Goal: Transaction & Acquisition: Purchase product/service

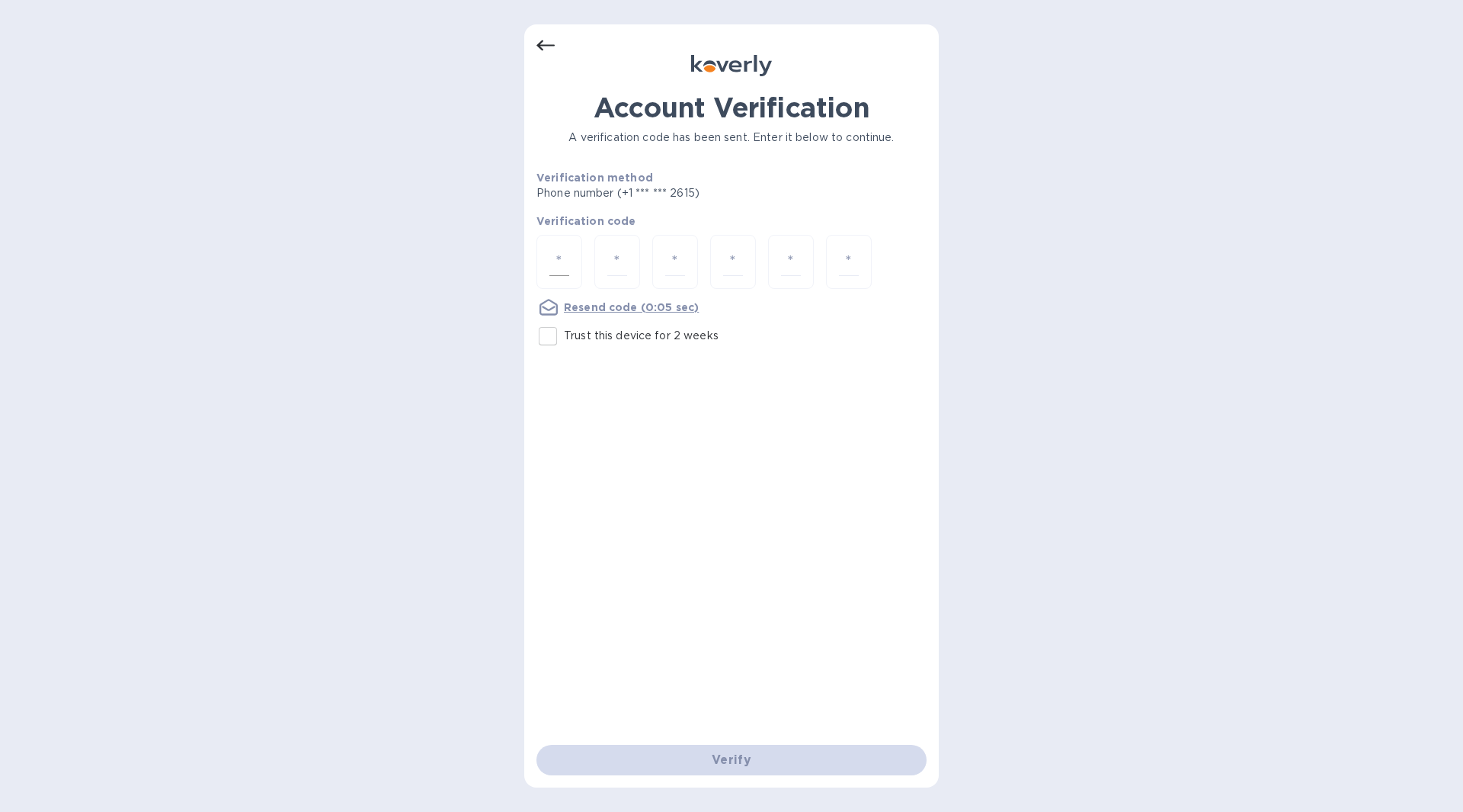
click at [564, 248] on input "number" at bounding box center [559, 262] width 20 height 28
type input "6"
type input "9"
type input "5"
type input "9"
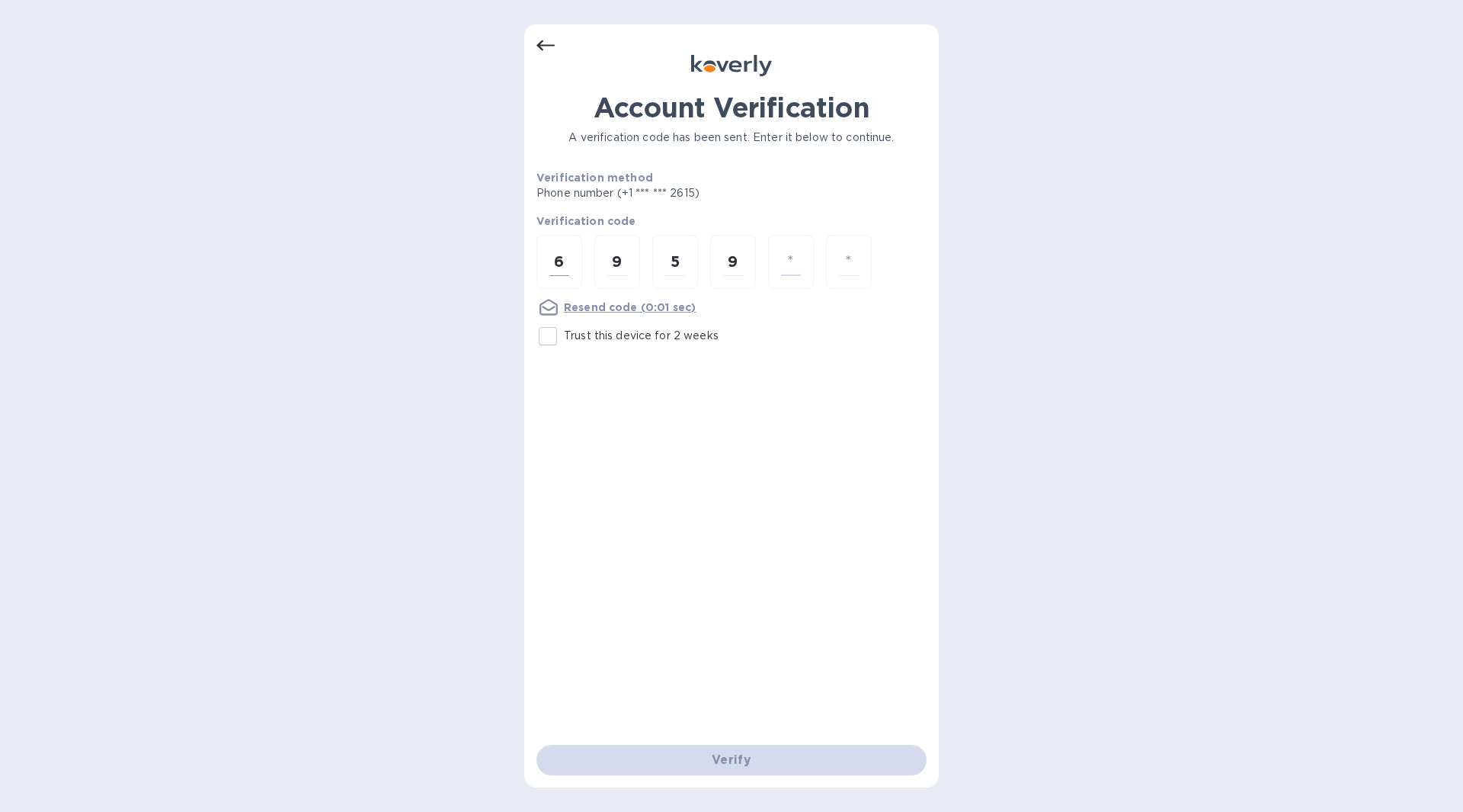
type input "2"
type input "3"
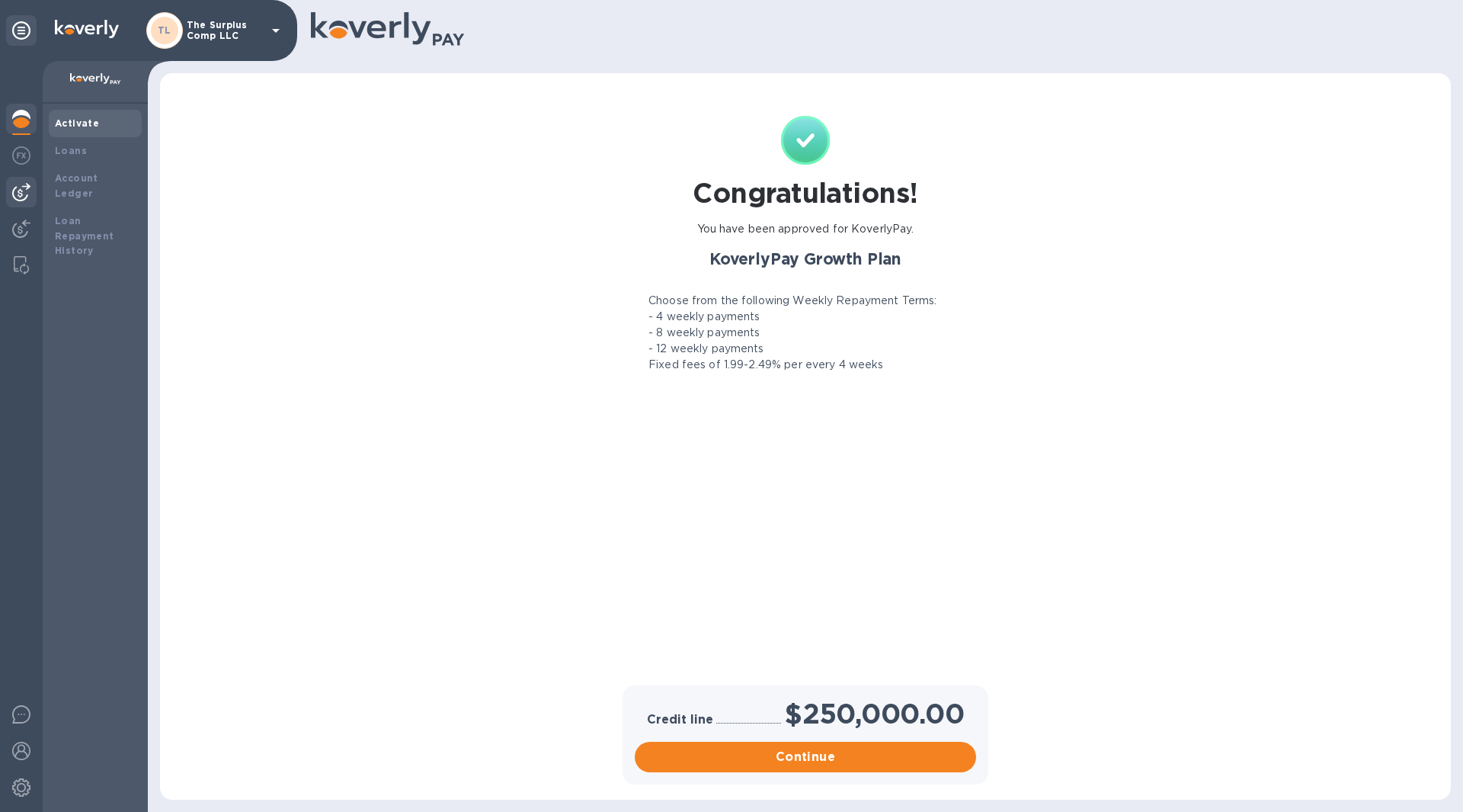
click at [24, 192] on img at bounding box center [20, 191] width 19 height 19
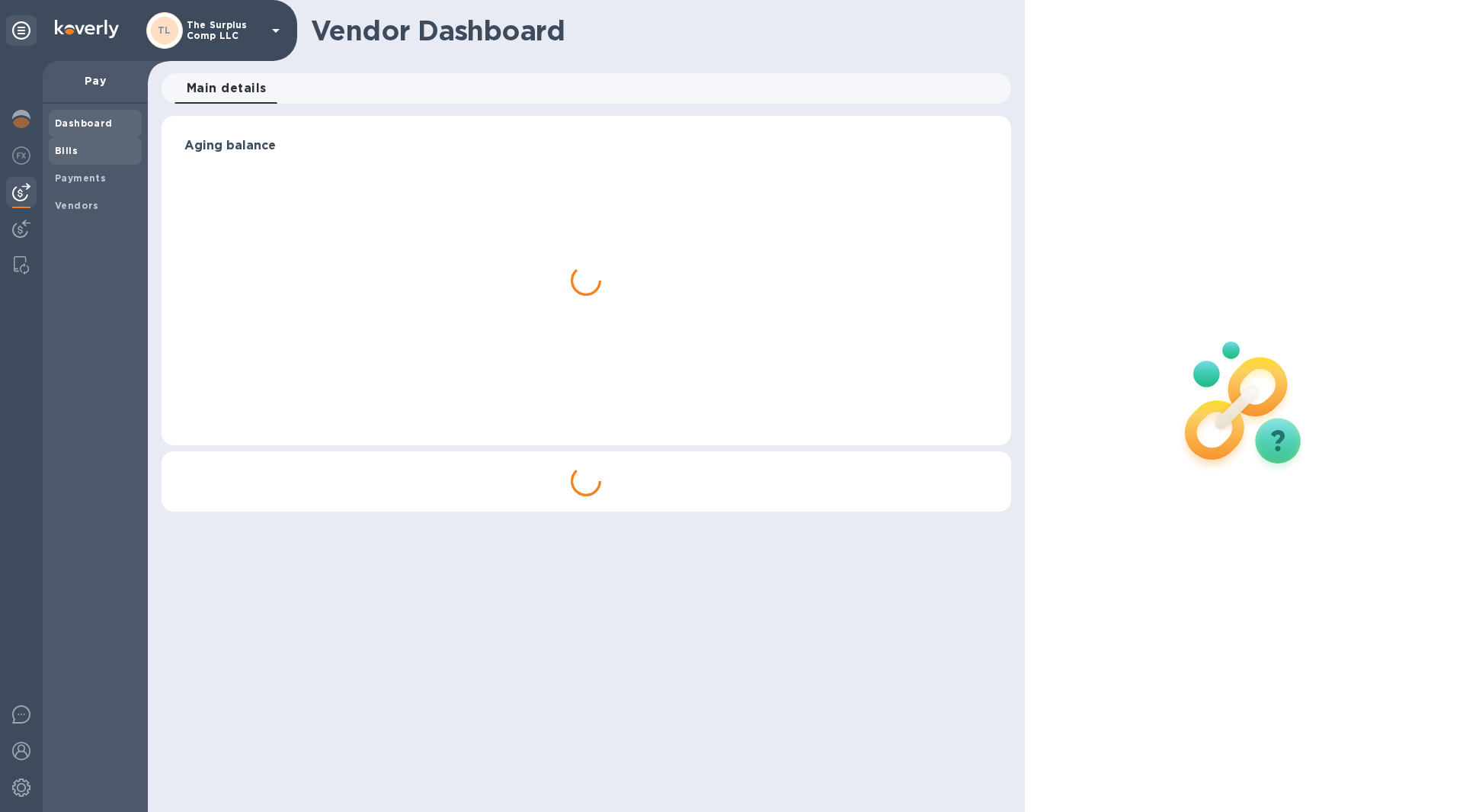
click at [72, 158] on div "Bills" at bounding box center [95, 151] width 93 height 27
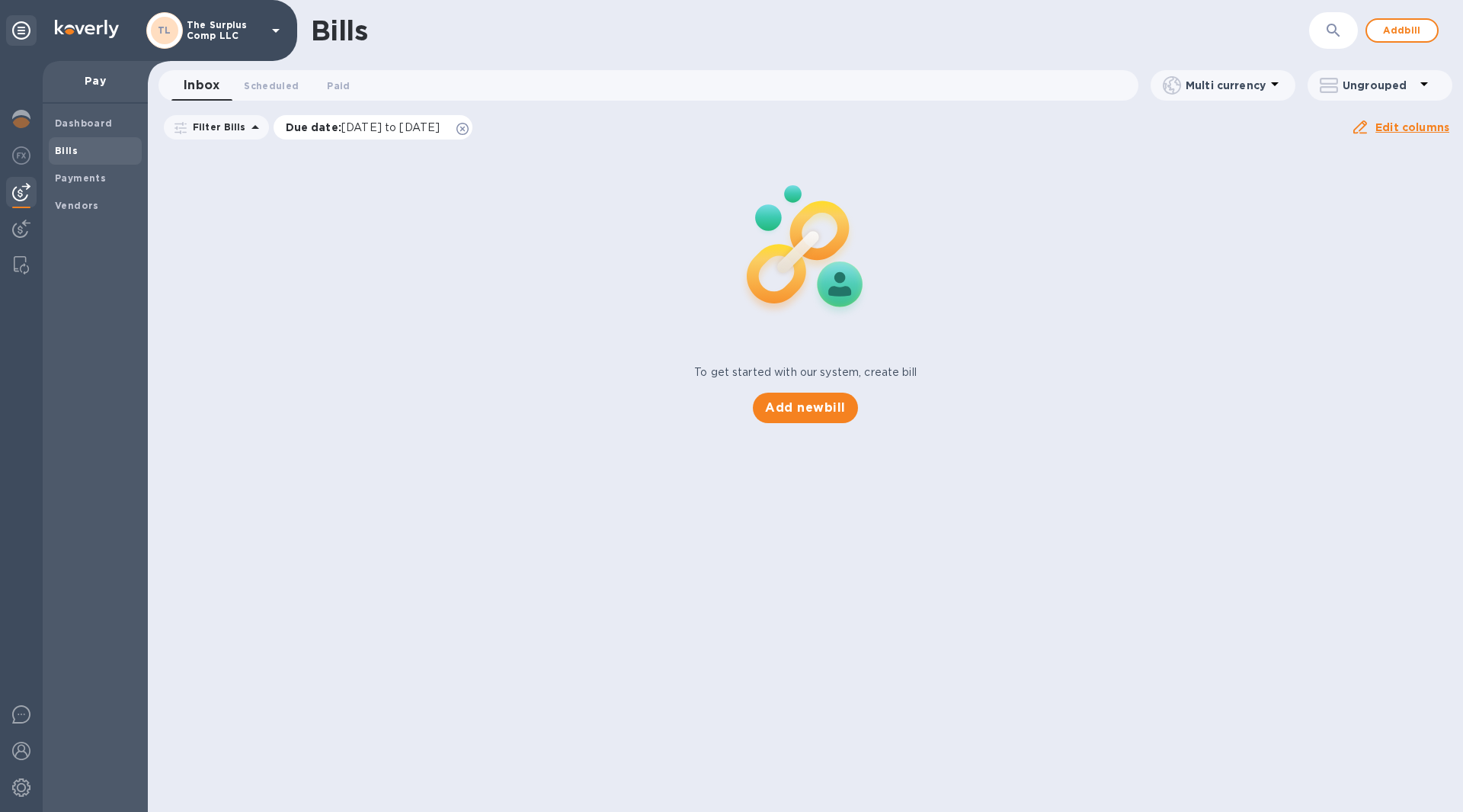
click at [468, 130] on icon at bounding box center [463, 129] width 12 height 12
click at [29, 118] on img at bounding box center [20, 118] width 19 height 19
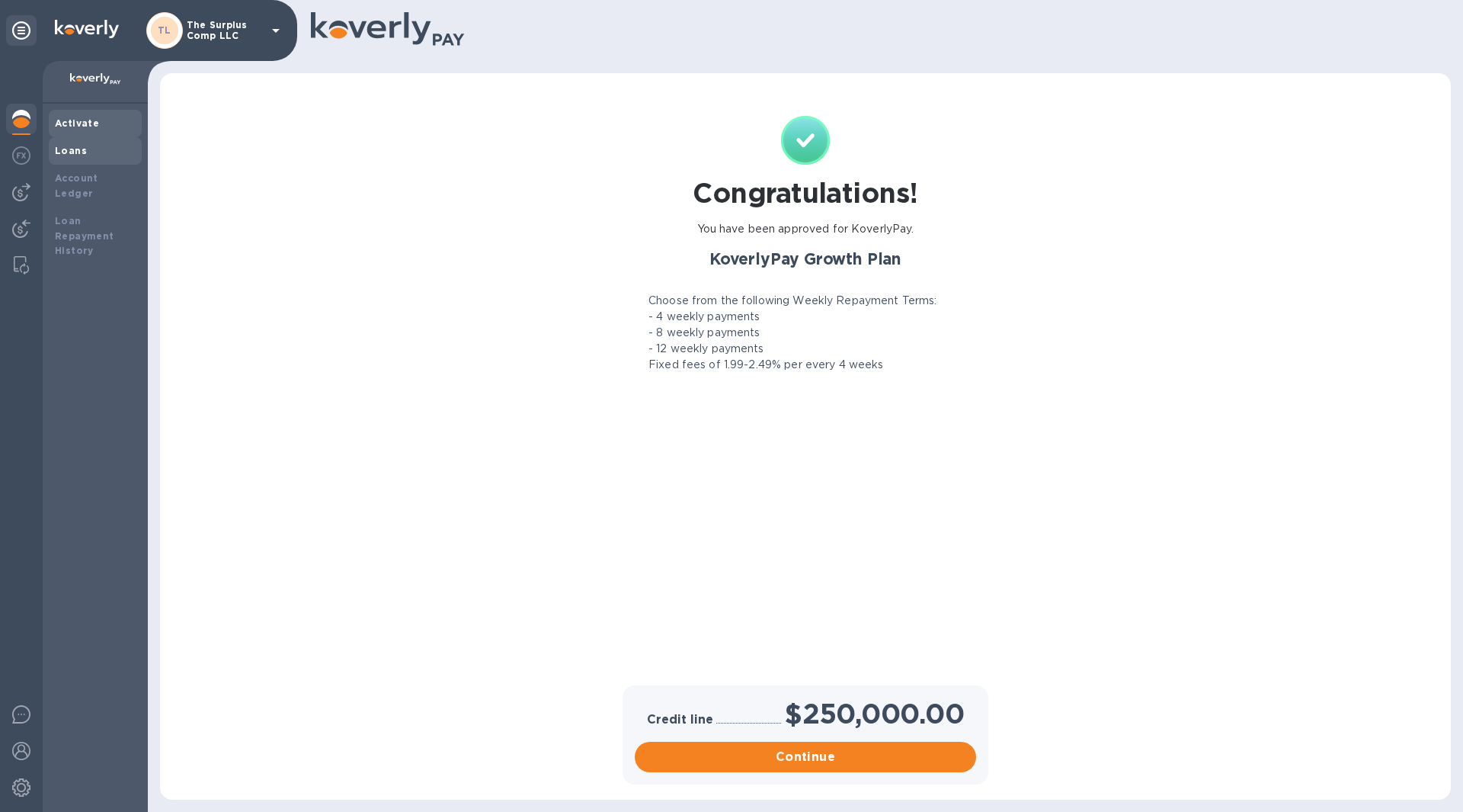
click at [102, 153] on div "Loans" at bounding box center [95, 151] width 81 height 16
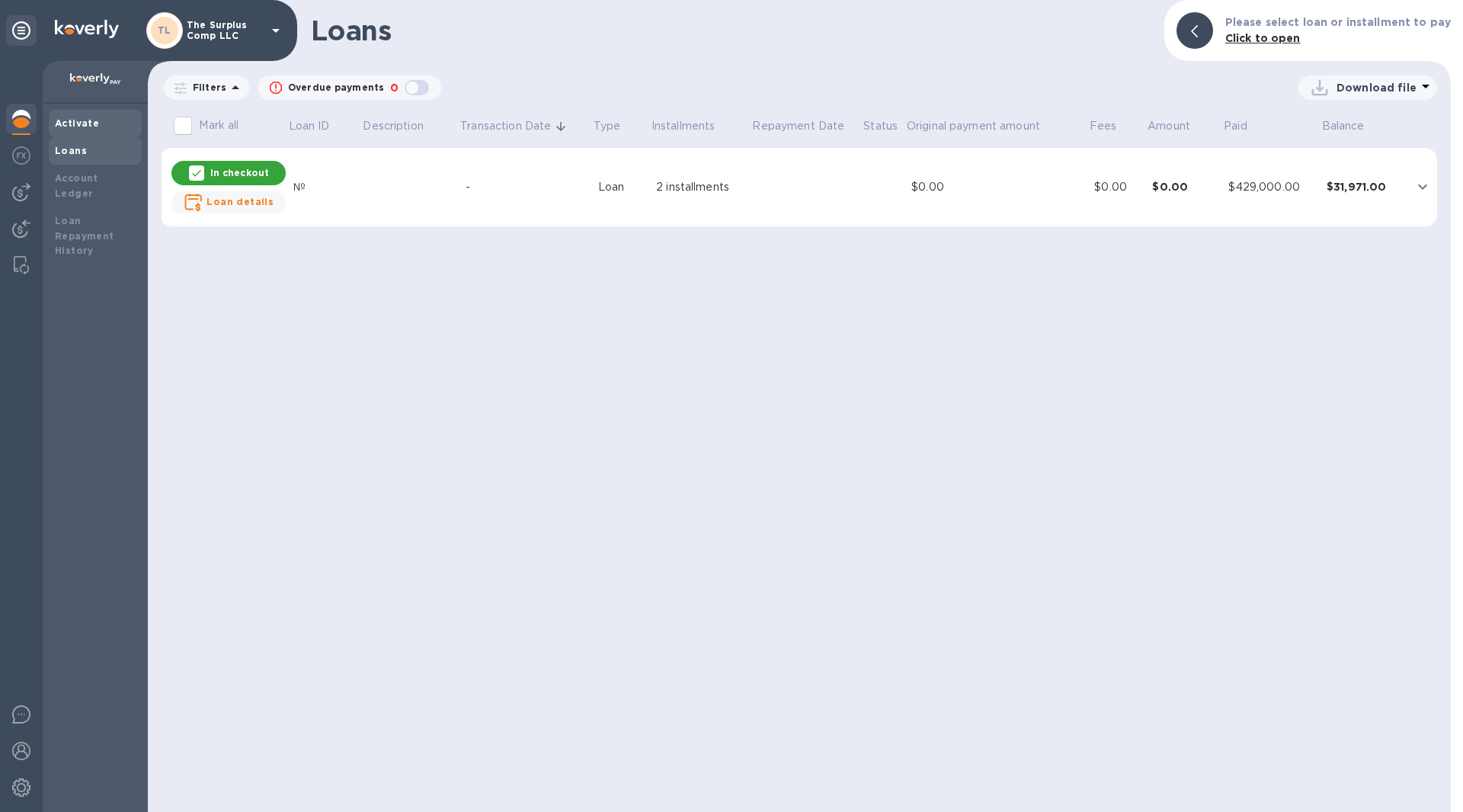
click at [89, 117] on b "Activate" at bounding box center [76, 123] width 44 height 12
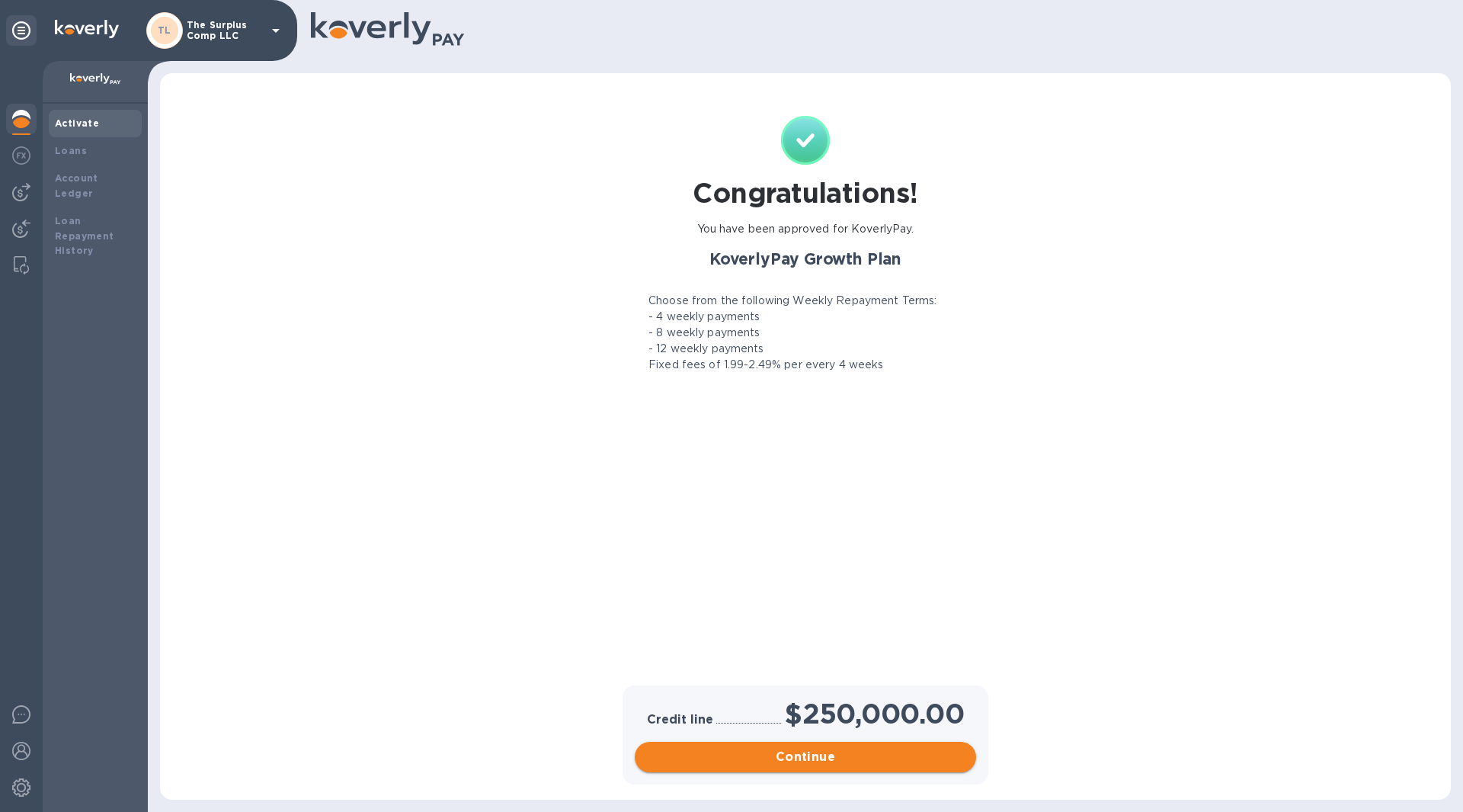
click at [768, 754] on span "Continue" at bounding box center [805, 756] width 317 height 19
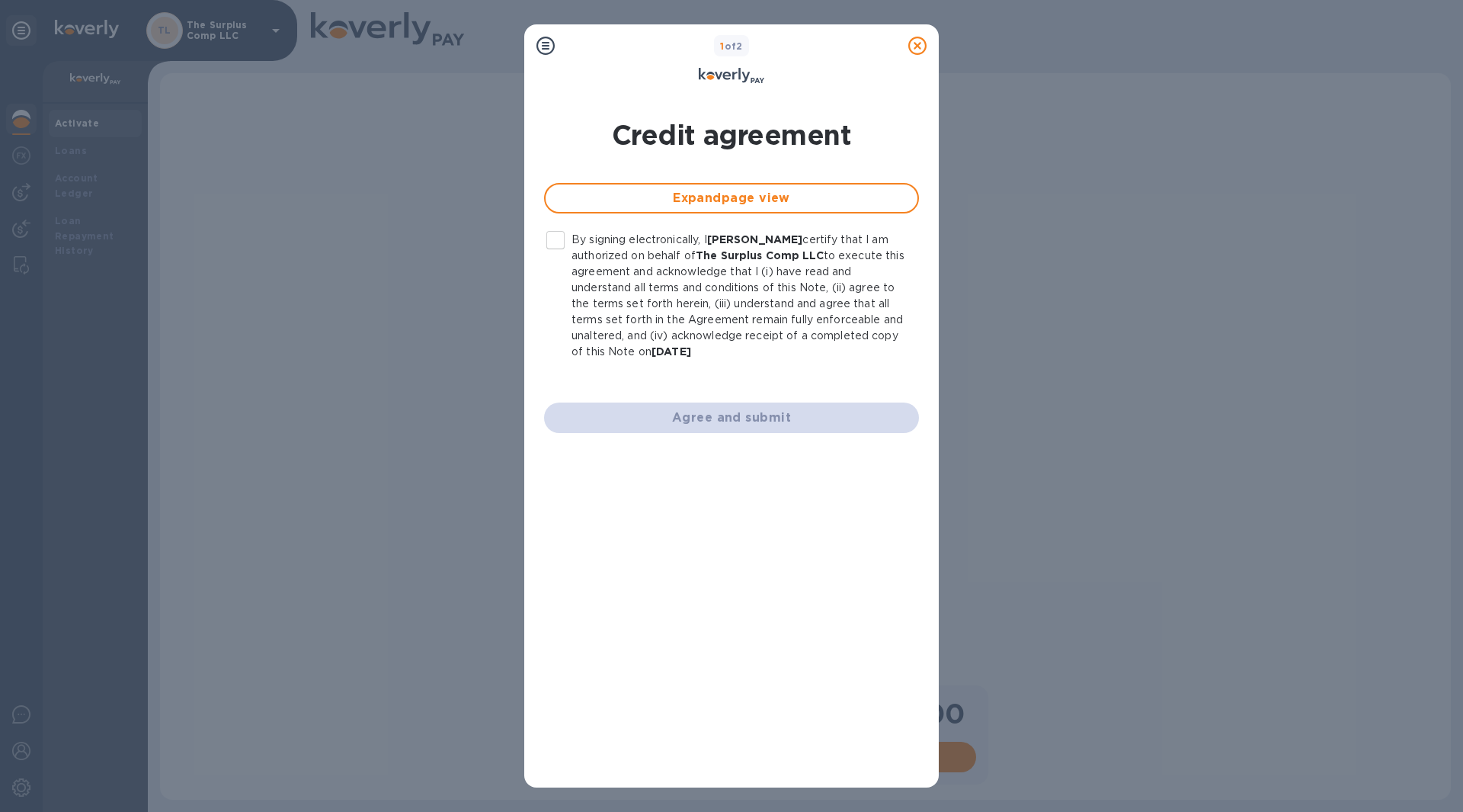
click at [641, 377] on div "Expand page view By signing electronically, I [PERSON_NAME] certify that I am a…" at bounding box center [731, 298] width 393 height 288
click at [641, 352] on p "By signing electronically, I [PERSON_NAME] certify that I am authorized on beha…" at bounding box center [740, 295] width 336 height 128
click at [572, 256] on input "By signing electronically, I [PERSON_NAME] certify that I am authorized on beha…" at bounding box center [555, 240] width 32 height 32
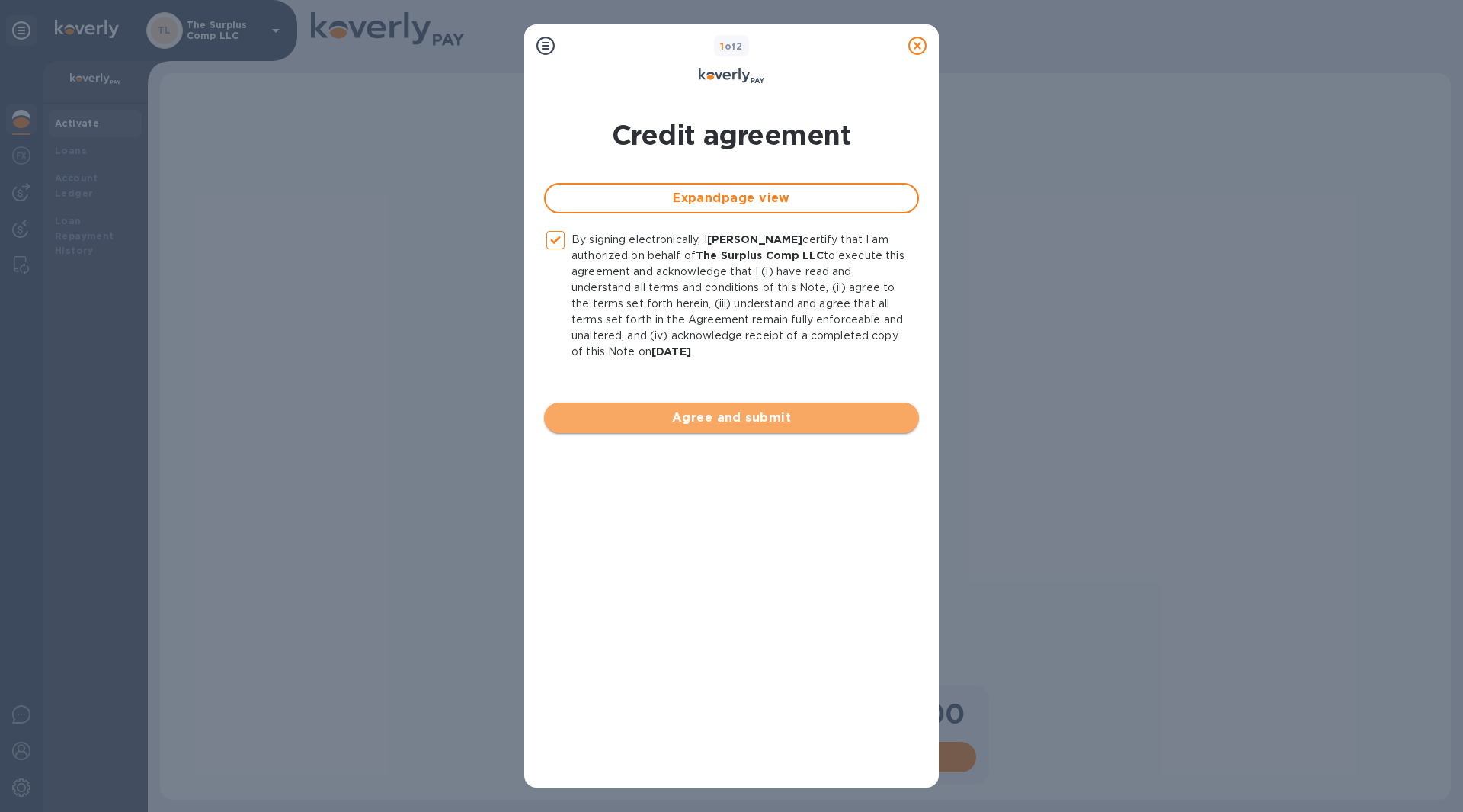
click at [659, 425] on span "Agree and submit" at bounding box center [731, 418] width 350 height 19
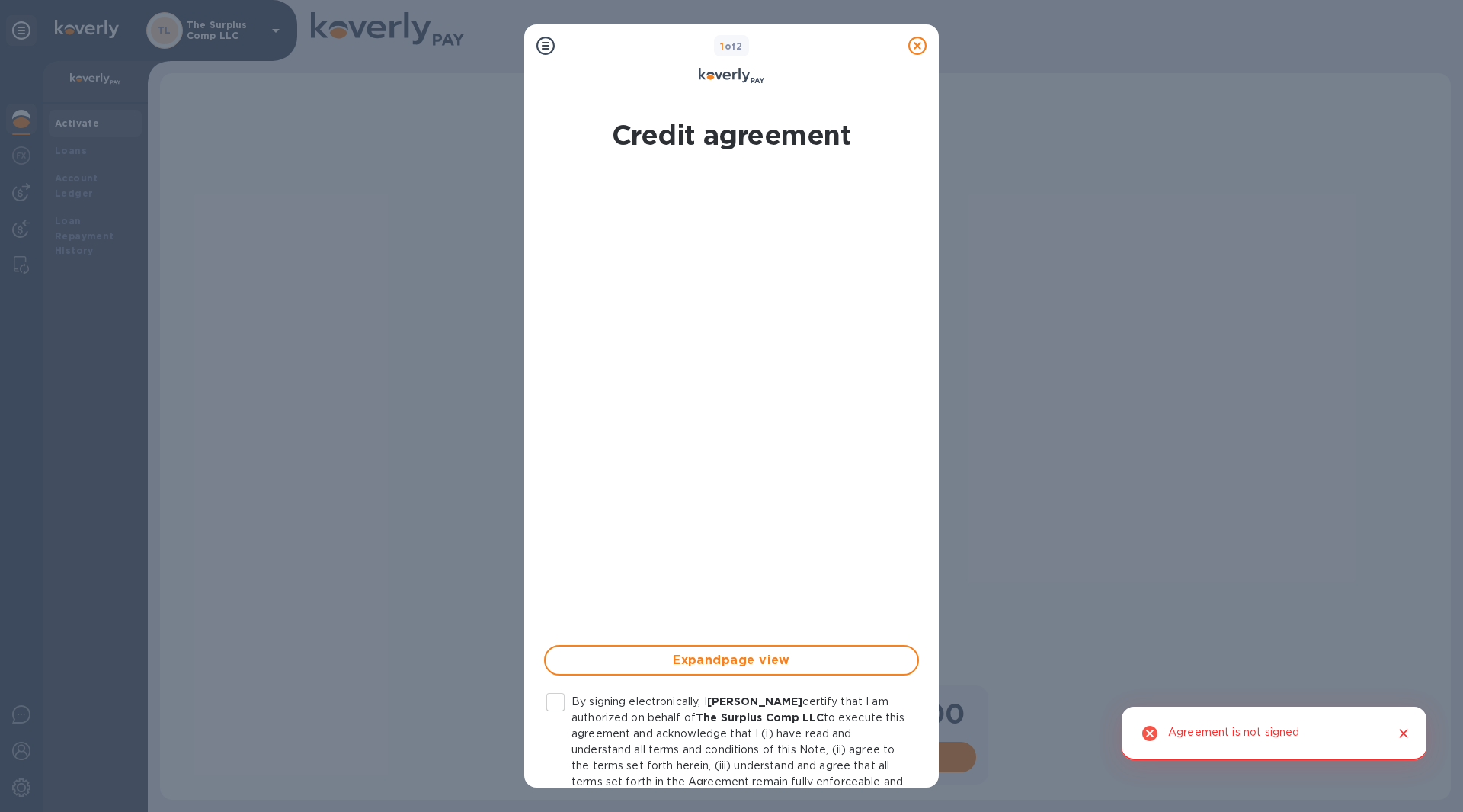
click at [621, 725] on p "By signing electronically, I [PERSON_NAME] certify that I am authorized on beha…" at bounding box center [740, 757] width 336 height 128
click at [572, 718] on input "By signing electronically, I [PERSON_NAME] certify that I am authorized on beha…" at bounding box center [555, 702] width 32 height 32
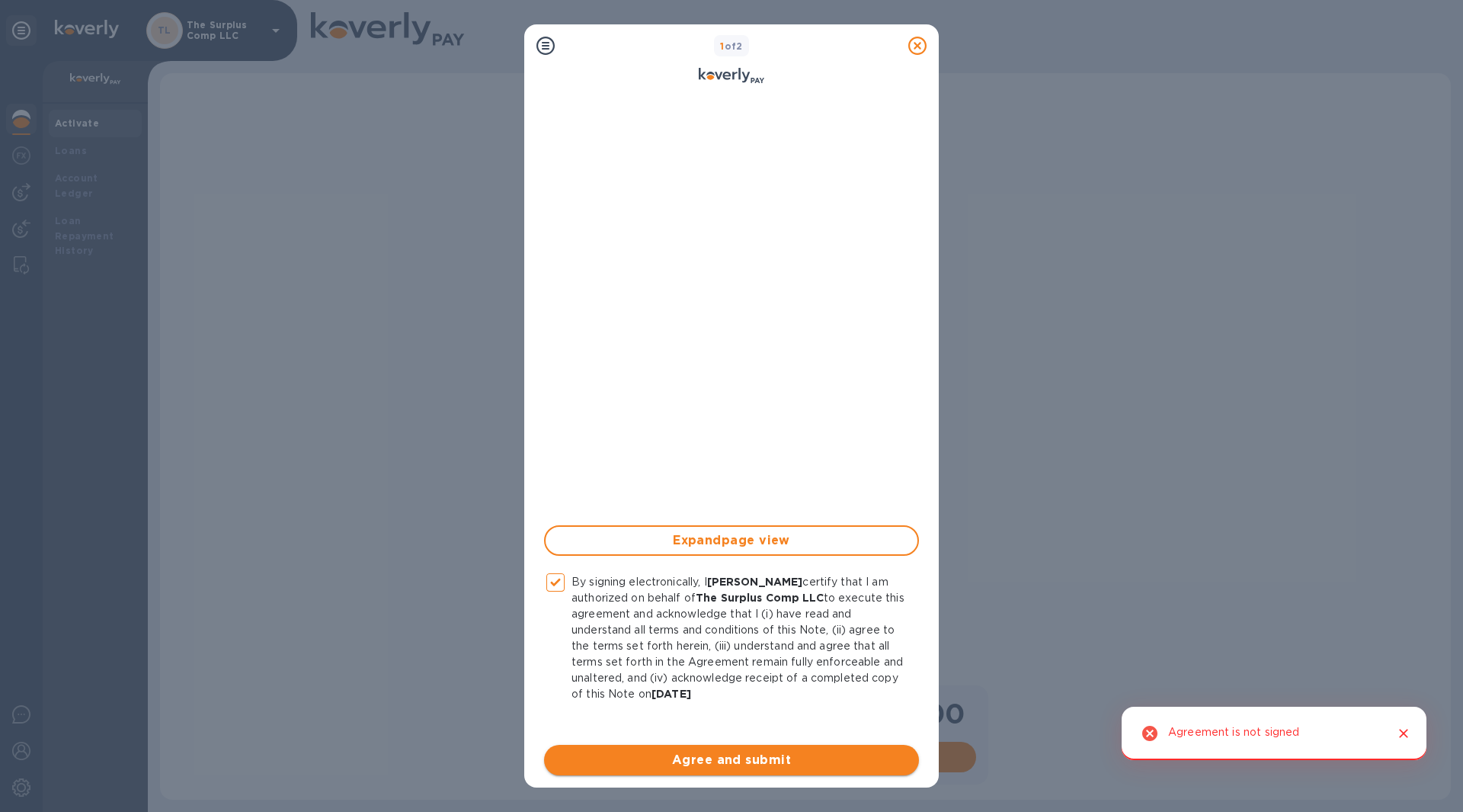
click at [667, 768] on span "Agree and submit" at bounding box center [731, 759] width 350 height 19
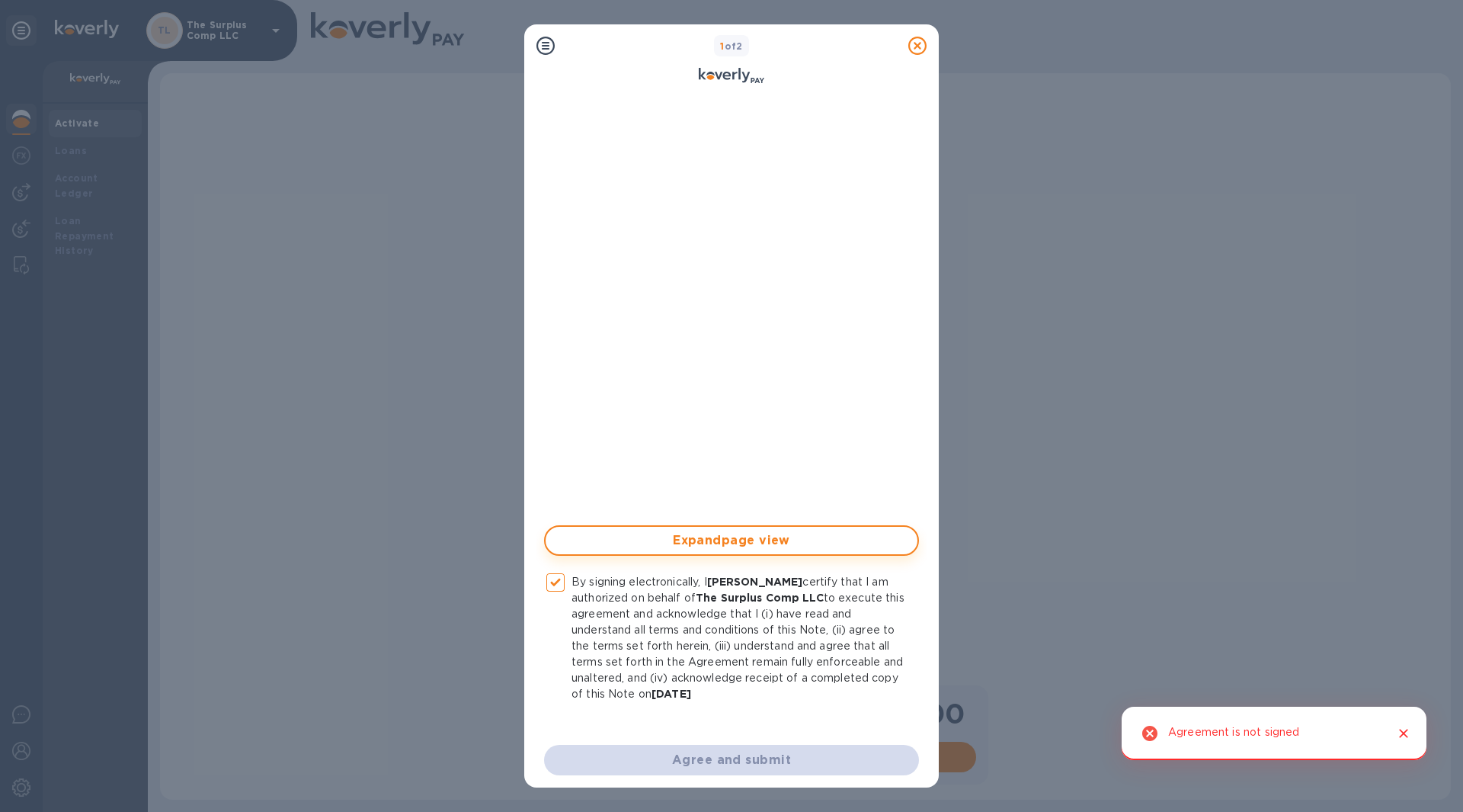
checkbox input "false"
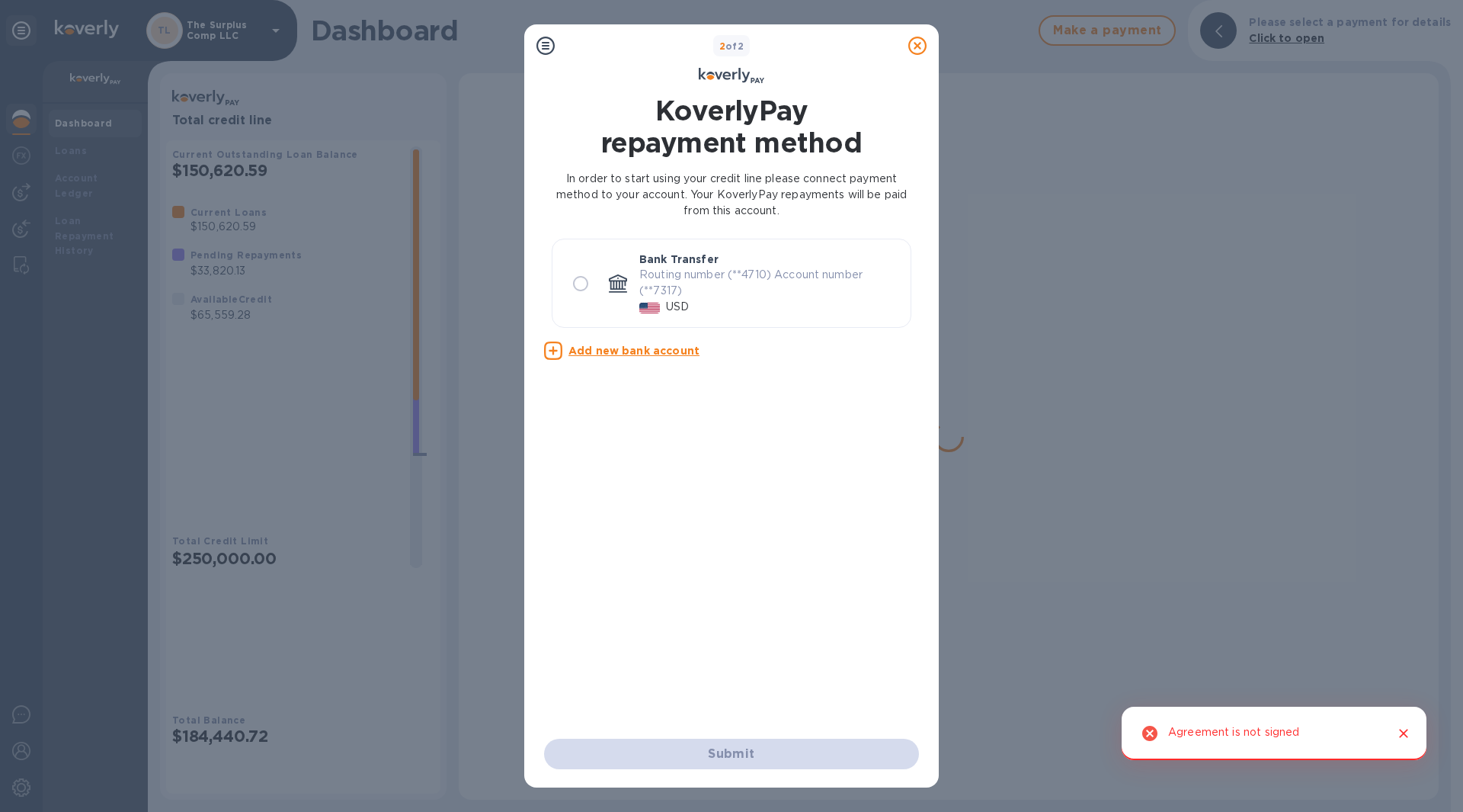
scroll to position [0, 0]
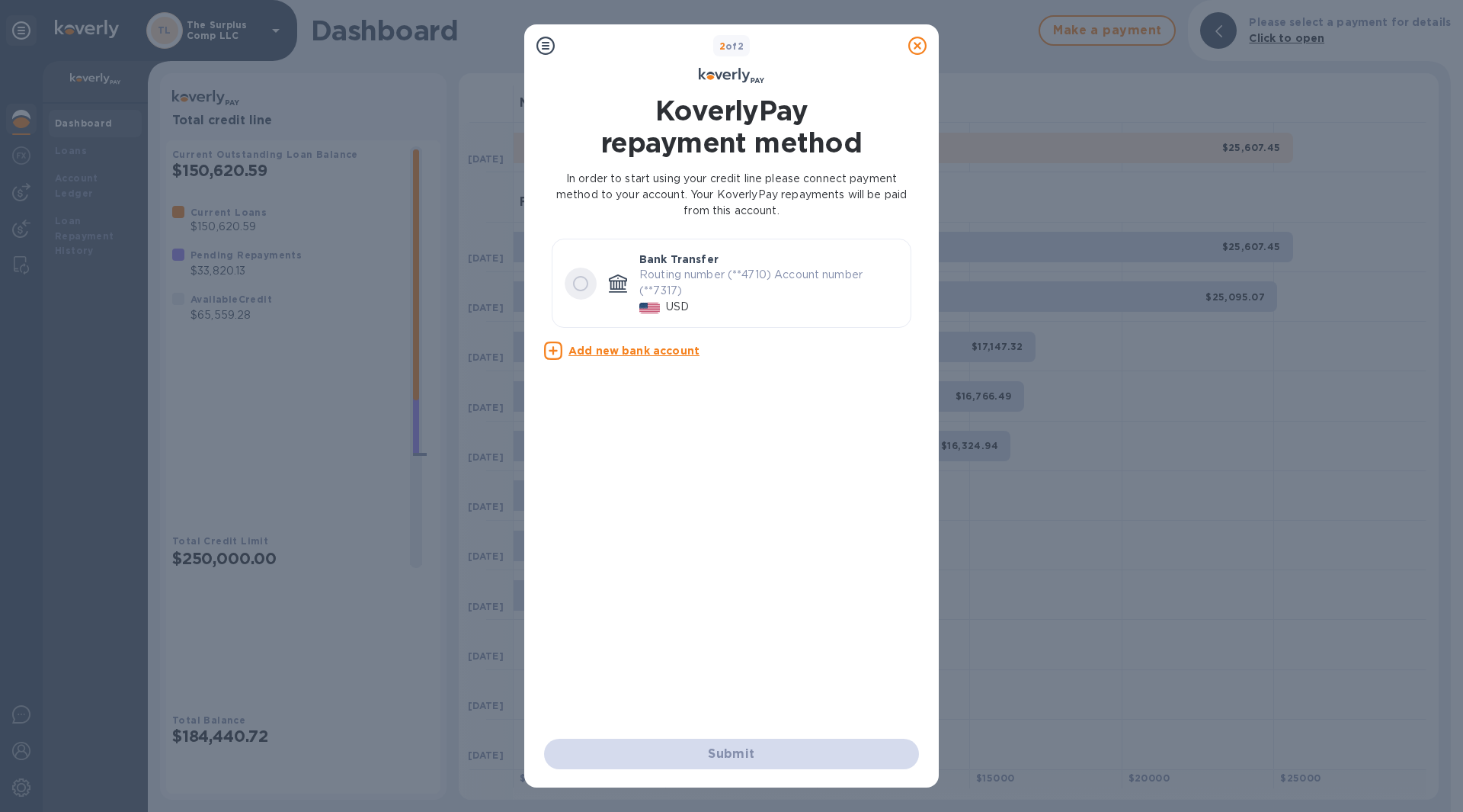
click at [593, 289] on input "radio" at bounding box center [581, 283] width 32 height 32
radio input "true"
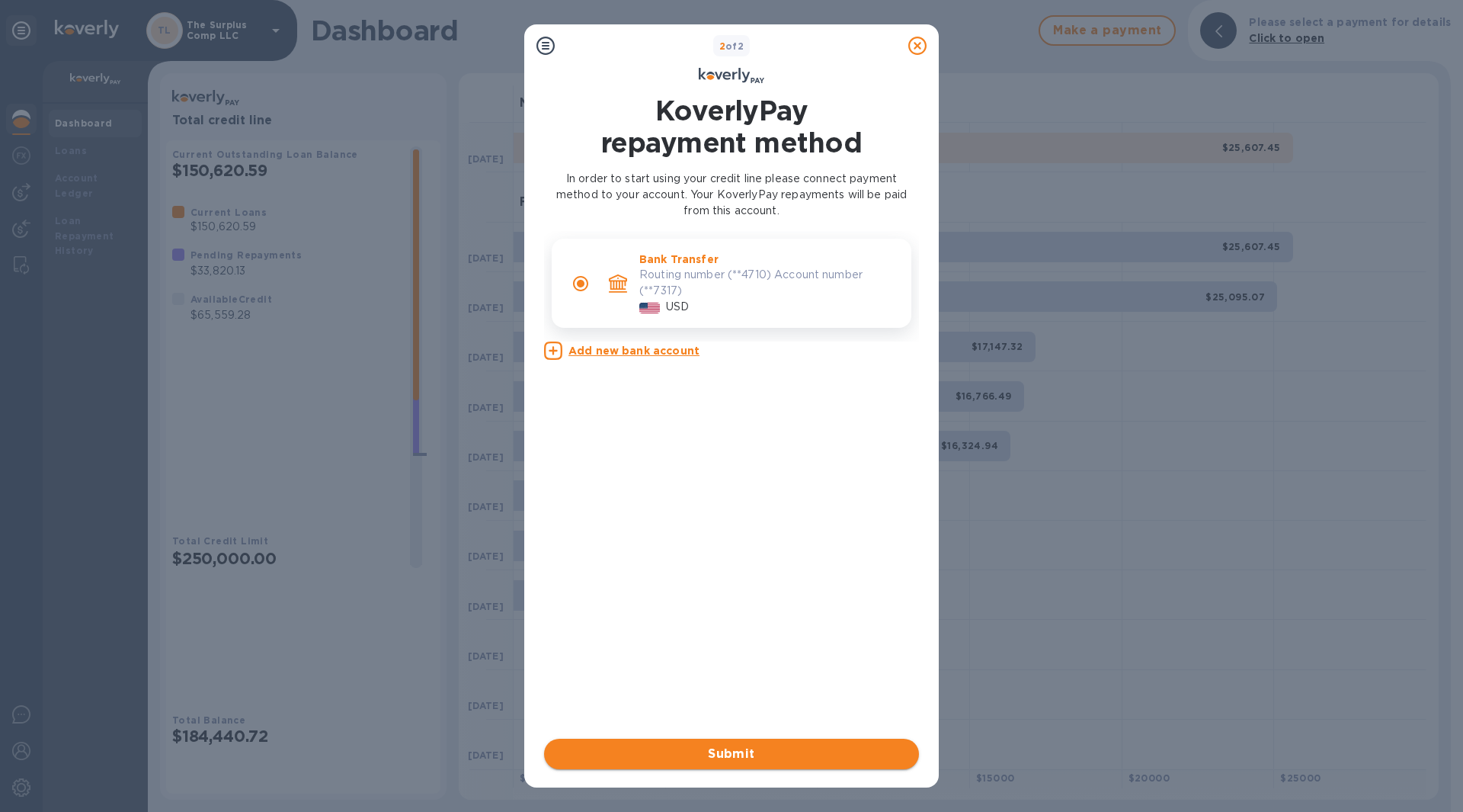
click at [880, 759] on span "Submit" at bounding box center [731, 753] width 350 height 19
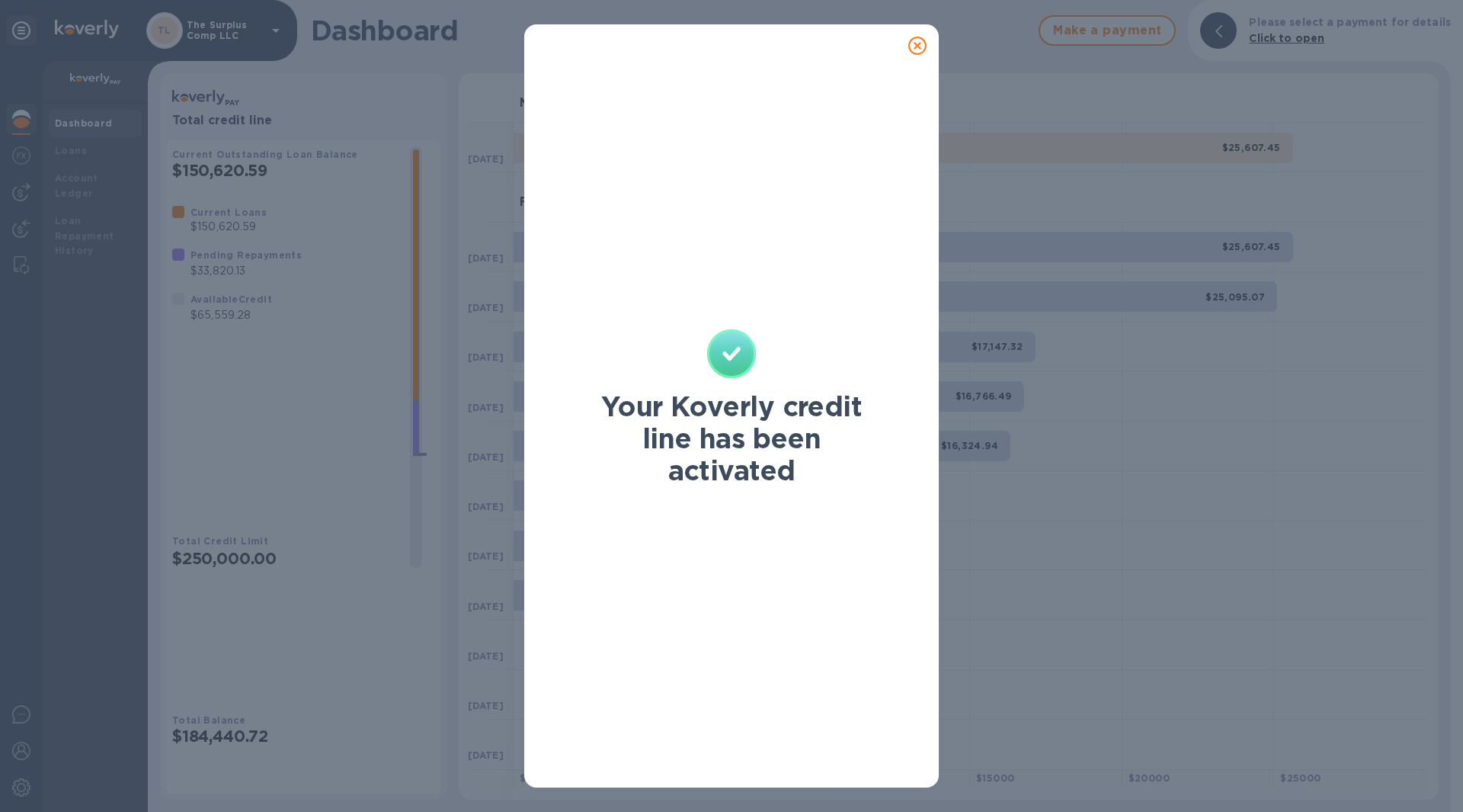
click at [916, 58] on div "Your Koverly credit line has been activated" at bounding box center [732, 416] width 375 height 717
click at [917, 48] on icon at bounding box center [917, 45] width 19 height 19
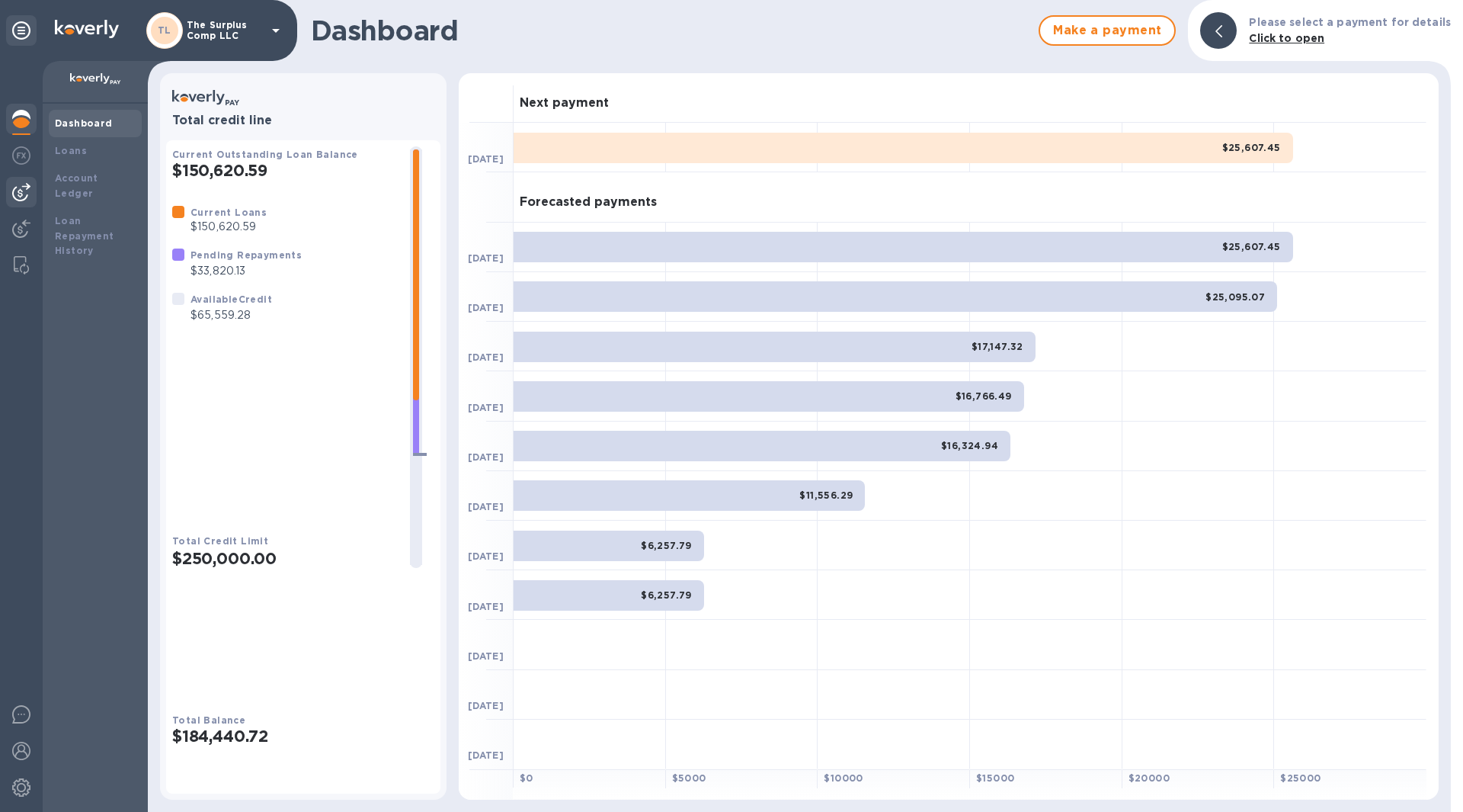
click at [14, 193] on img at bounding box center [20, 191] width 19 height 19
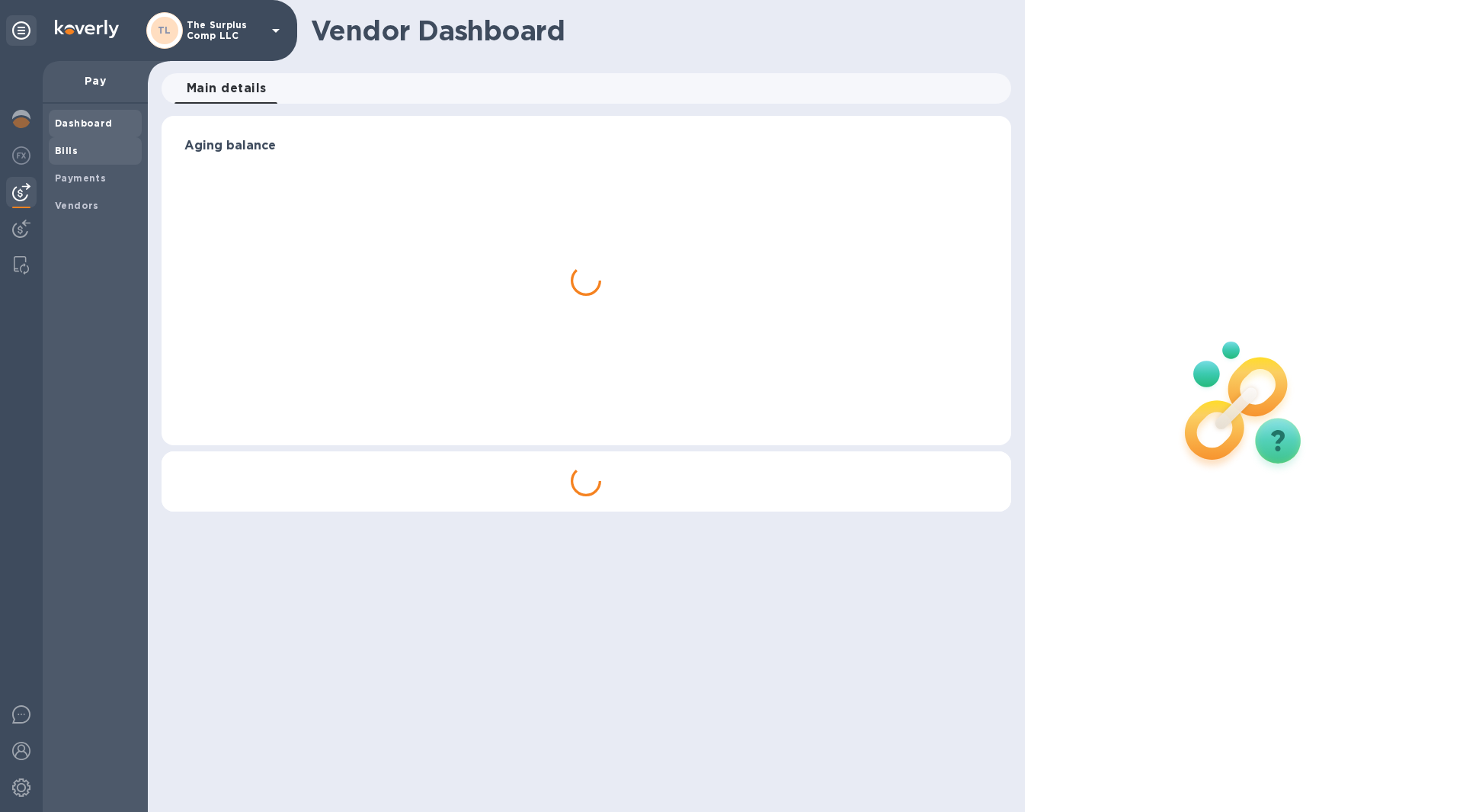
click at [75, 149] on b "Bills" at bounding box center [65, 150] width 22 height 12
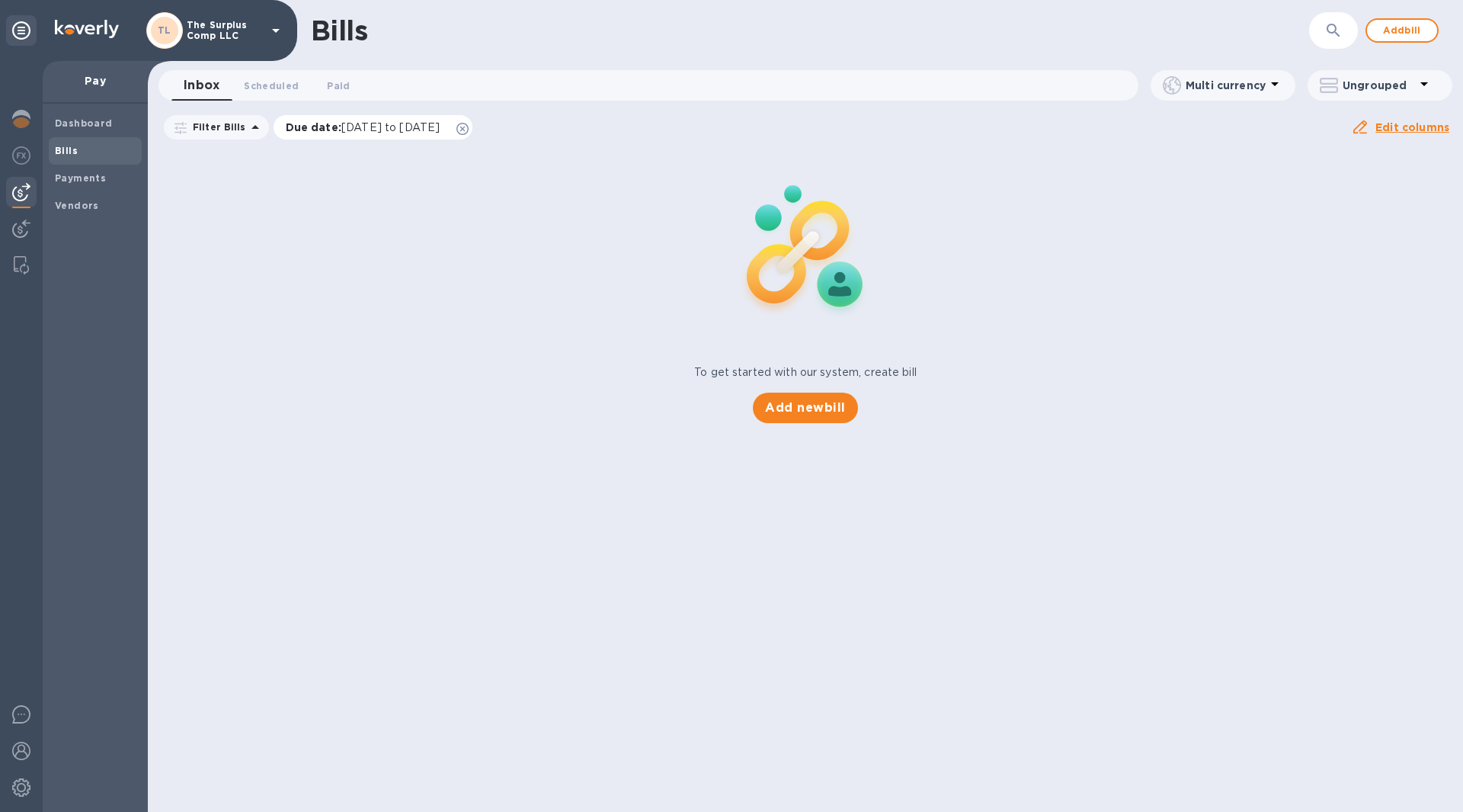
click at [468, 125] on icon at bounding box center [463, 129] width 12 height 12
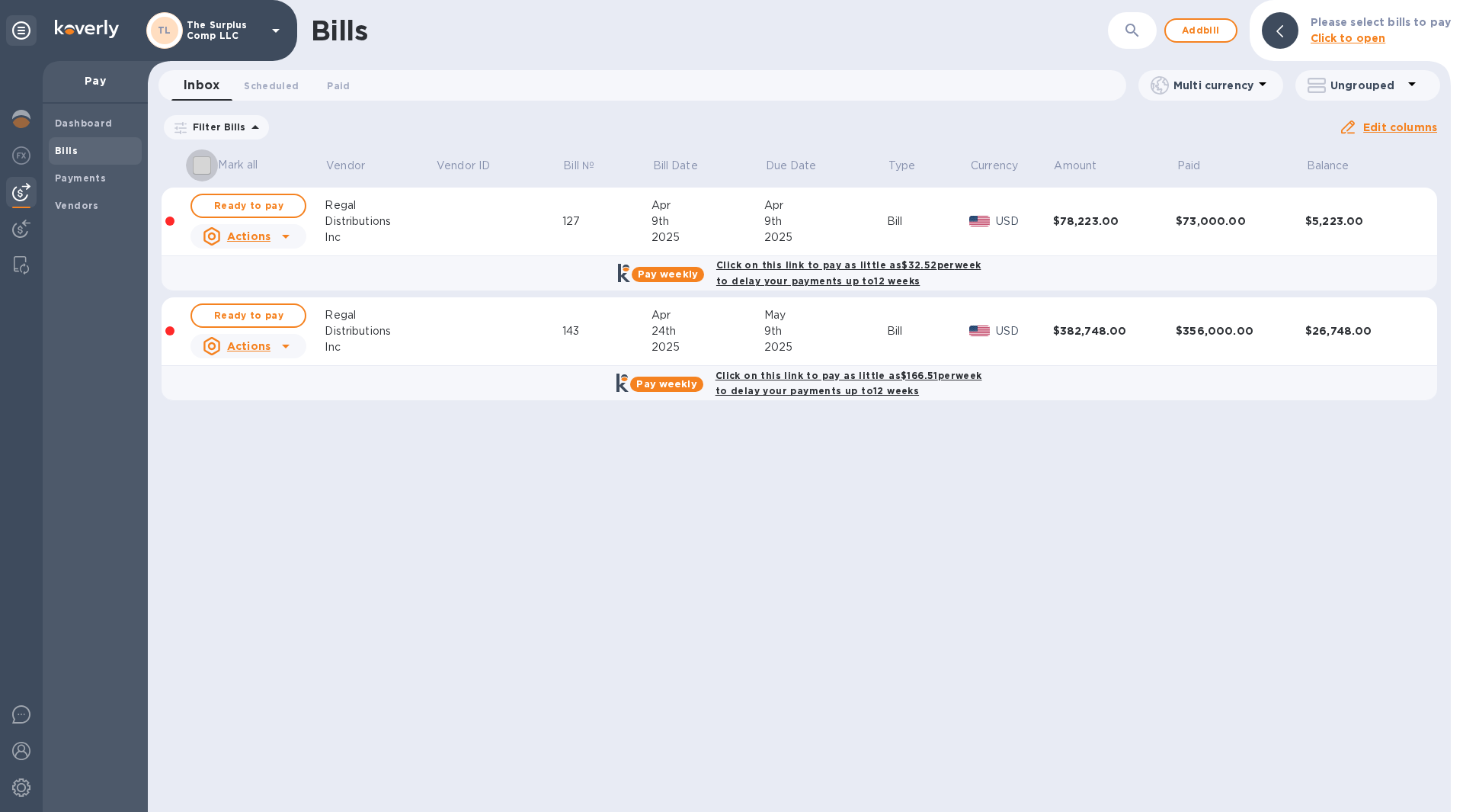
click at [200, 174] on input "Mark all" at bounding box center [202, 165] width 32 height 32
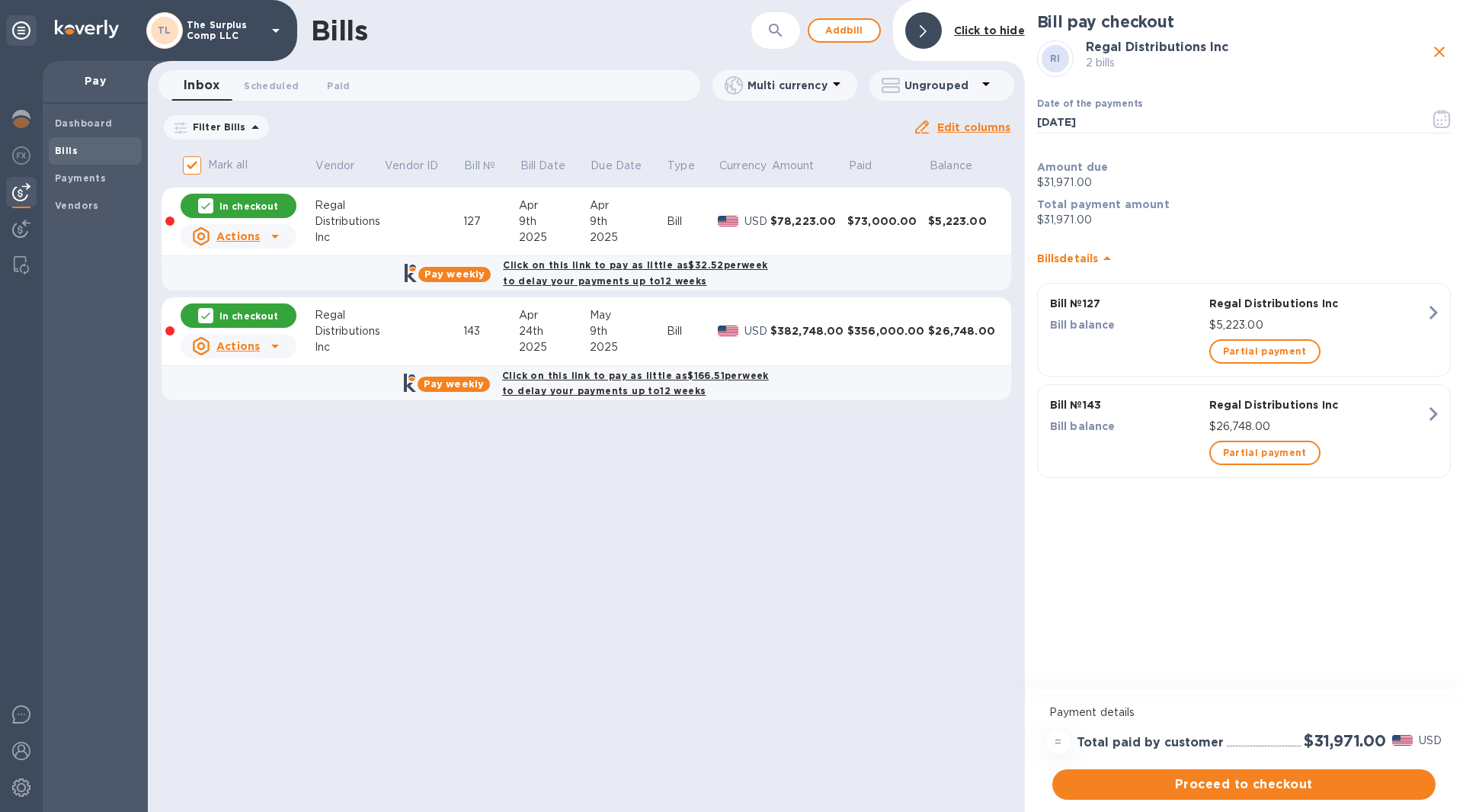
click at [520, 513] on div "Bills ​ Add [PERSON_NAME] to hide Inbox 0 Scheduled 0 Paid 0 Multi currency Ung…" at bounding box center [587, 406] width 877 height 812
click at [1440, 54] on icon "close" at bounding box center [1440, 52] width 19 height 19
checkbox input "false"
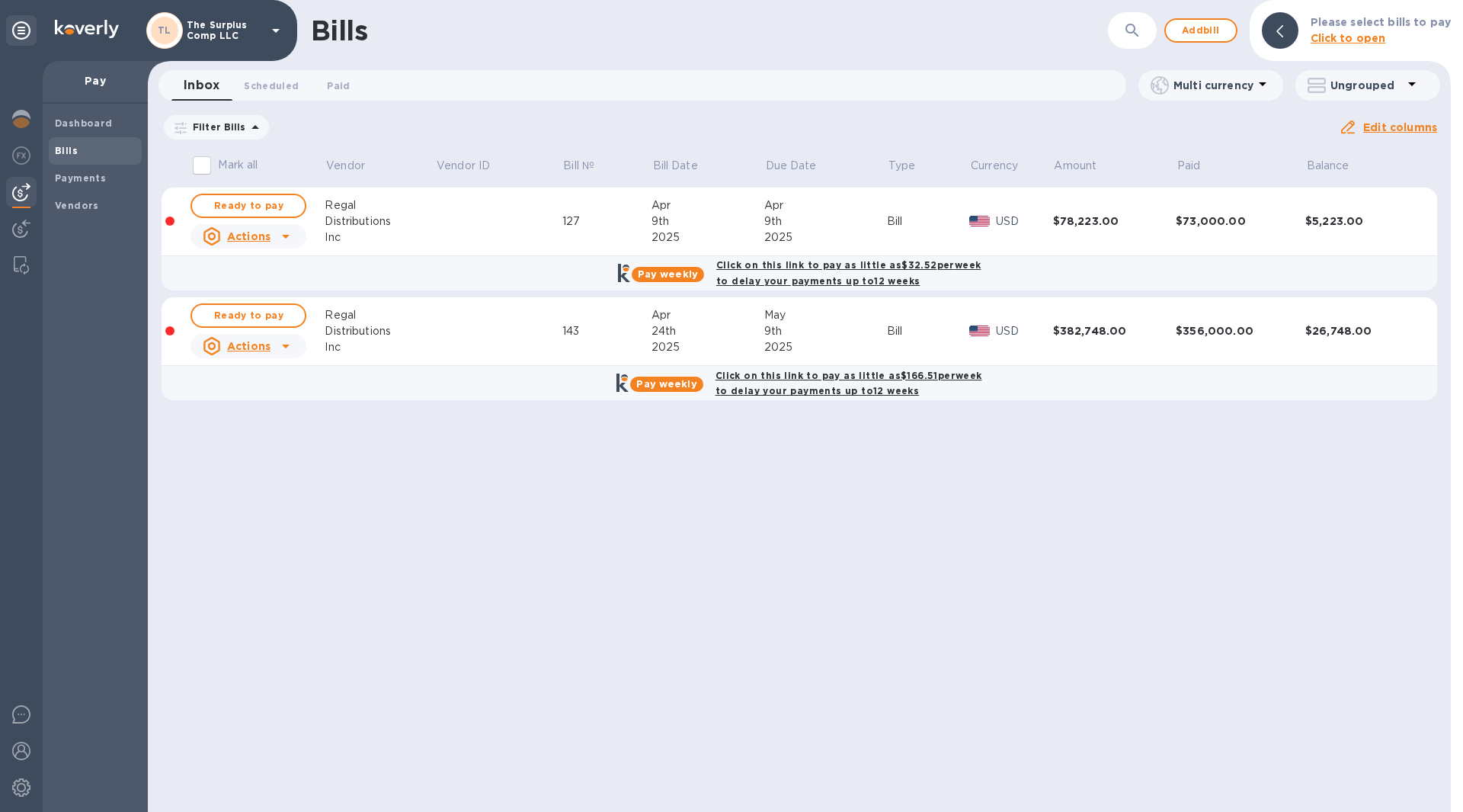
click at [327, 329] on div "Distributions" at bounding box center [380, 331] width 110 height 16
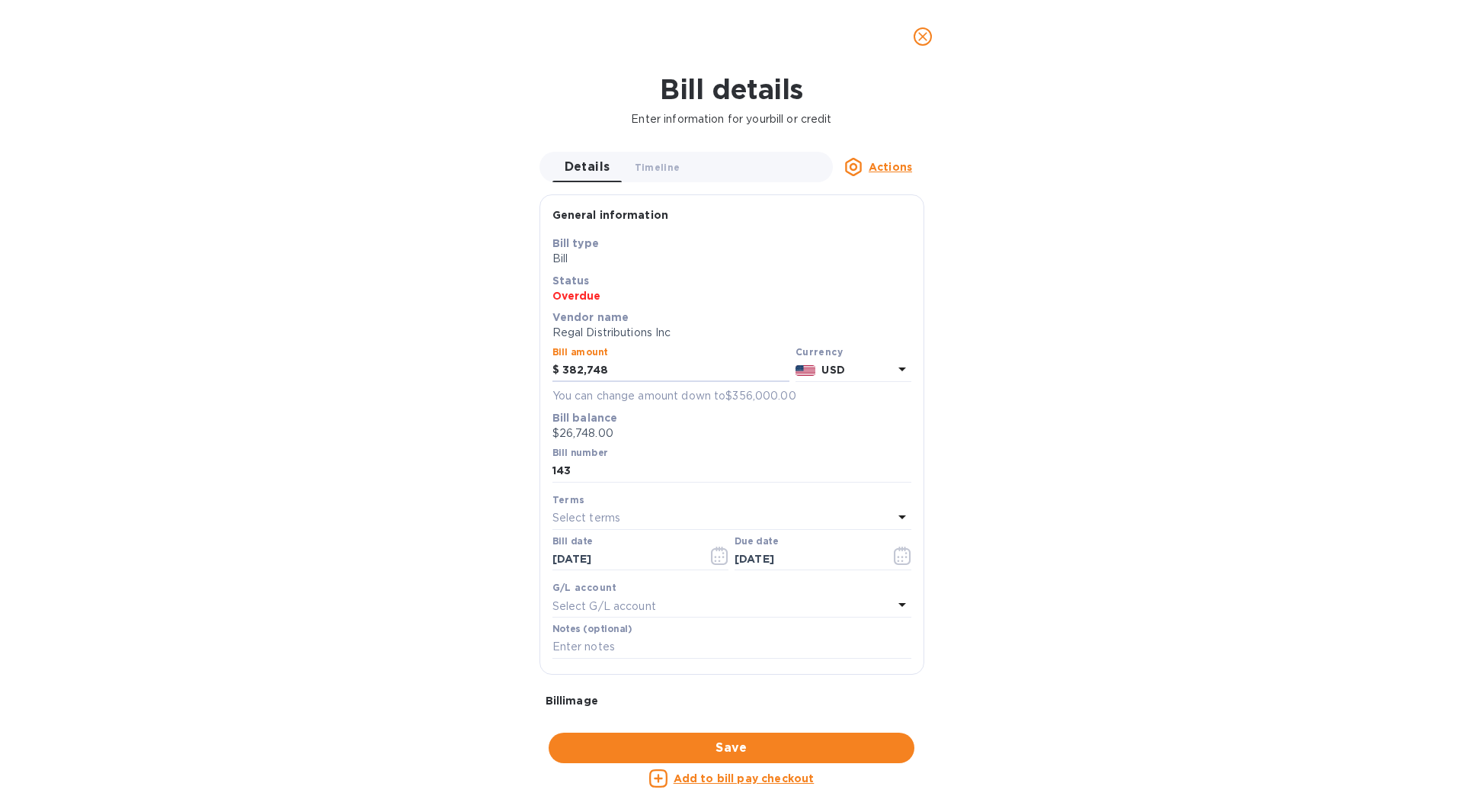
drag, startPoint x: 604, startPoint y: 367, endPoint x: 549, endPoint y: 371, distance: 55.1
click at [549, 371] on div "Bill amount $ 382,748" at bounding box center [671, 364] width 243 height 41
type input "430,000"
click at [833, 431] on p "$26,748.00" at bounding box center [732, 433] width 359 height 16
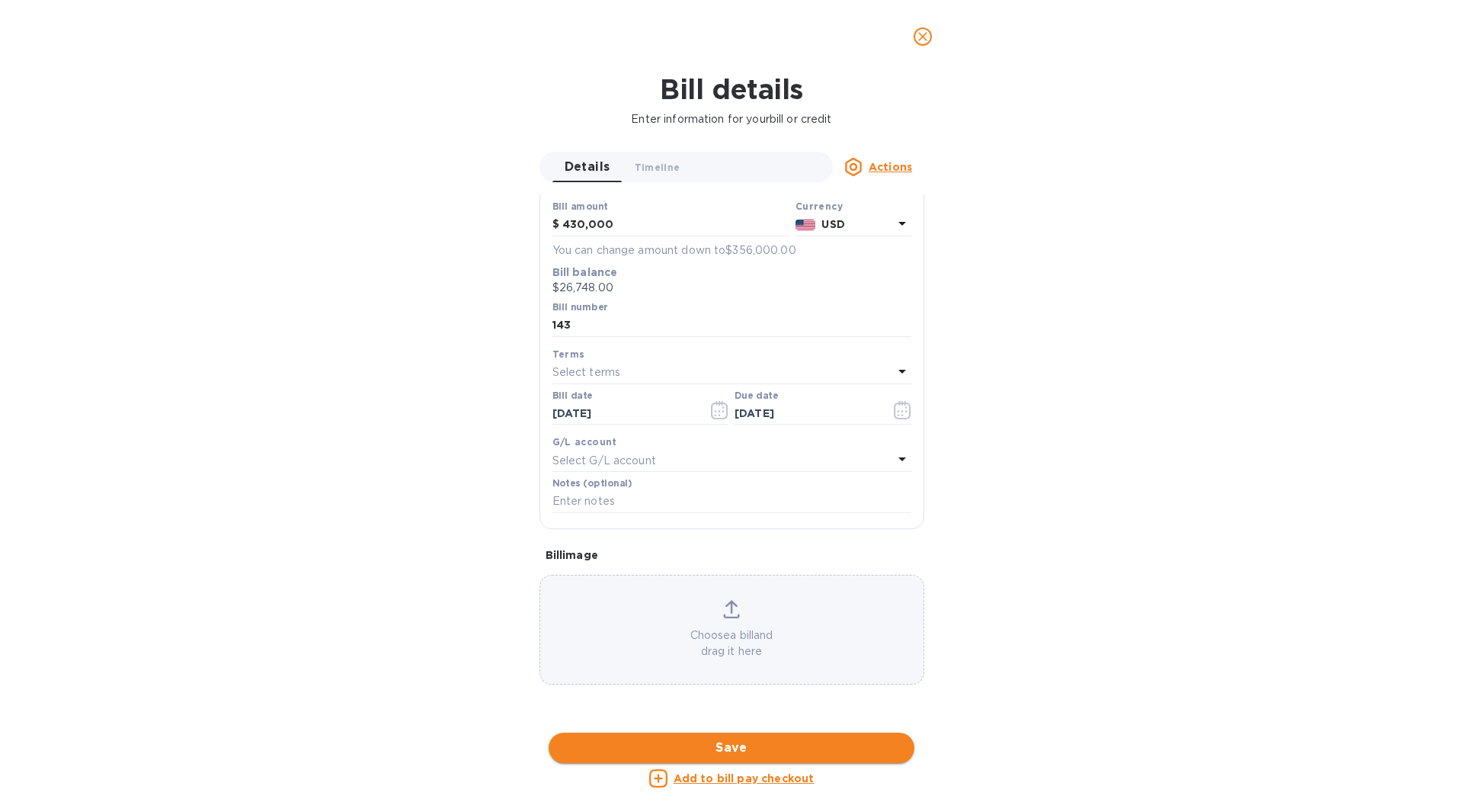
click at [816, 738] on button "Save" at bounding box center [731, 747] width 366 height 30
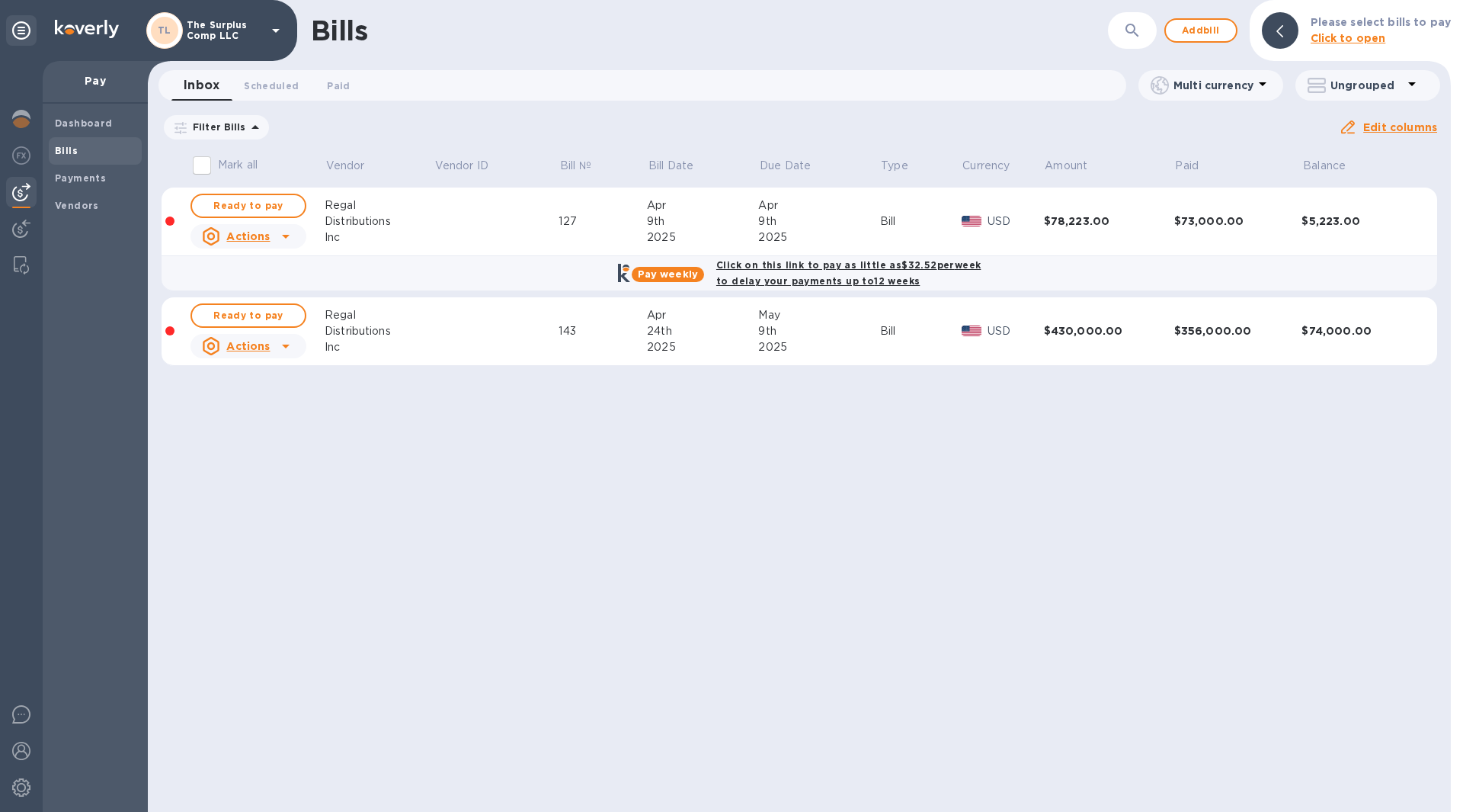
click at [414, 330] on div "Distributions" at bounding box center [380, 331] width 109 height 16
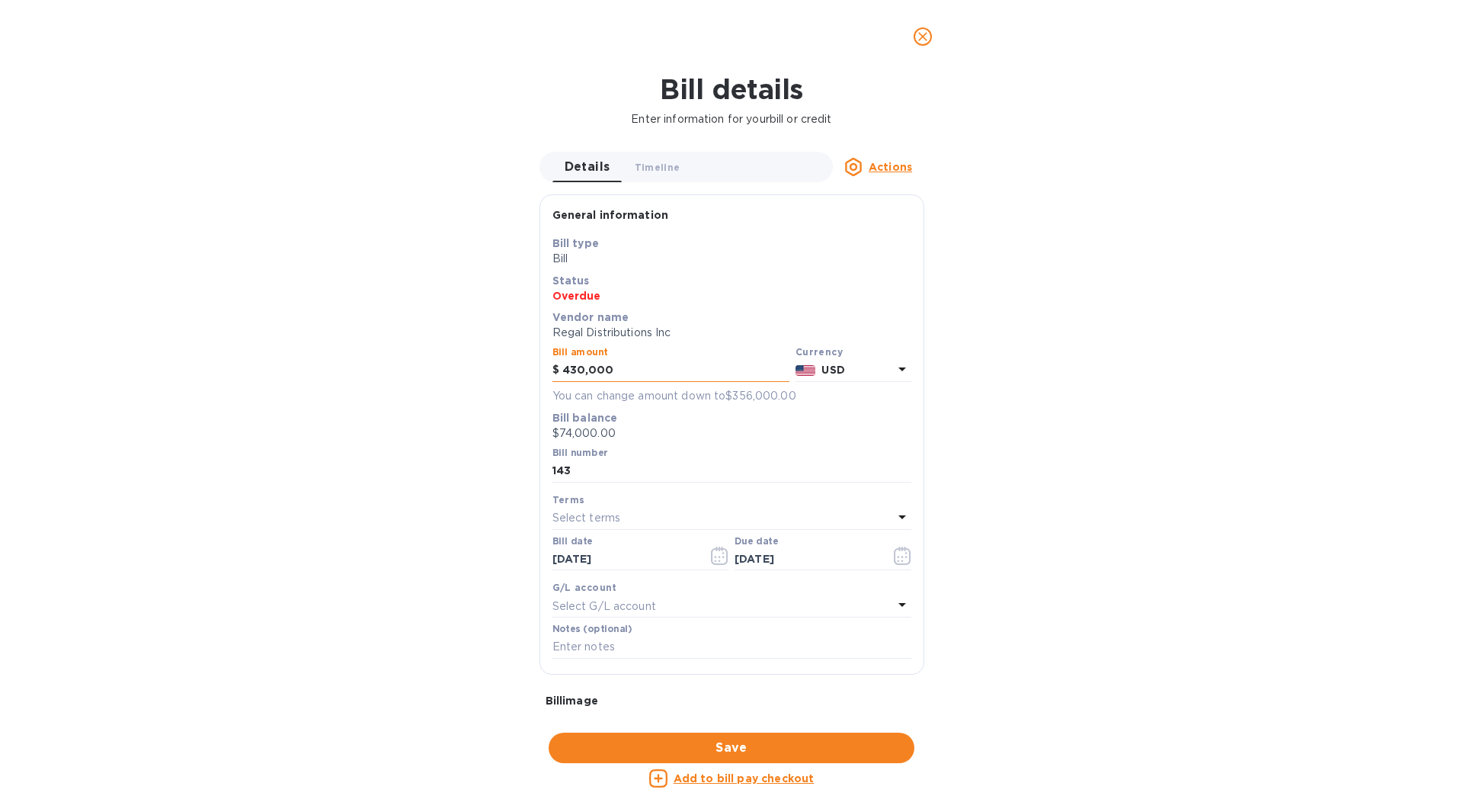
click at [575, 370] on input "430,000" at bounding box center [675, 370] width 227 height 22
type input "410,000"
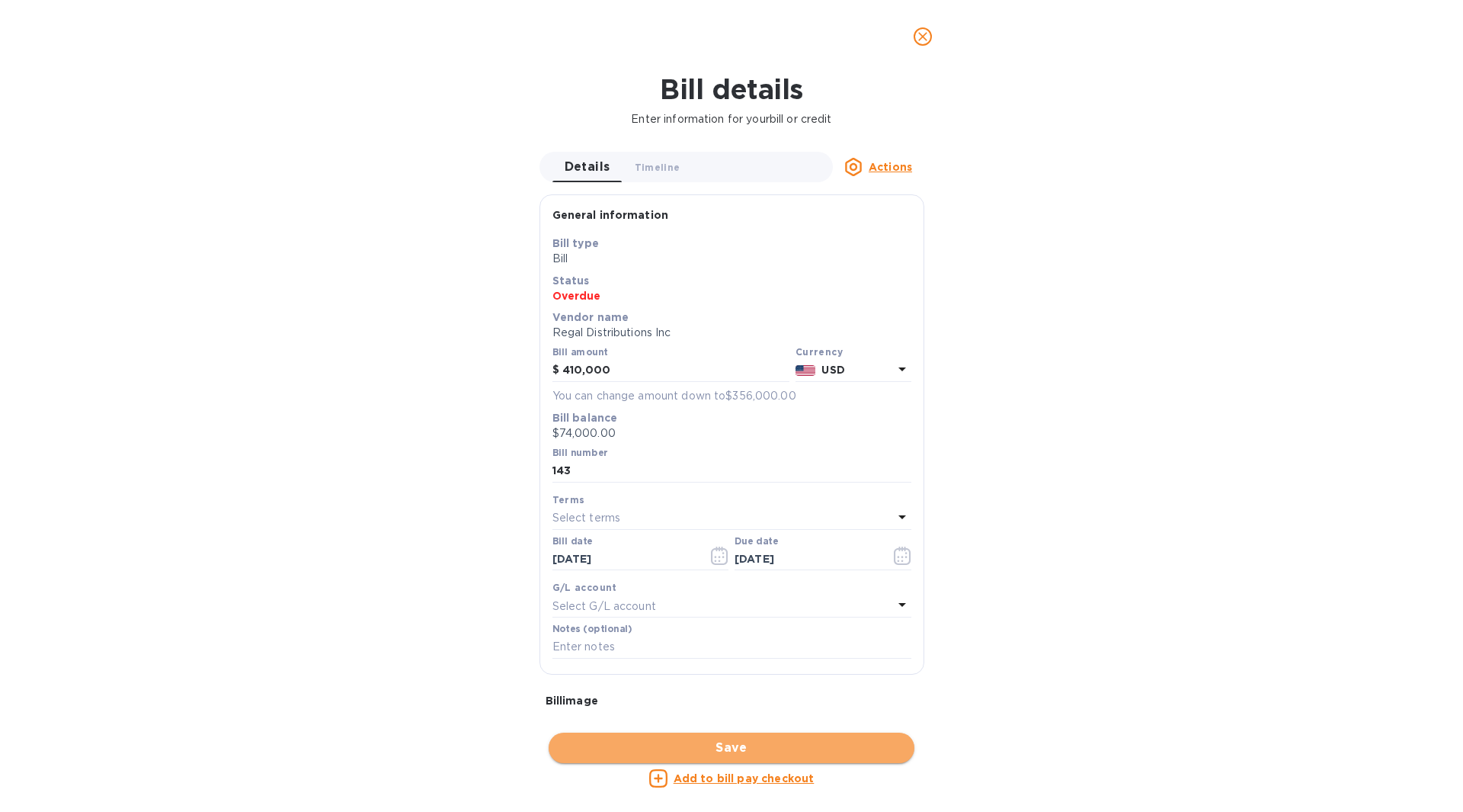
click at [753, 740] on span "Save" at bounding box center [732, 748] width 342 height 19
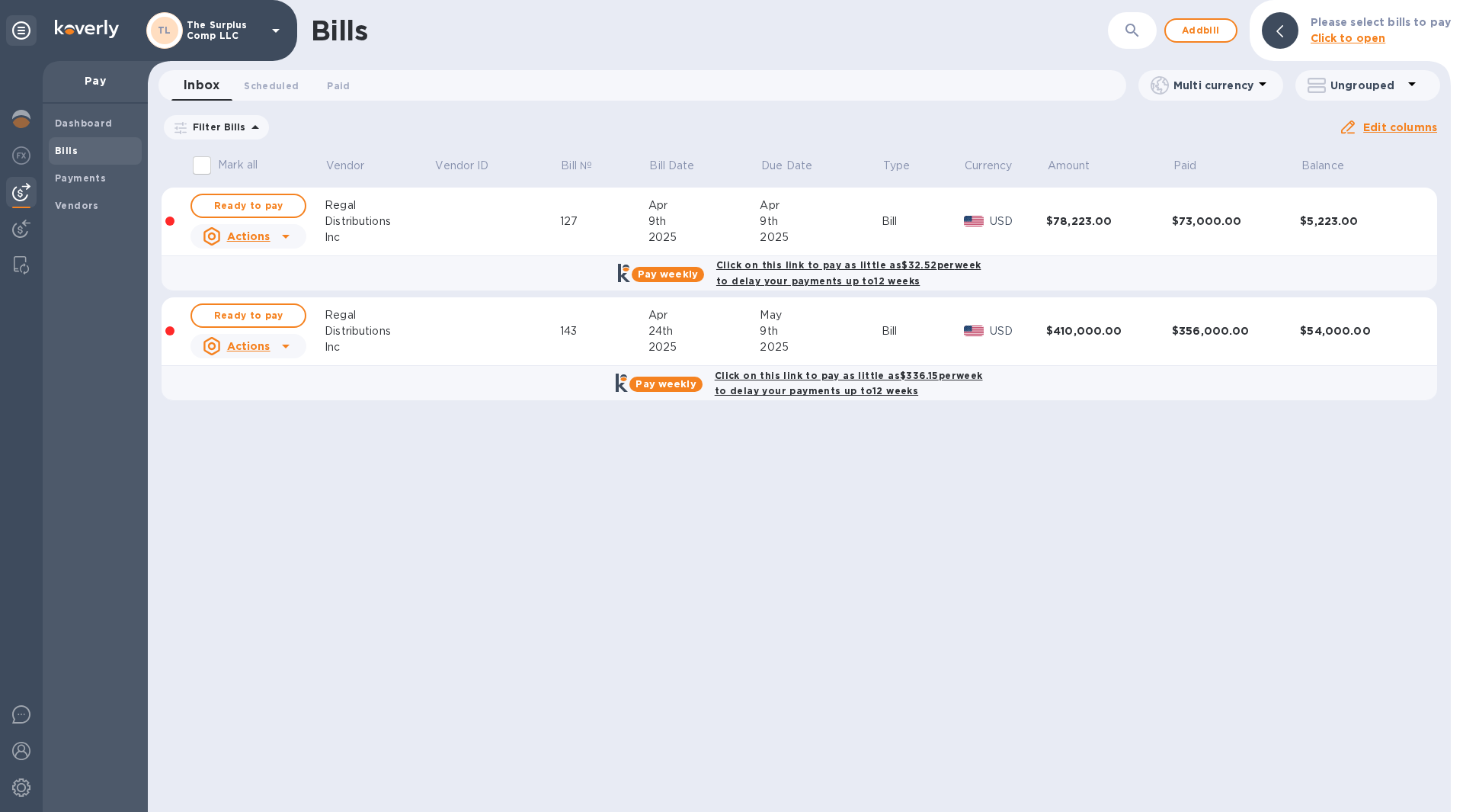
click at [211, 164] on input "Mark all" at bounding box center [202, 165] width 32 height 32
checkbox input "true"
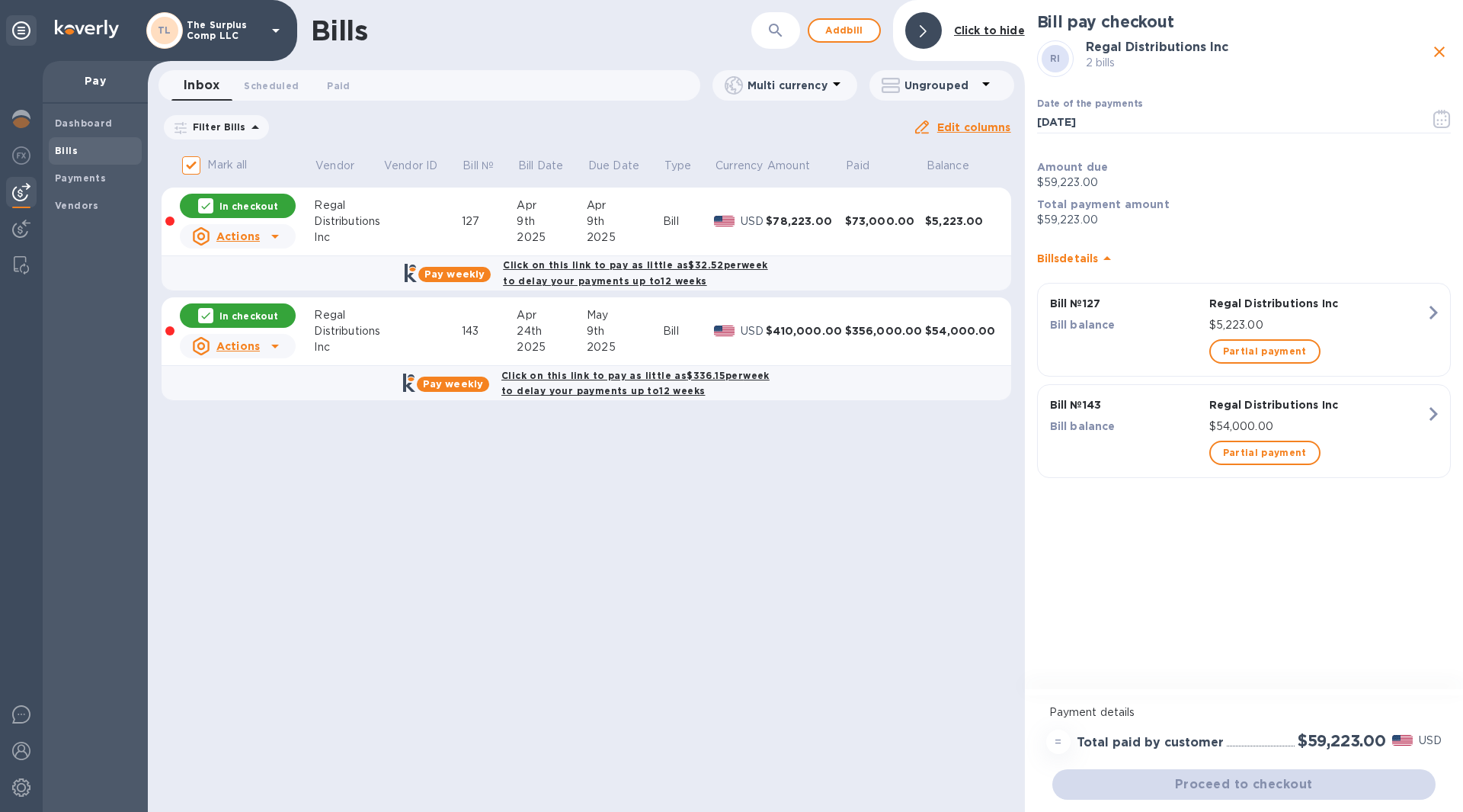
click at [663, 333] on div "9th" at bounding box center [625, 331] width 76 height 16
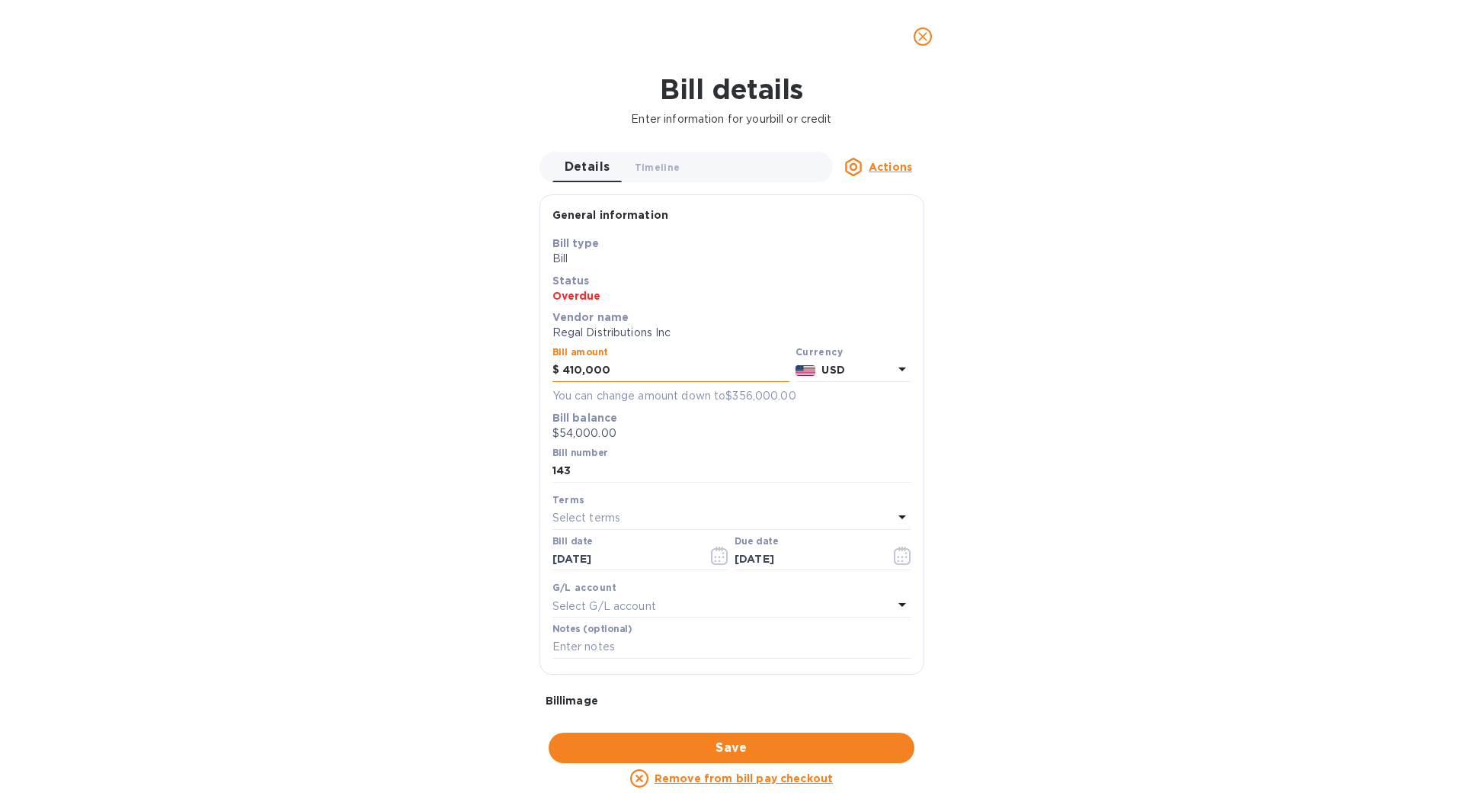
click at [577, 367] on input "410,000" at bounding box center [675, 370] width 227 height 22
type input "414,000"
click at [748, 743] on span "Save" at bounding box center [732, 748] width 342 height 19
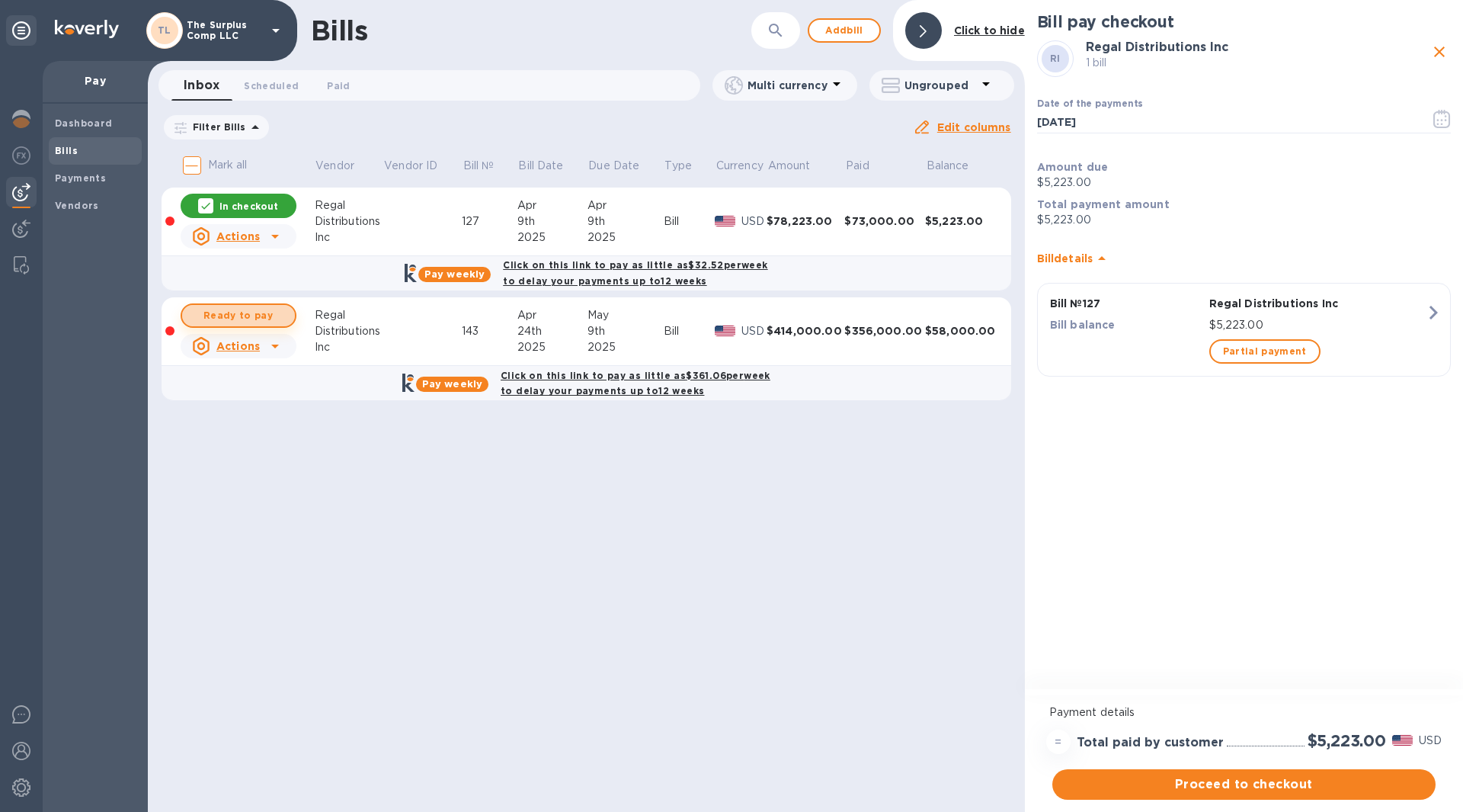
click at [222, 318] on span "Ready to pay" at bounding box center [238, 315] width 89 height 19
click at [1189, 788] on span "Proceed to checkout" at bounding box center [1244, 784] width 359 height 19
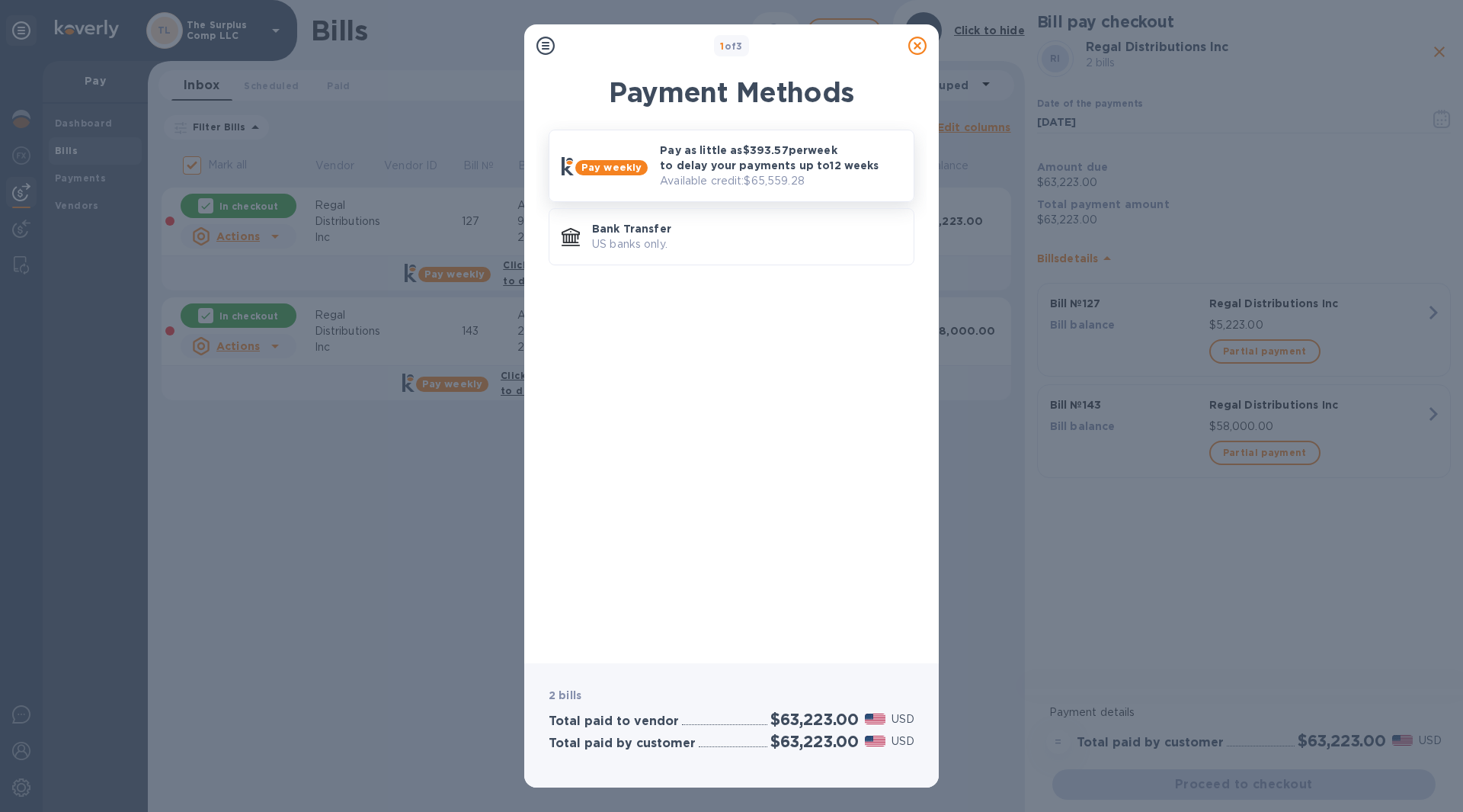
click at [701, 162] on p "Pay as little as $393.57 per week to delay your payments up to 12 weeks" at bounding box center [781, 157] width 242 height 30
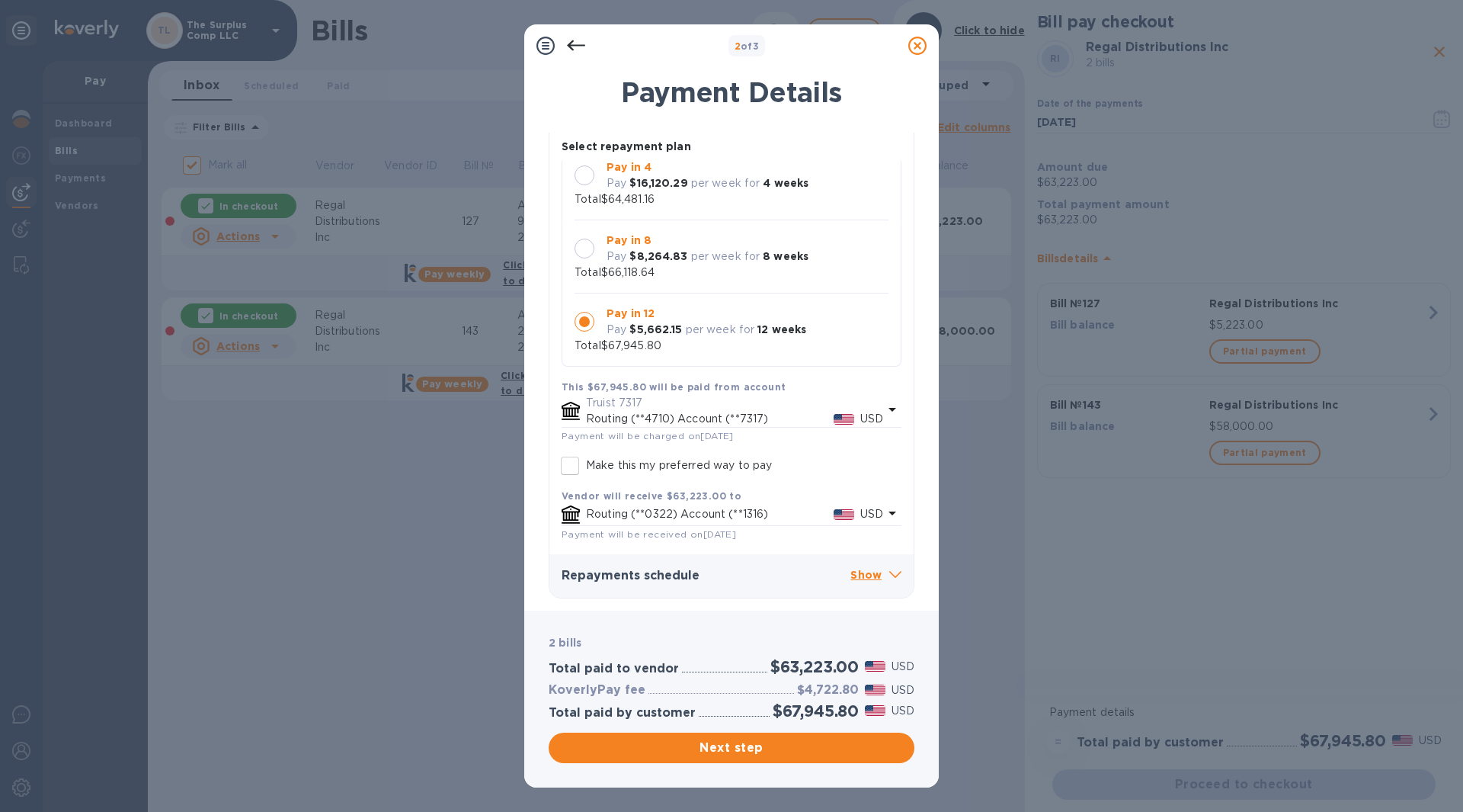
scroll to position [15, 0]
click at [869, 573] on p "Show" at bounding box center [876, 576] width 51 height 20
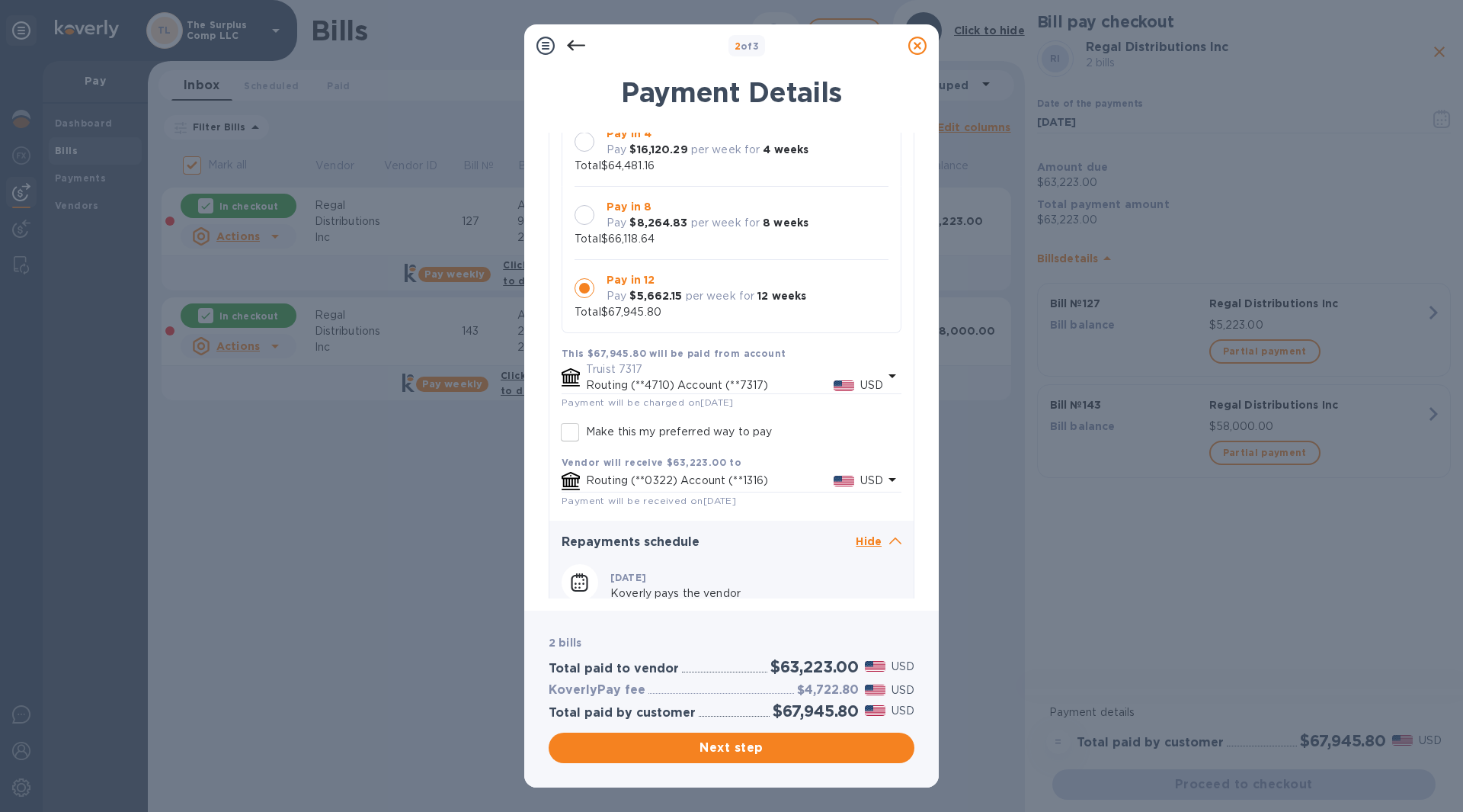
scroll to position [0, 0]
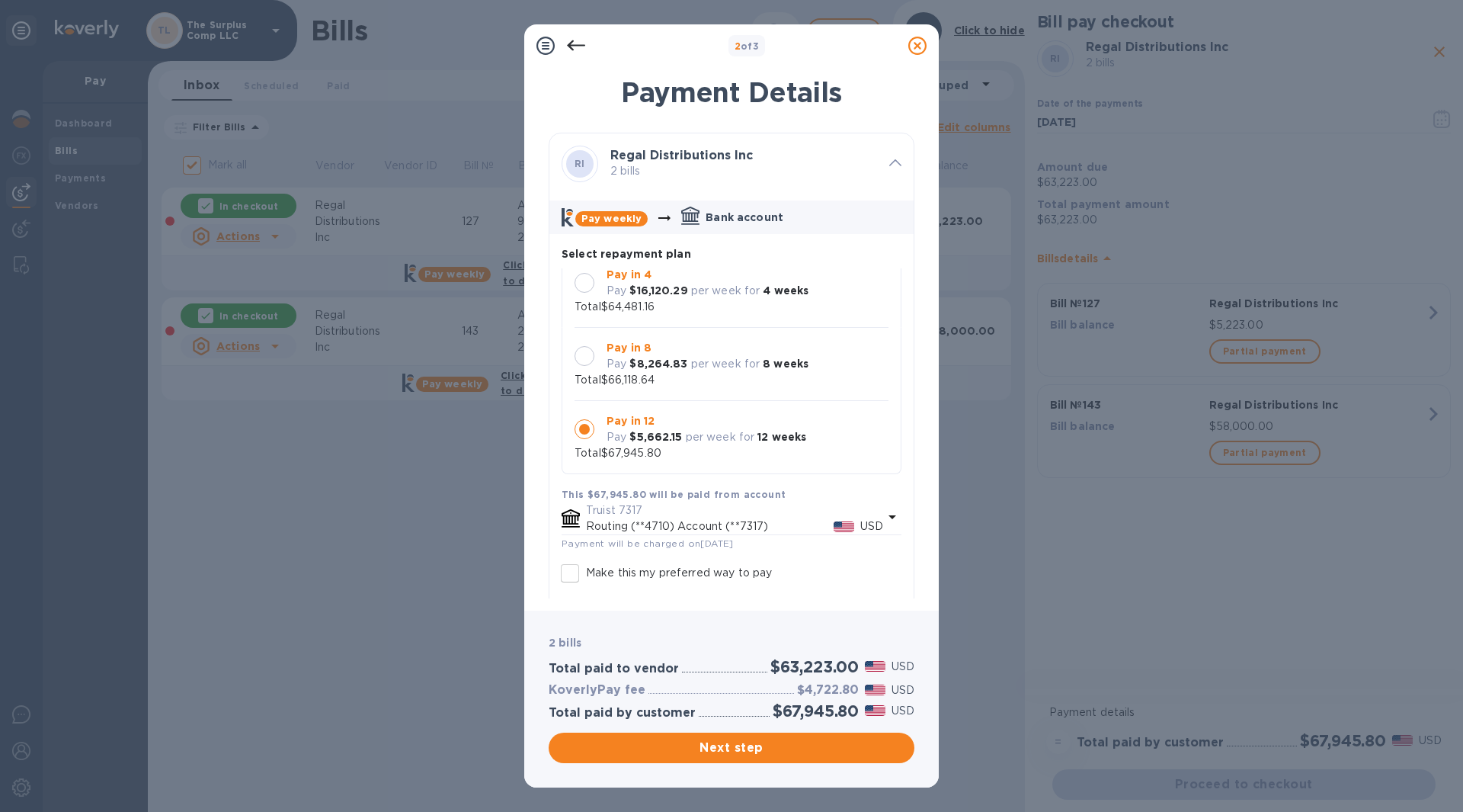
click at [863, 146] on div "Regal Distributions Inc 2 bills" at bounding box center [744, 164] width 279 height 43
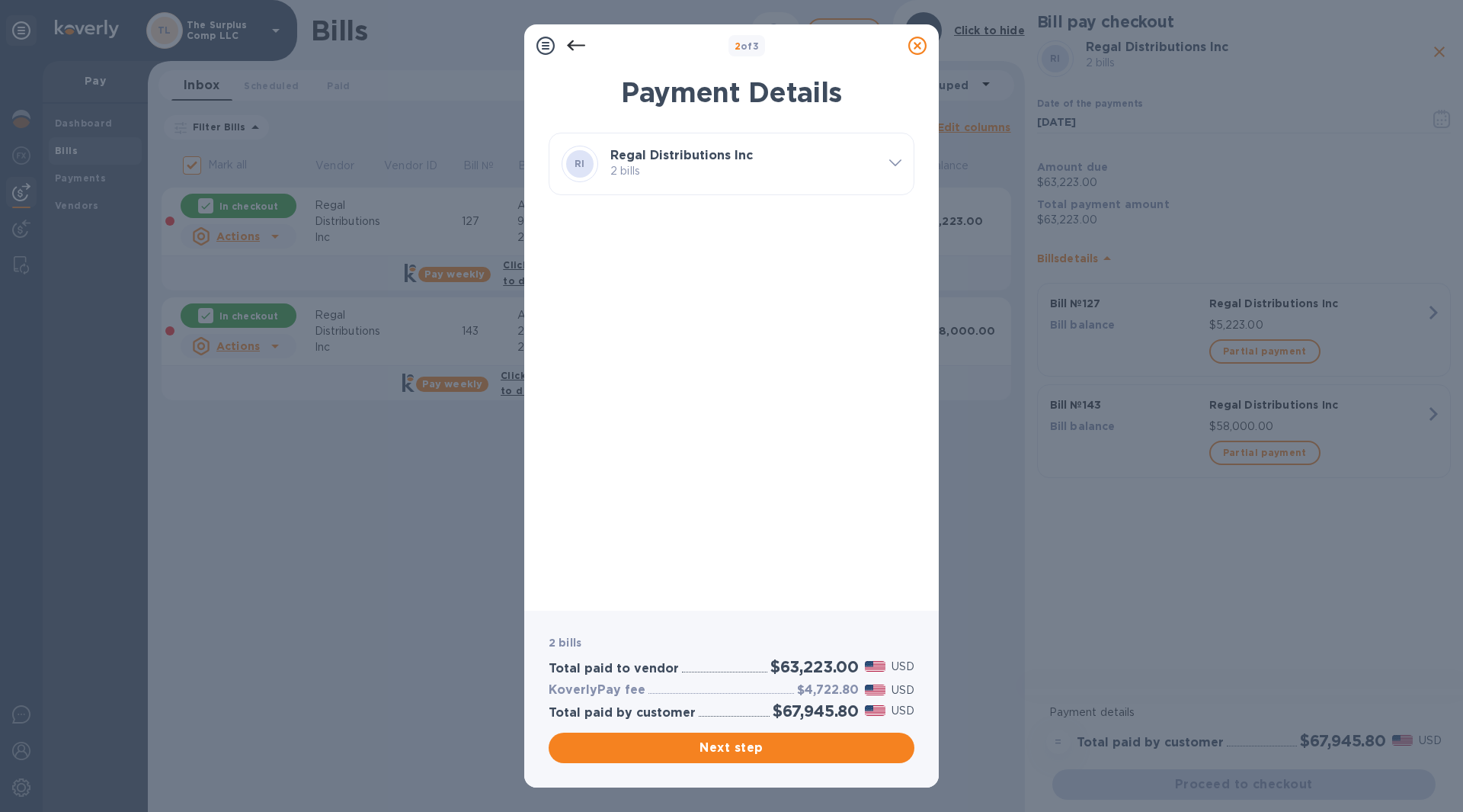
click at [545, 46] on icon at bounding box center [546, 45] width 19 height 19
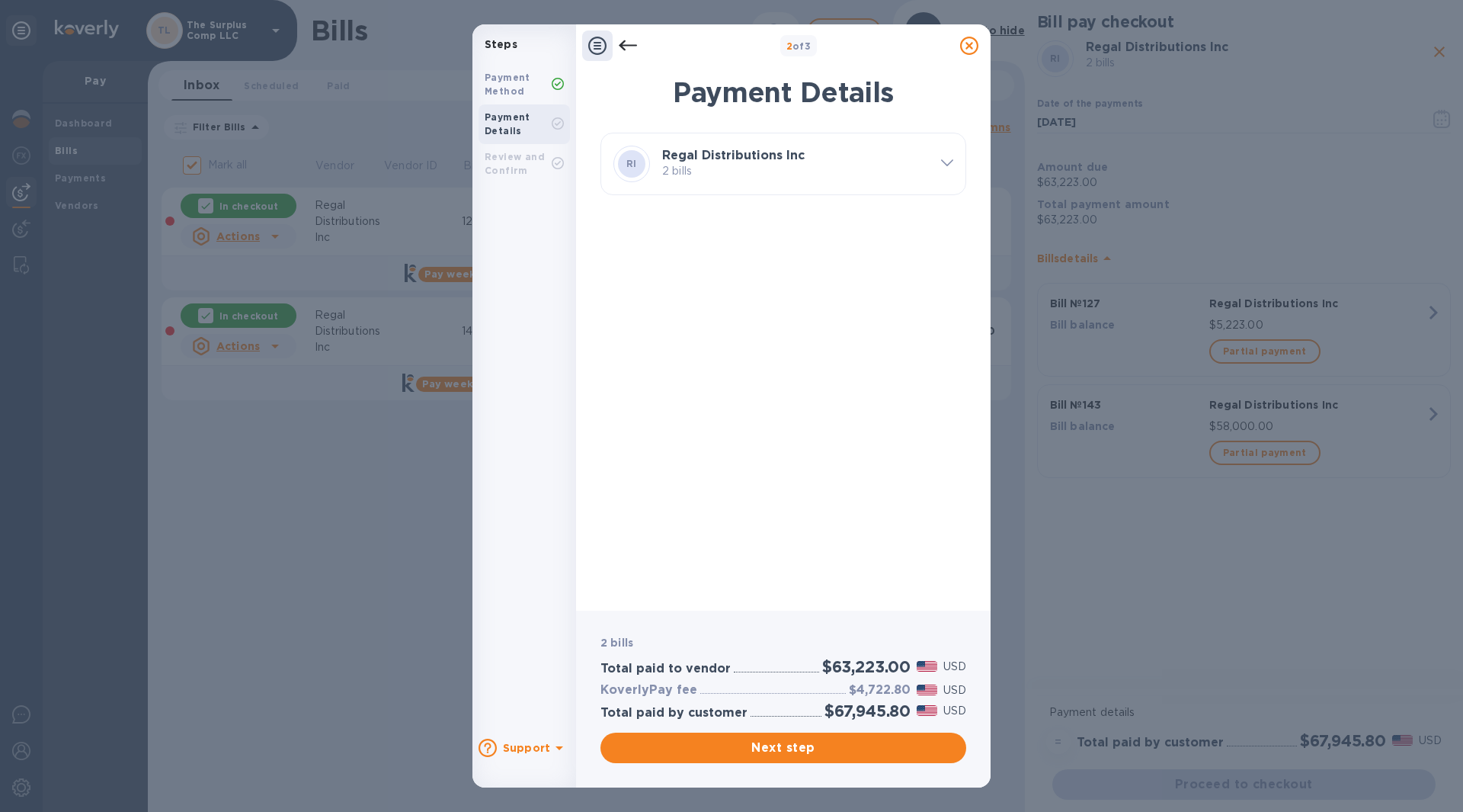
click at [600, 52] on icon at bounding box center [597, 45] width 19 height 19
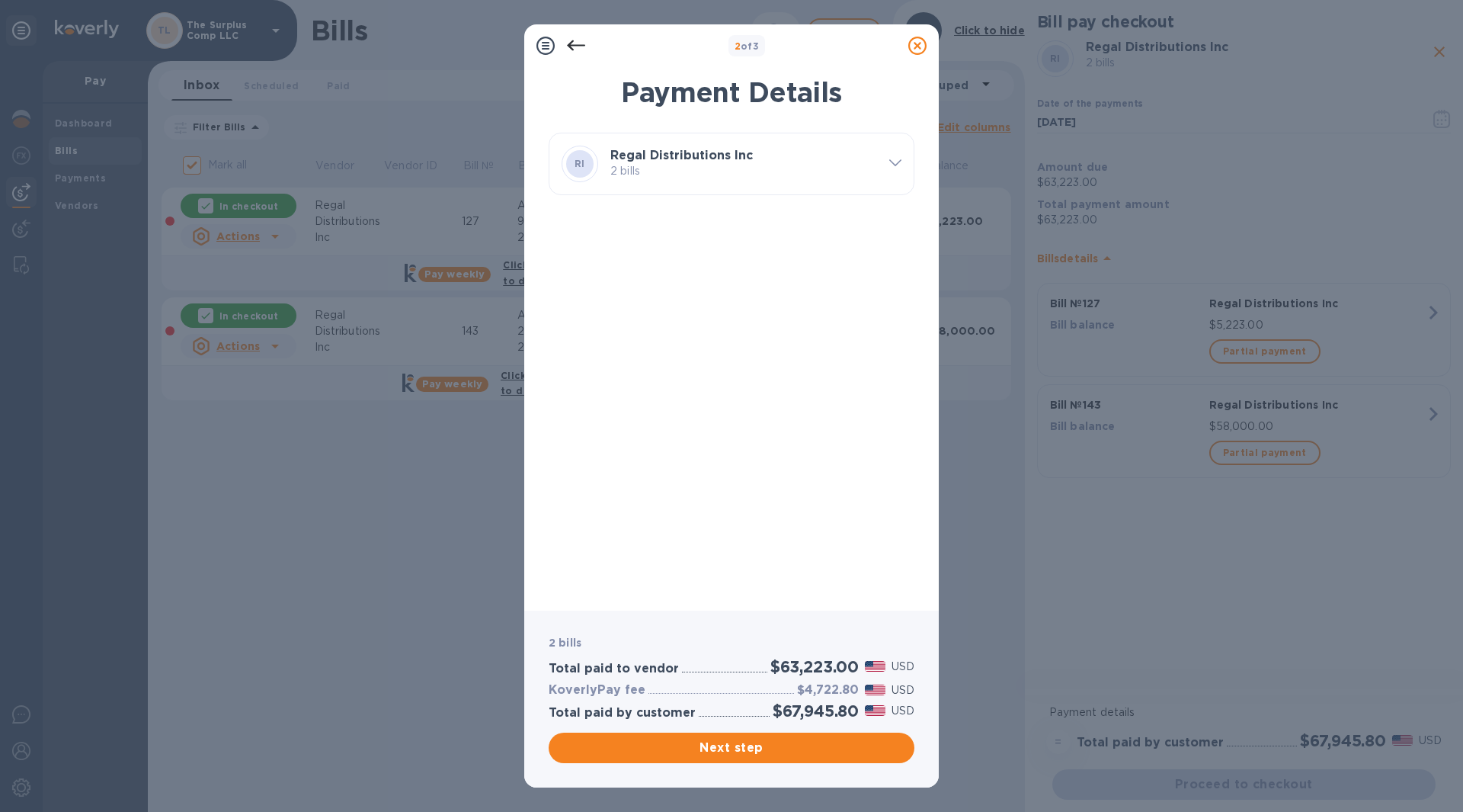
click at [895, 151] on div at bounding box center [895, 164] width 24 height 26
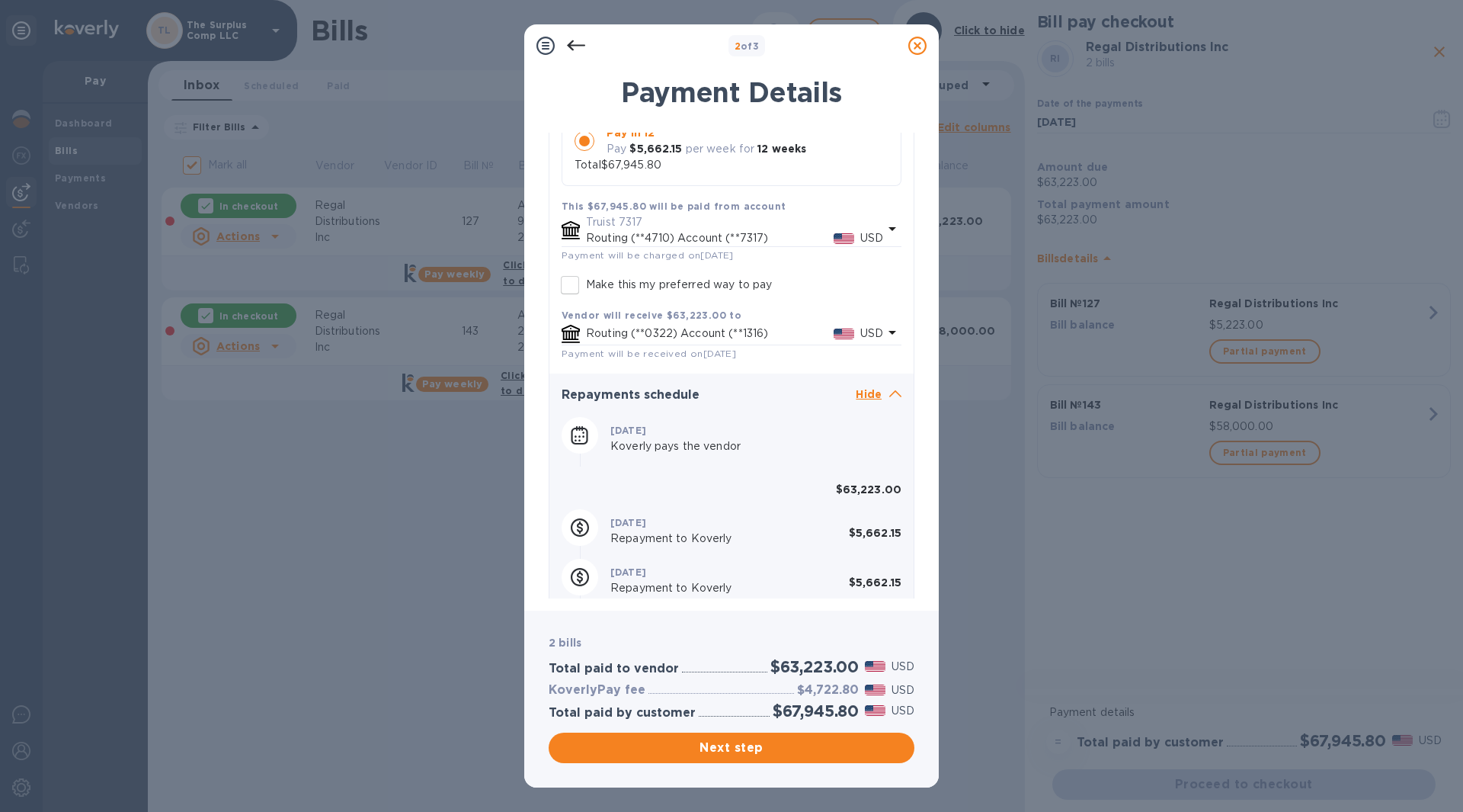
scroll to position [291, 0]
click at [890, 223] on icon at bounding box center [892, 226] width 19 height 19
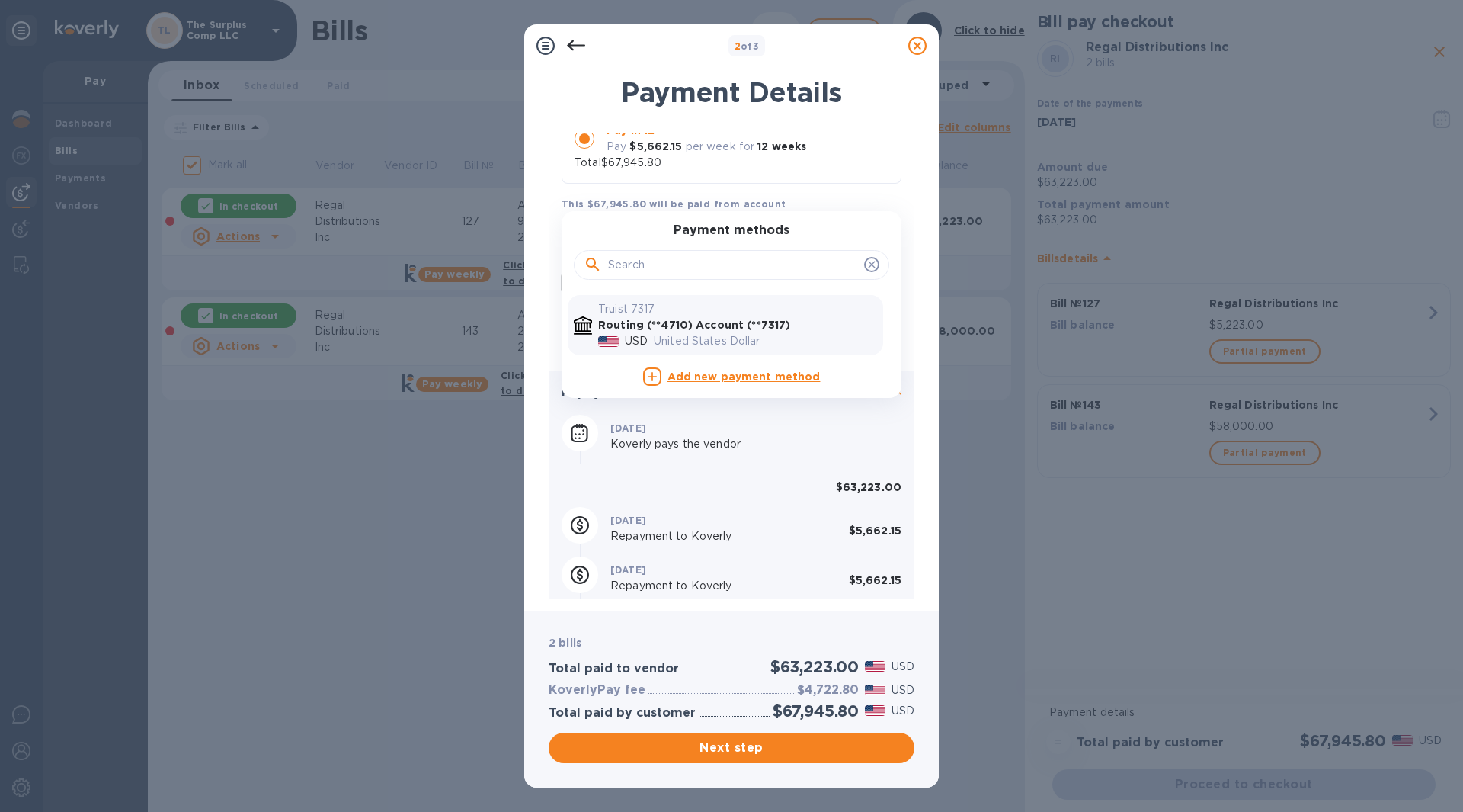
click at [880, 231] on div "Payment methods" at bounding box center [732, 256] width 340 height 65
click at [871, 199] on div "This $67,945.80 will be paid from account" at bounding box center [732, 204] width 340 height 16
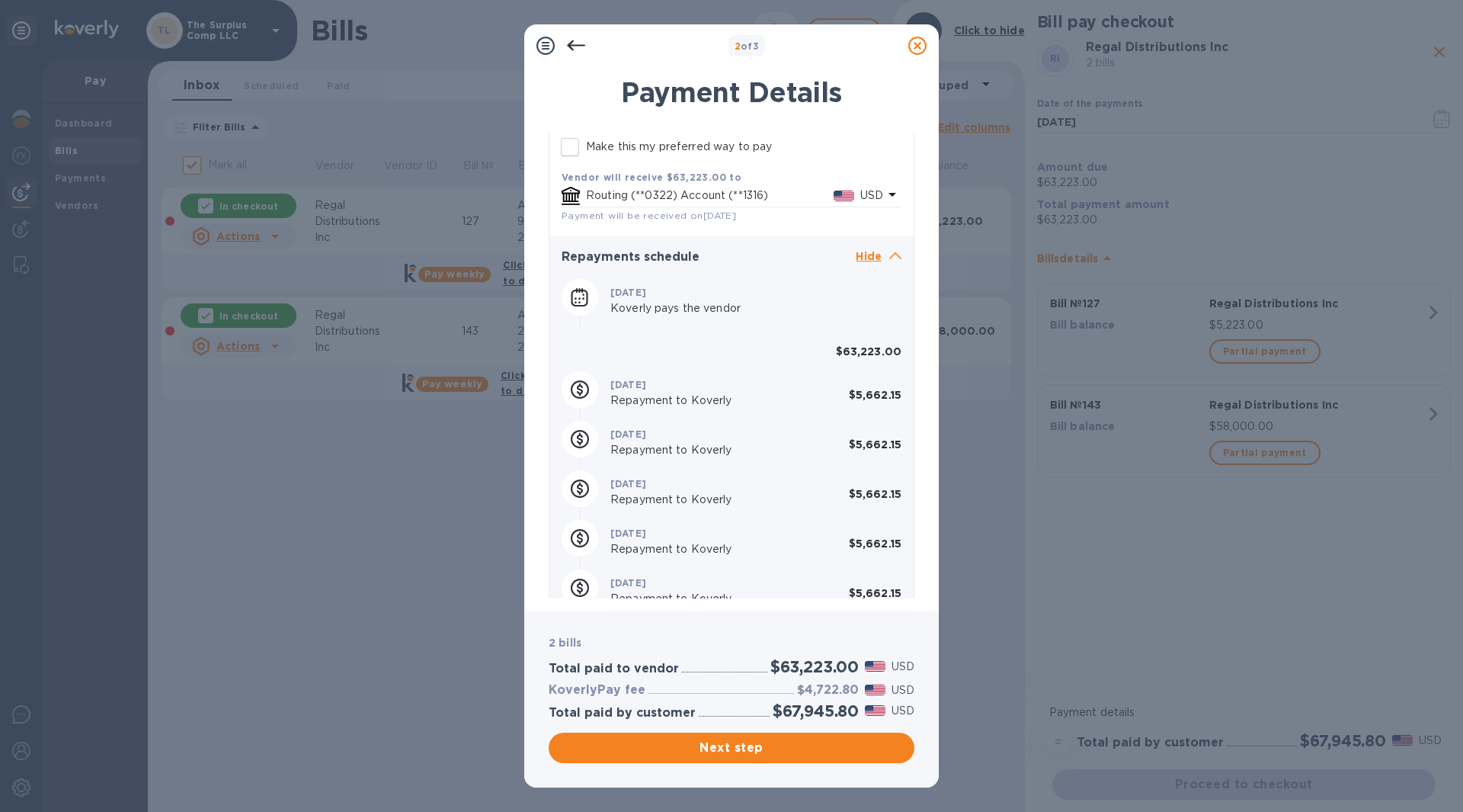
click at [881, 252] on p "Hide" at bounding box center [878, 258] width 46 height 20
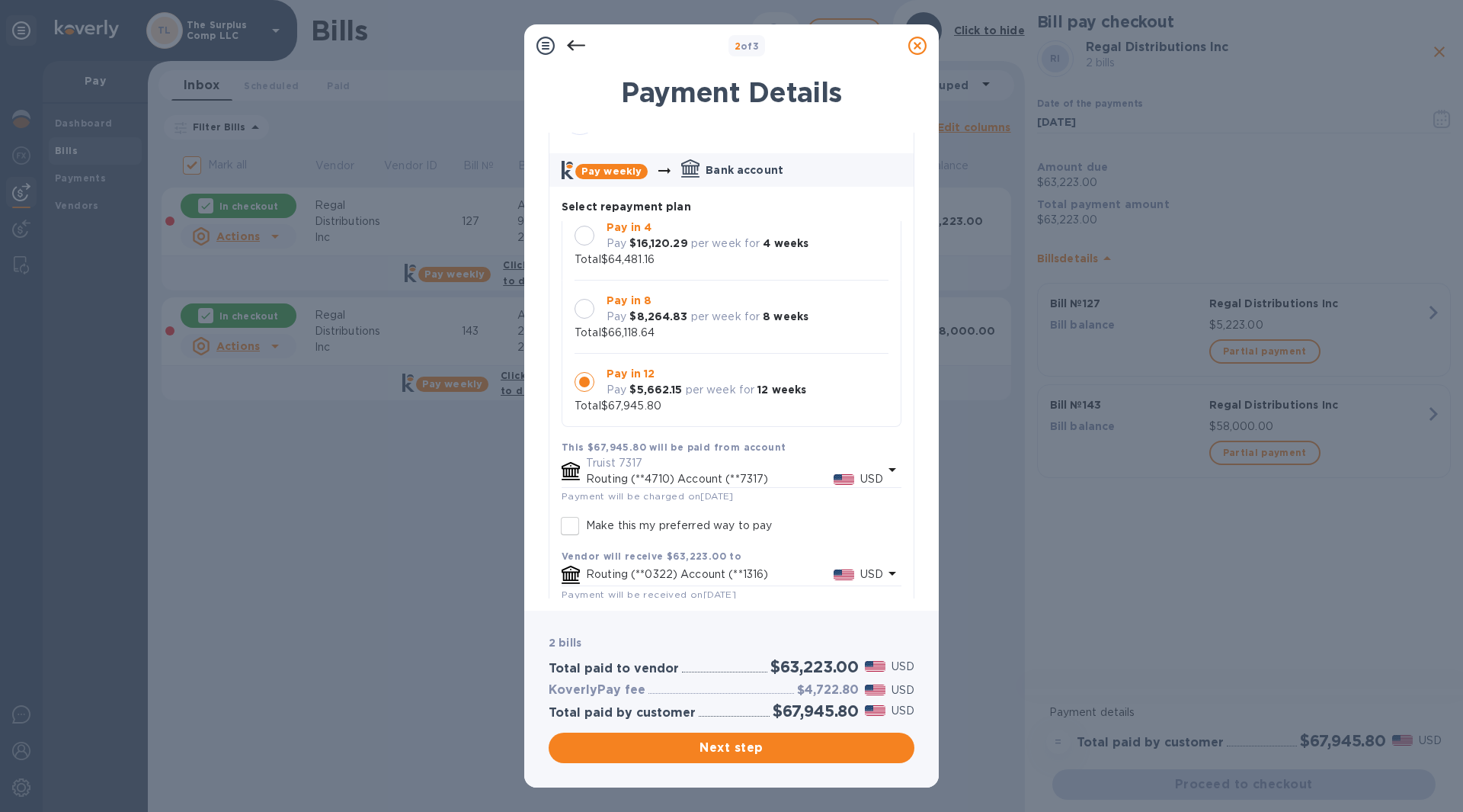
scroll to position [0, 0]
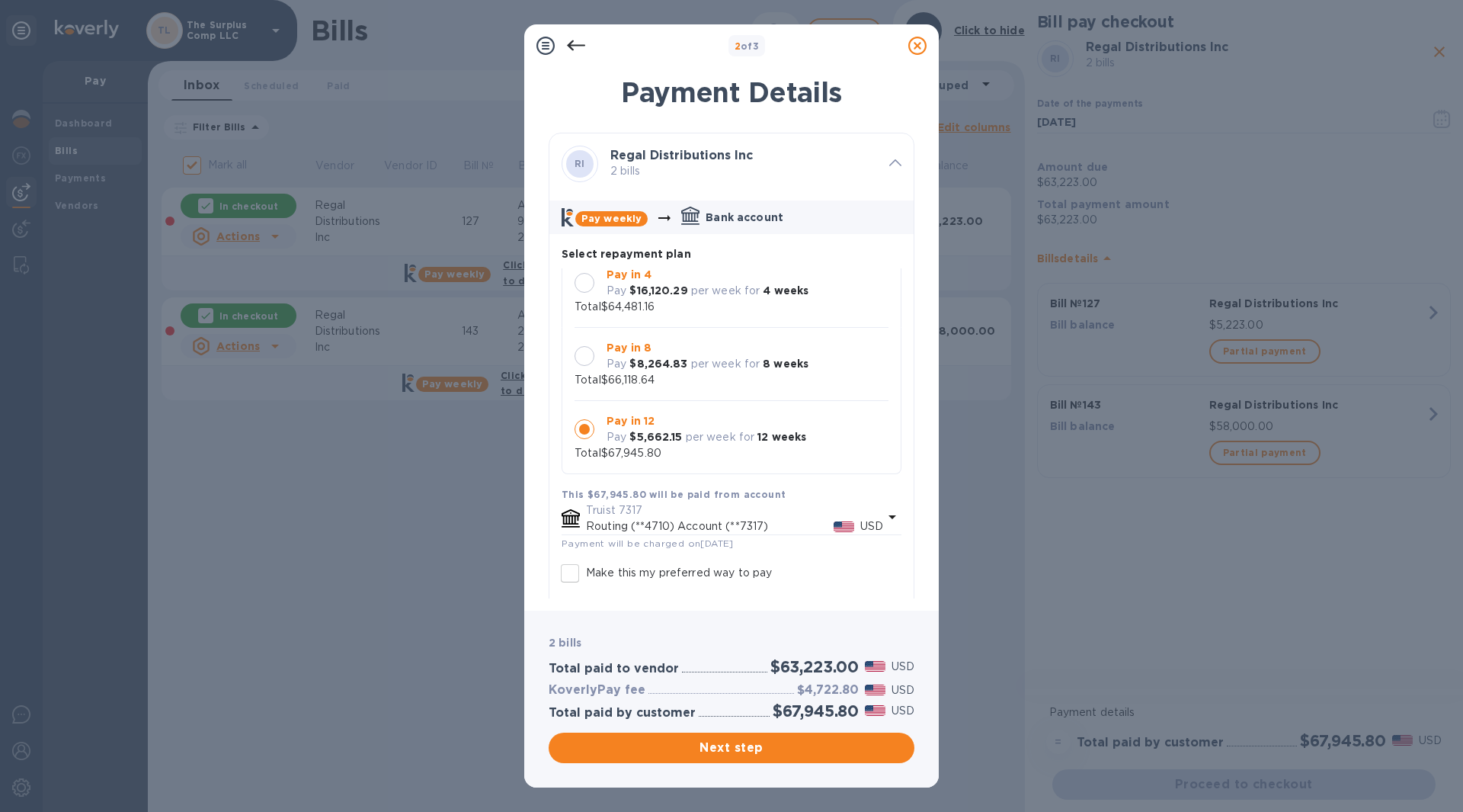
click at [696, 216] on icon at bounding box center [690, 215] width 19 height 16
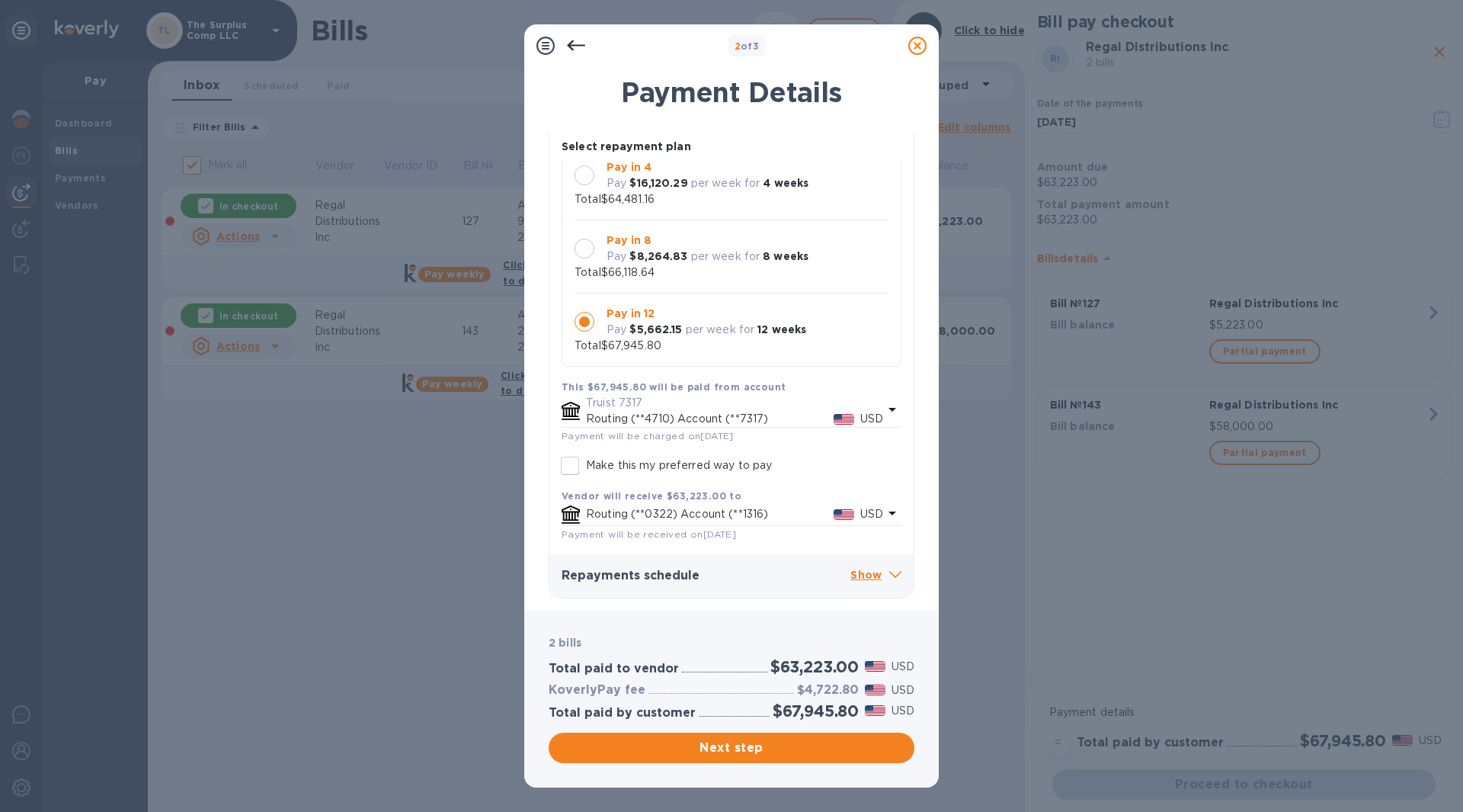
click at [874, 583] on p "Show" at bounding box center [876, 576] width 51 height 20
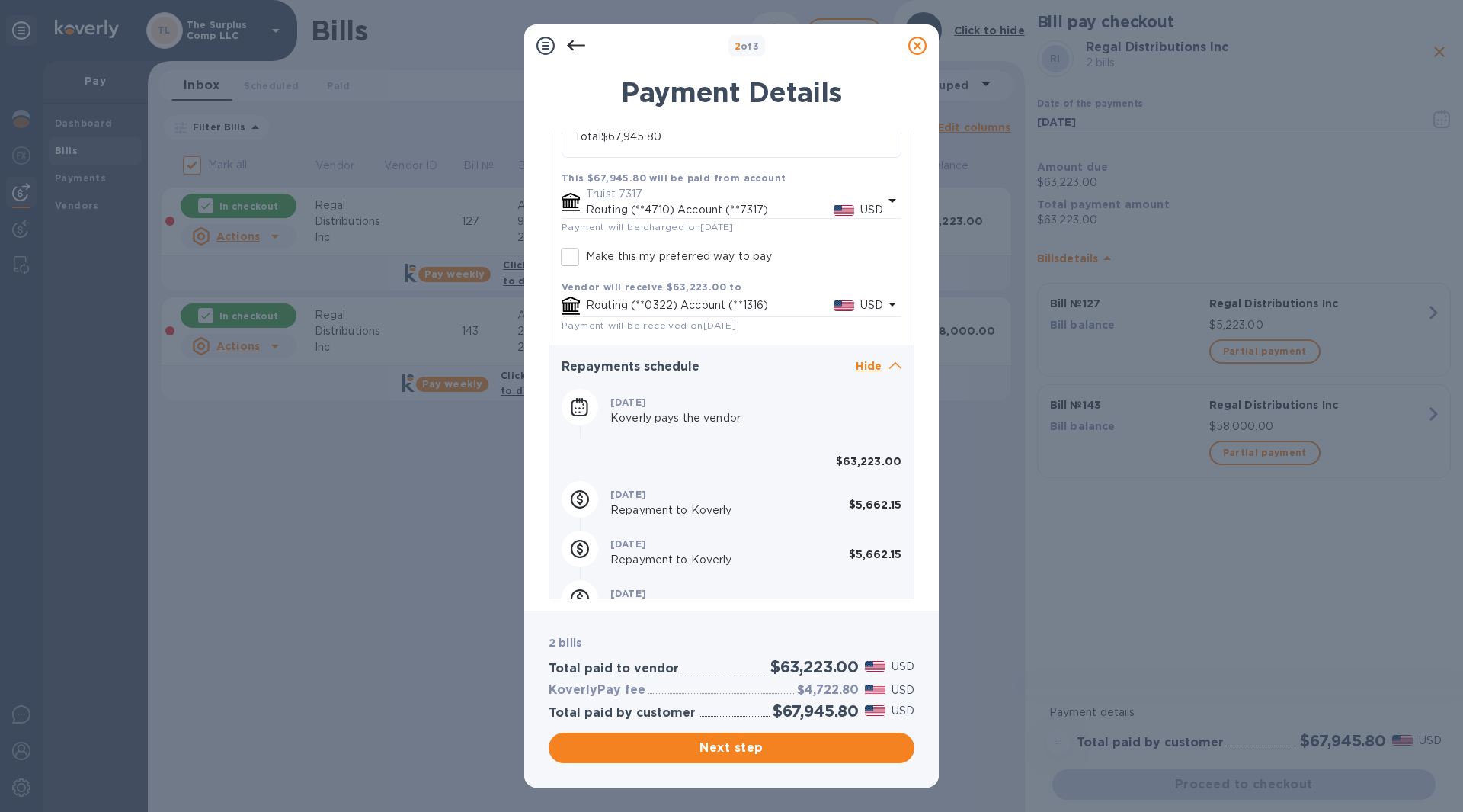
scroll to position [317, 0]
click at [861, 481] on div "hidden $5,662.15" at bounding box center [874, 499] width 68 height 50
drag, startPoint x: 894, startPoint y: 459, endPoint x: 824, endPoint y: 459, distance: 70.0
click at [824, 459] on p "$63,223.00" at bounding box center [732, 461] width 340 height 16
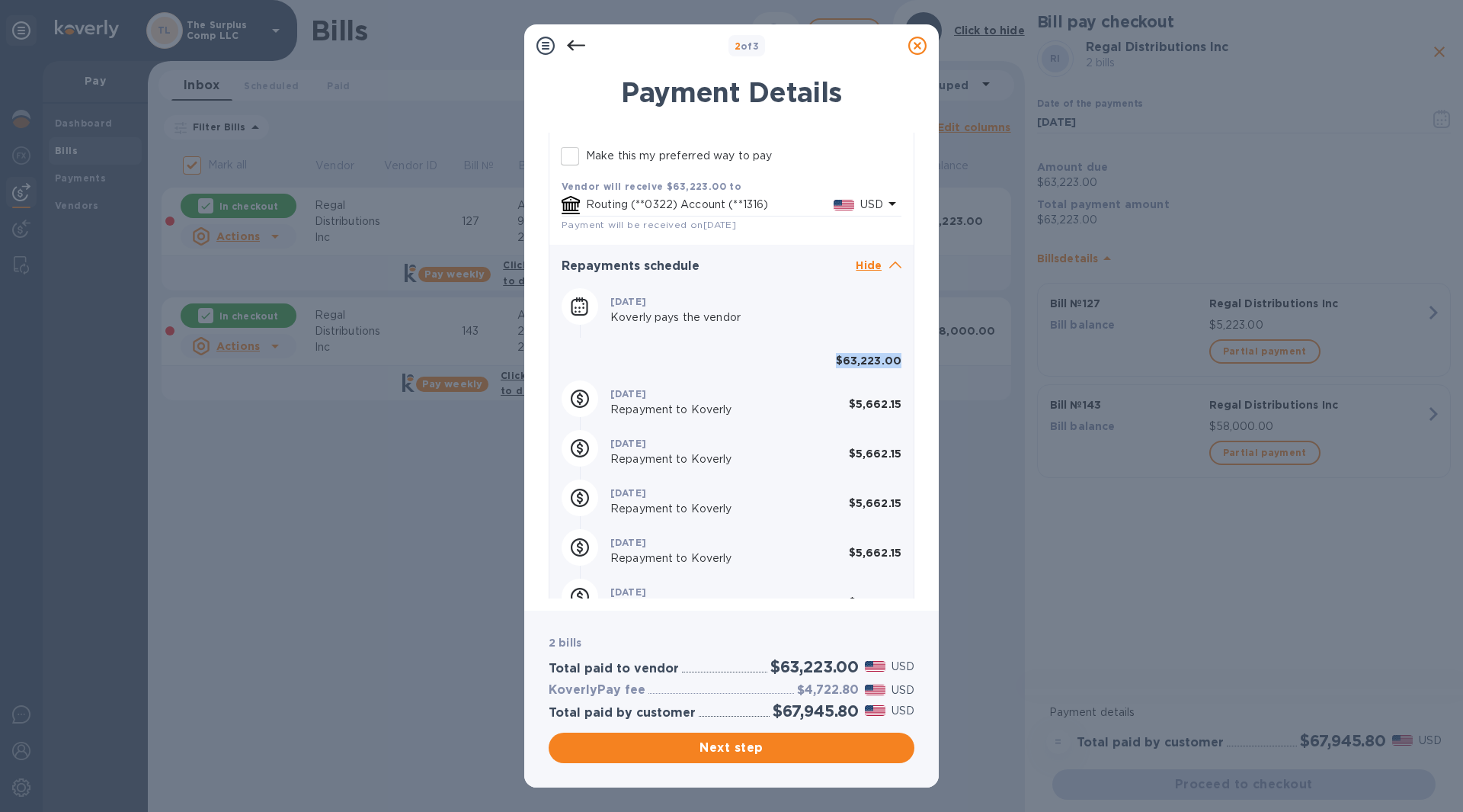
scroll to position [418, 0]
click at [730, 349] on div "hidden $63,223.00" at bounding box center [731, 352] width 352 height 44
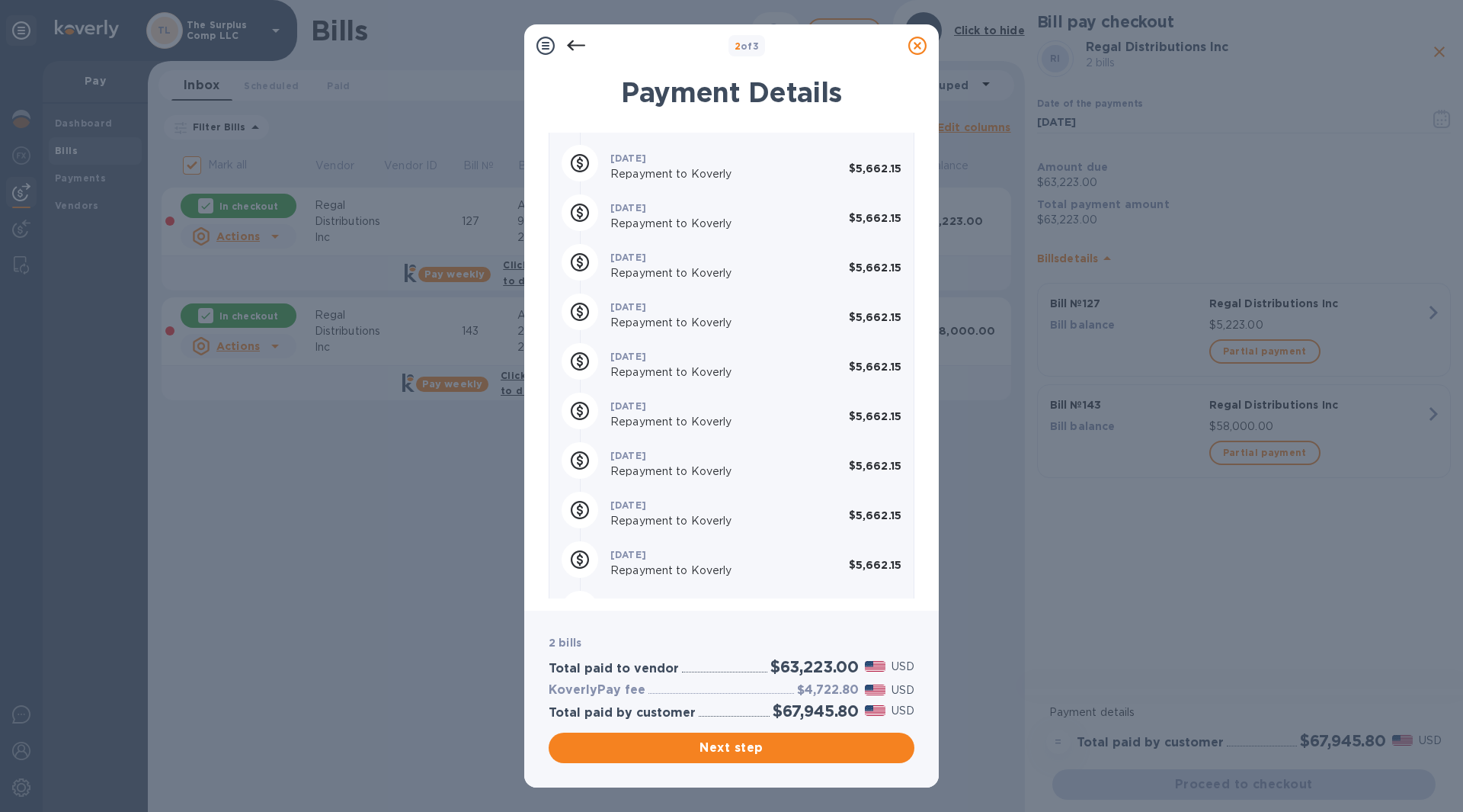
scroll to position [793, 0]
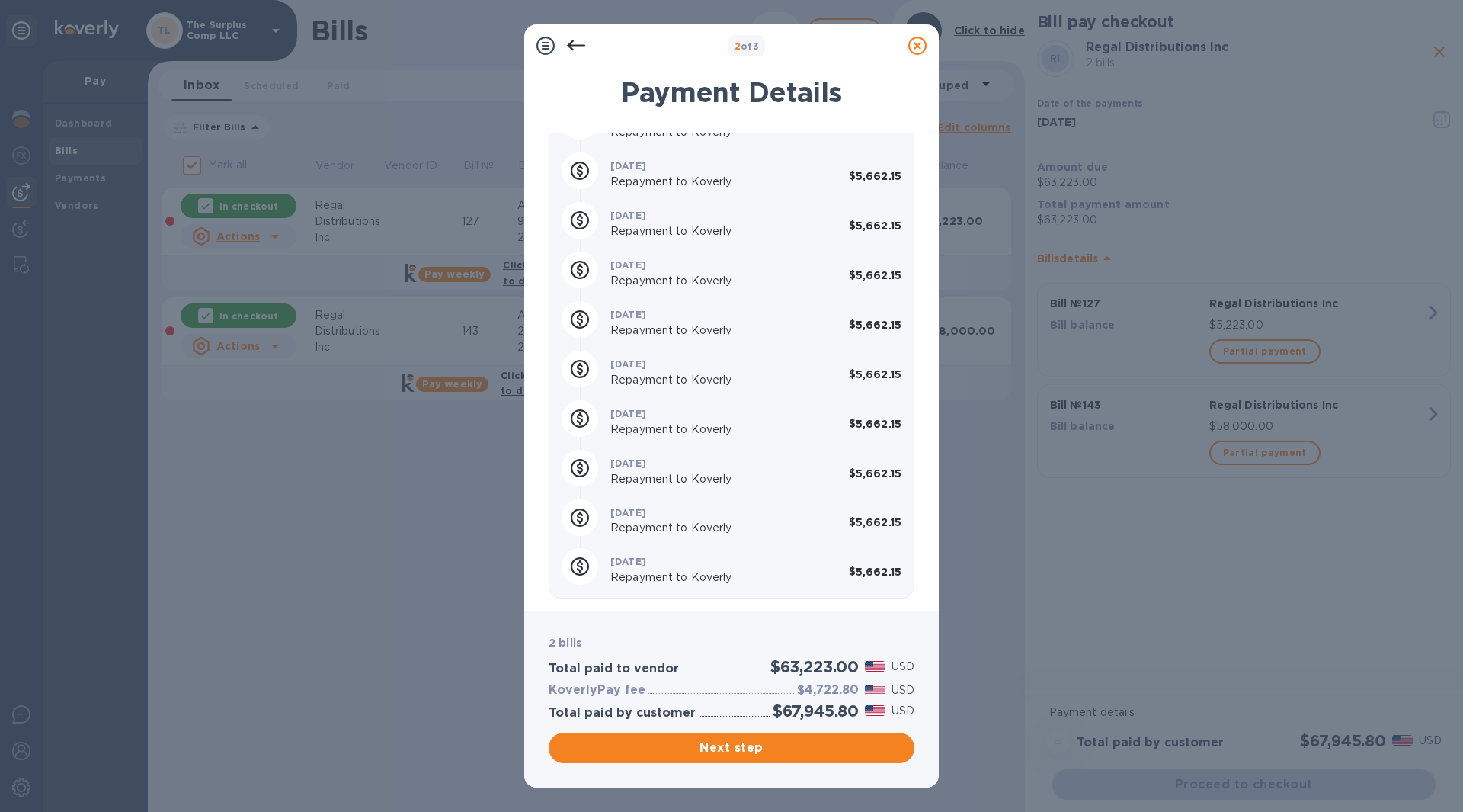
click at [914, 49] on icon at bounding box center [917, 45] width 19 height 19
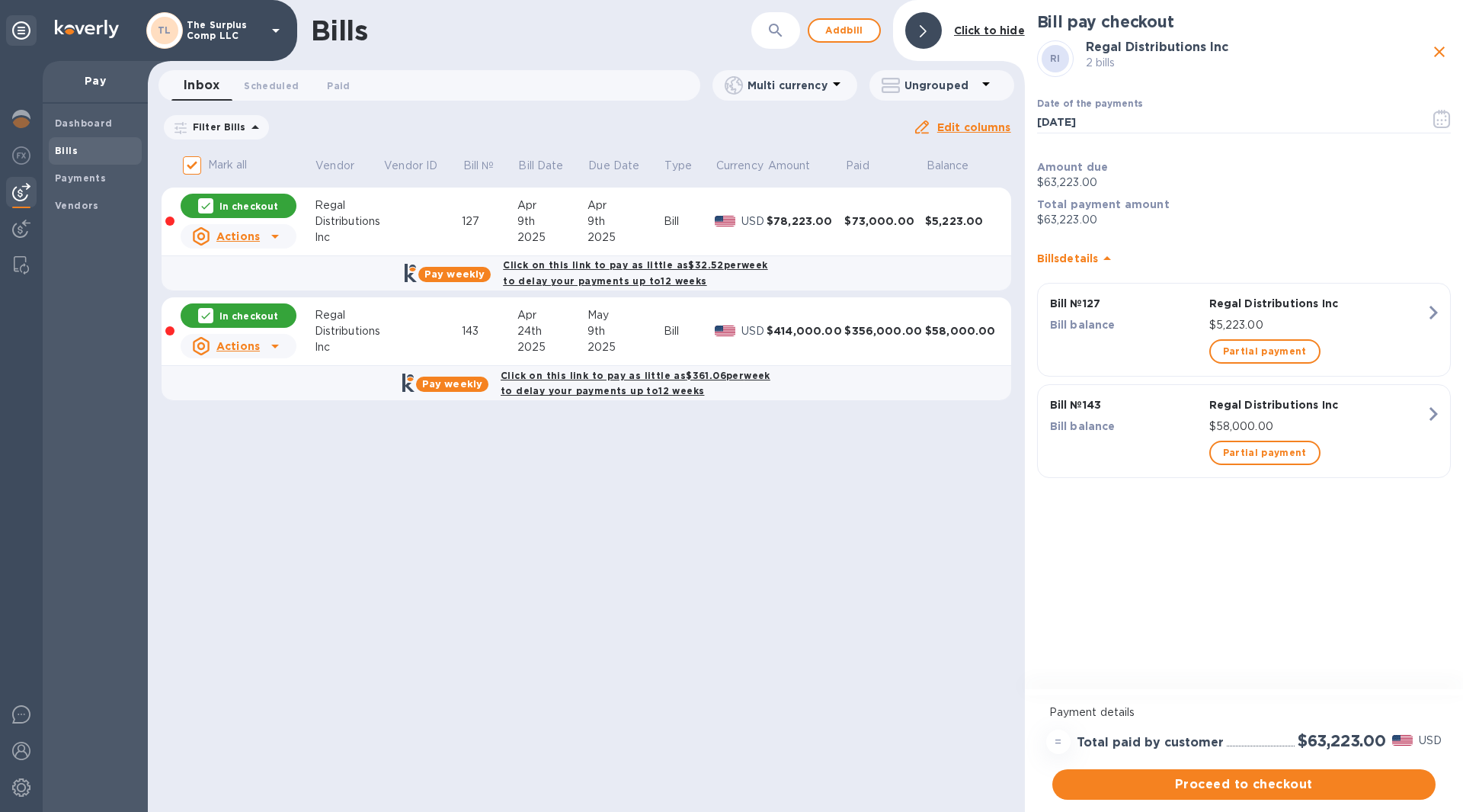
click at [1425, 51] on h3 "Regal Distributions Inc" at bounding box center [1257, 47] width 343 height 15
click at [1434, 51] on icon "close" at bounding box center [1440, 52] width 19 height 19
checkbox input "false"
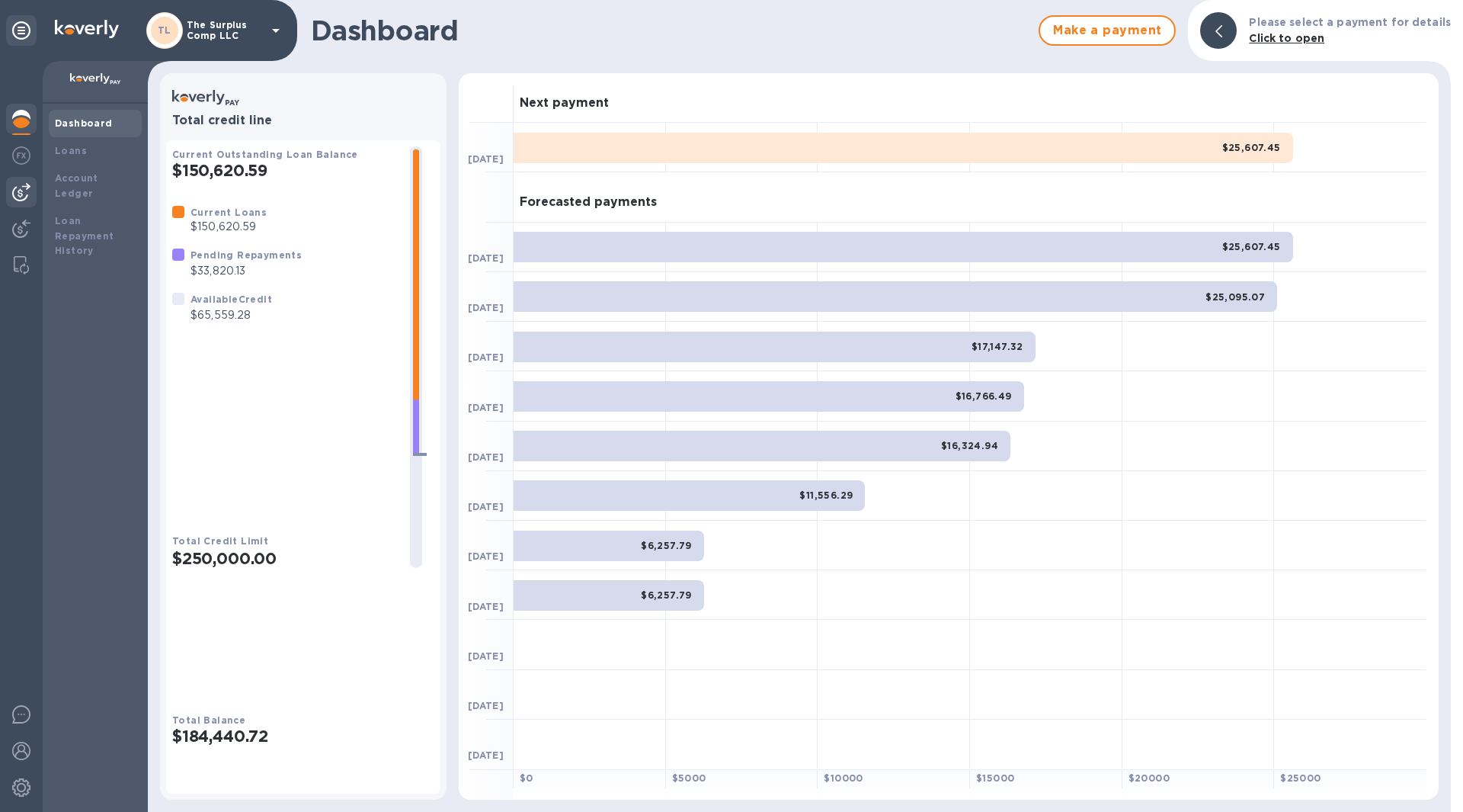
click at [22, 194] on img at bounding box center [20, 191] width 19 height 19
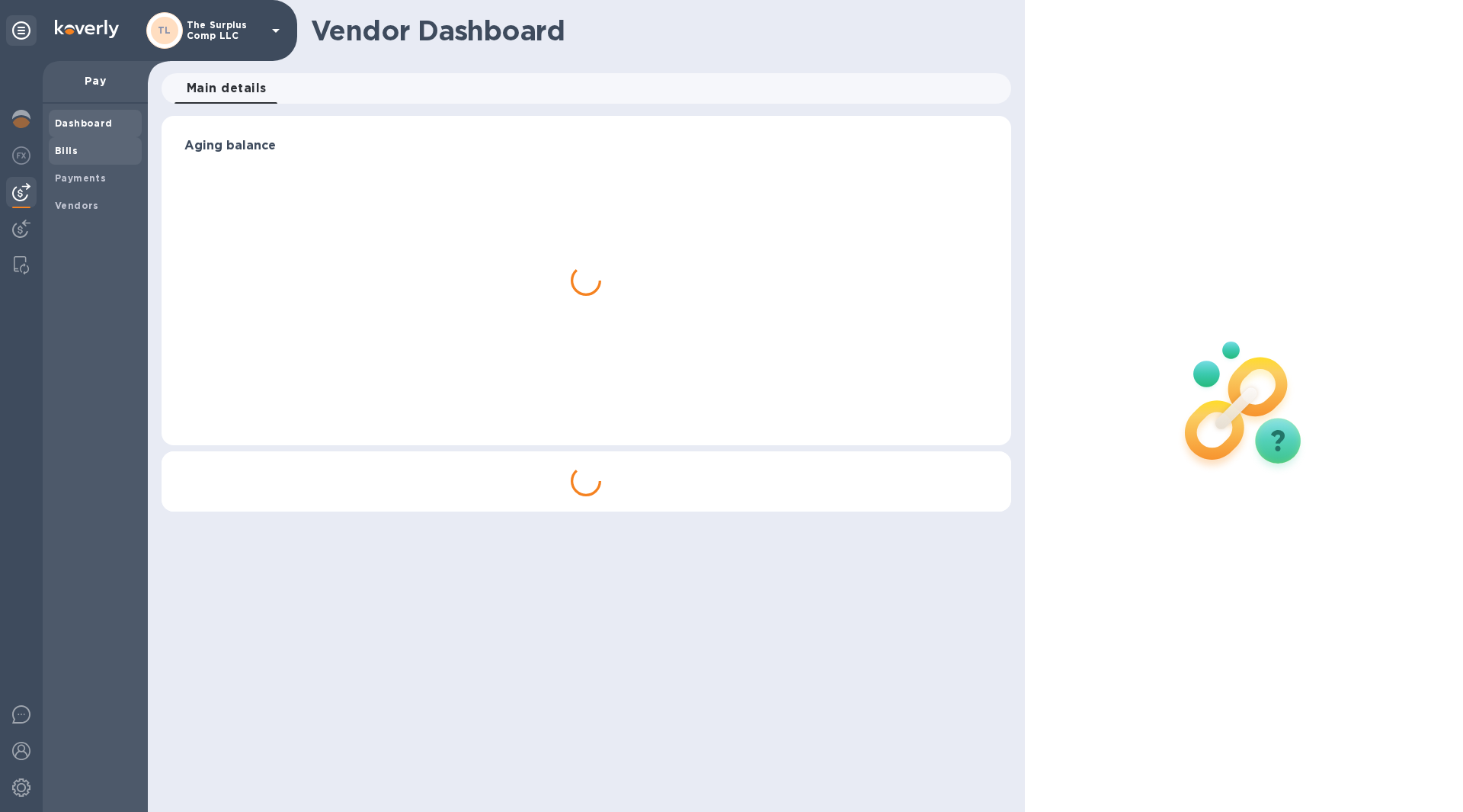
click at [94, 156] on span "Bills" at bounding box center [95, 151] width 81 height 16
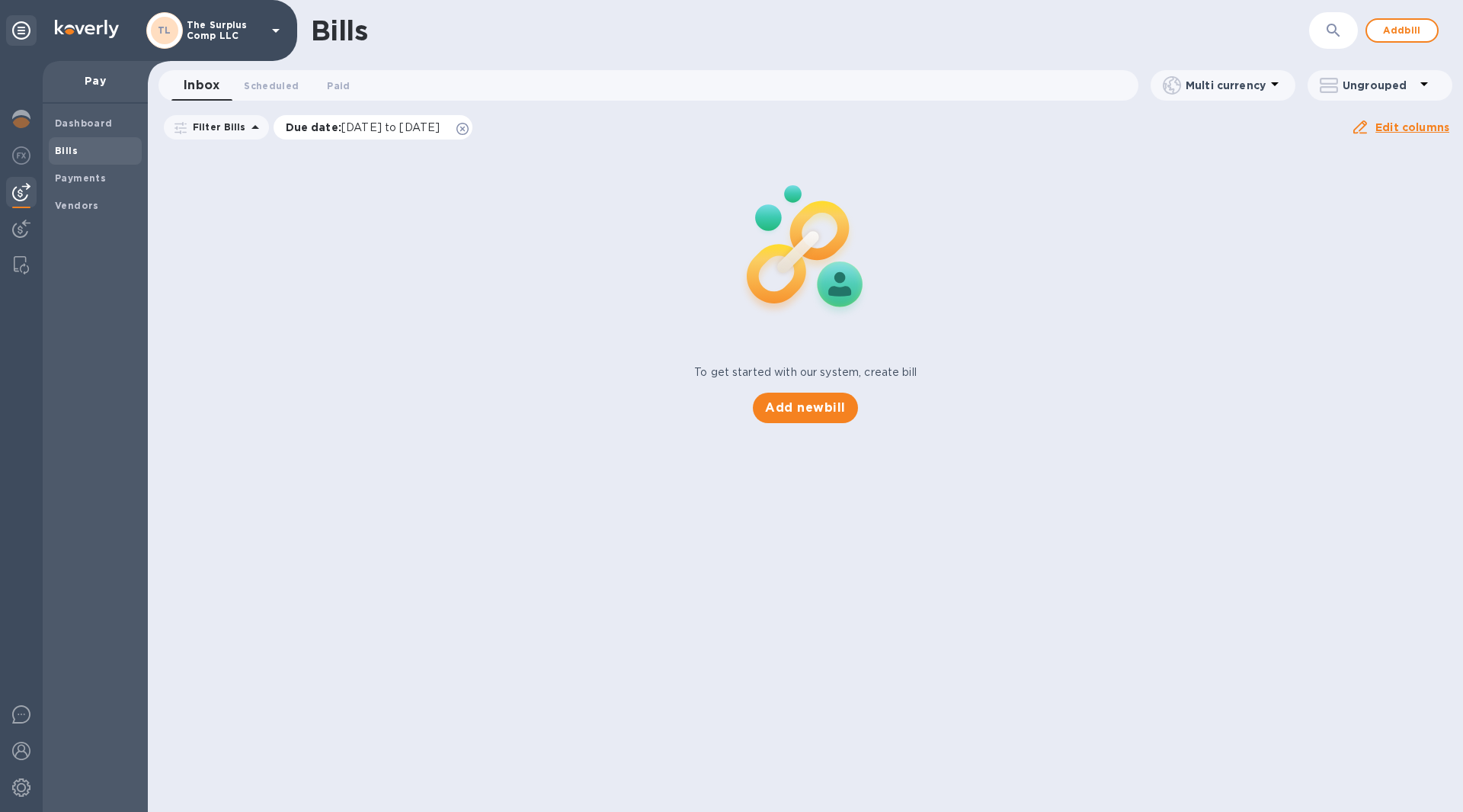
click at [468, 131] on icon at bounding box center [463, 129] width 12 height 12
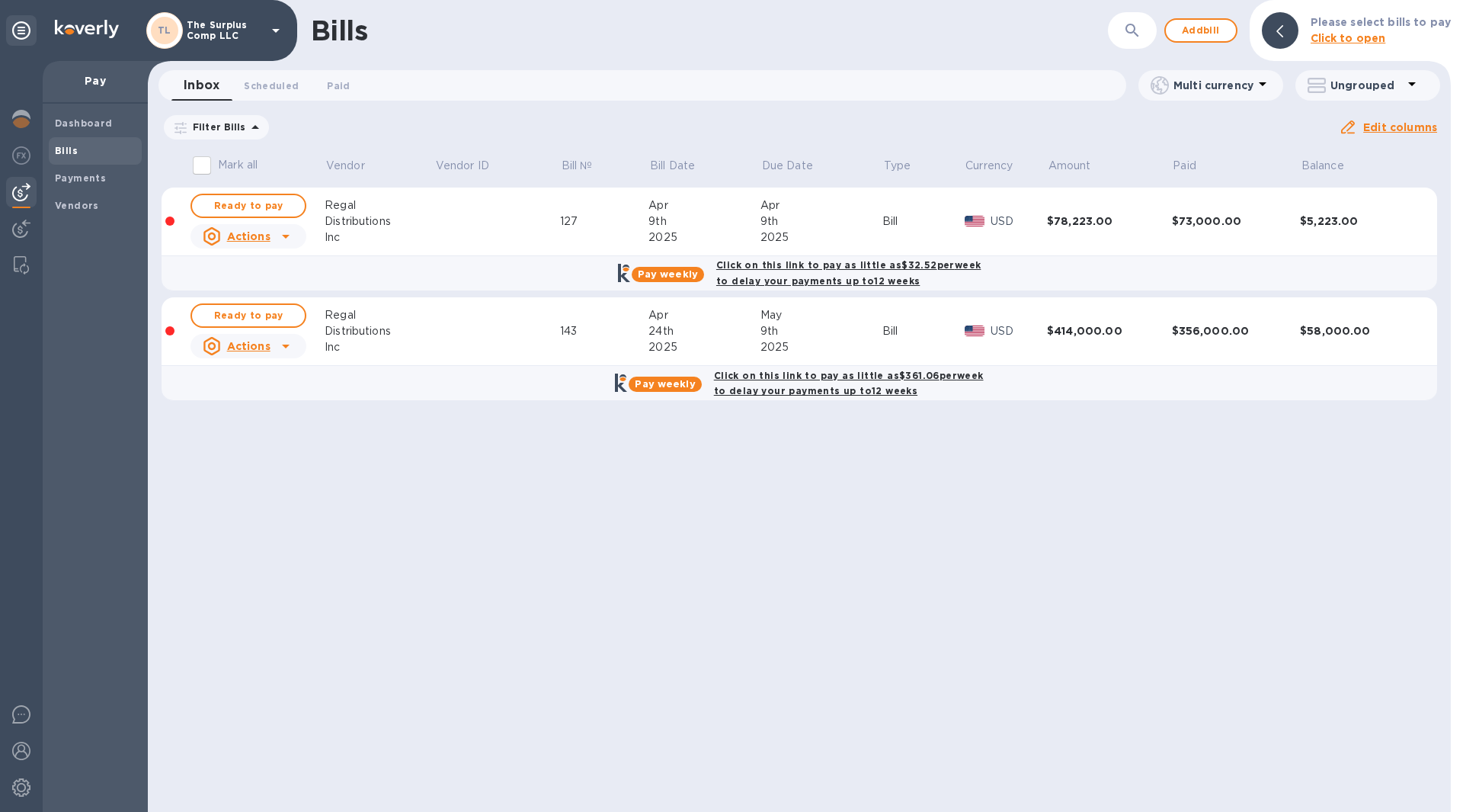
click at [204, 172] on input "Mark all" at bounding box center [202, 165] width 32 height 32
checkbox input "true"
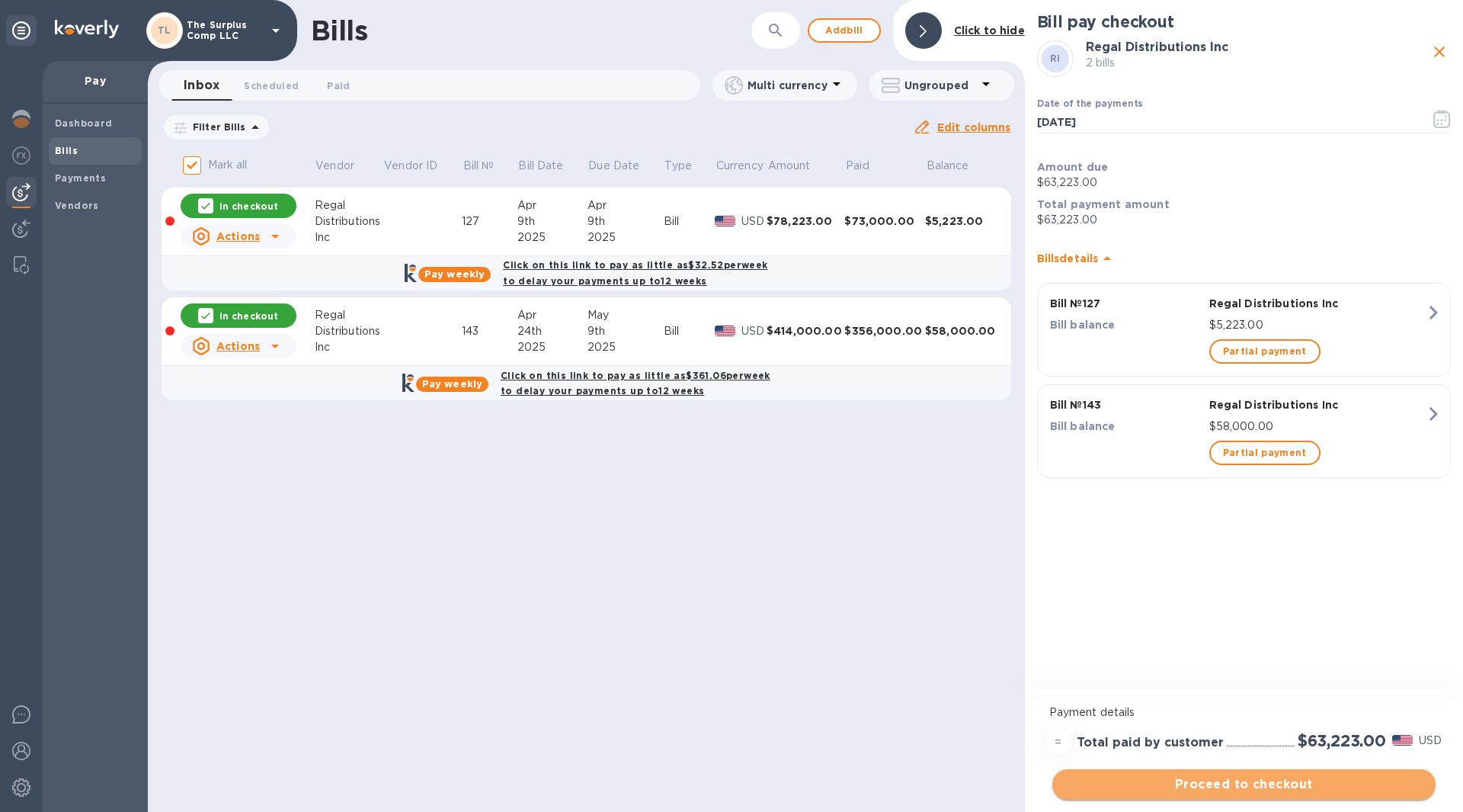
click at [1228, 785] on span "Proceed to checkout" at bounding box center [1244, 784] width 359 height 19
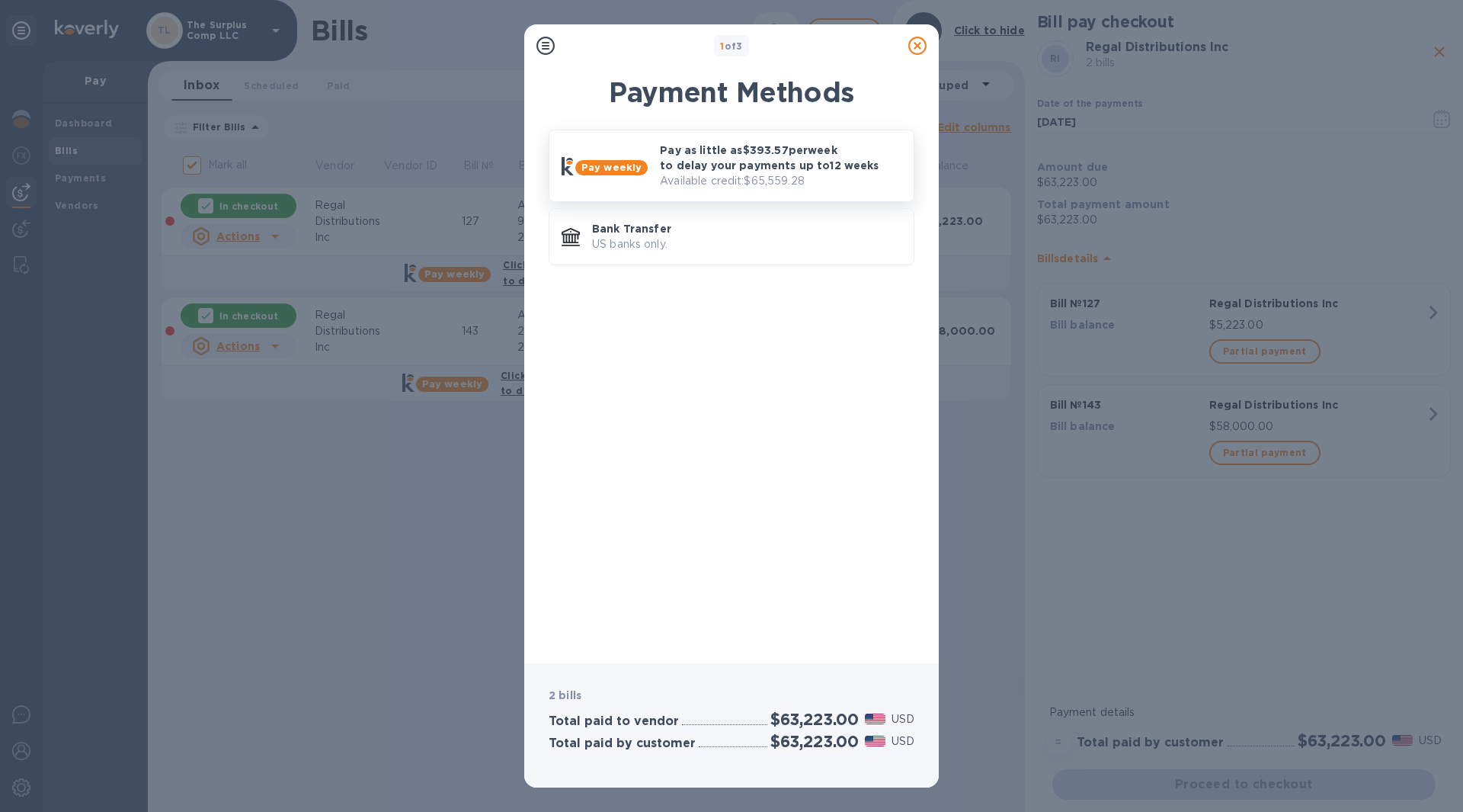
click at [705, 190] on div "Pay as little as $393.57 per week to delay your payments up to 12 weeks Availab…" at bounding box center [781, 166] width 254 height 59
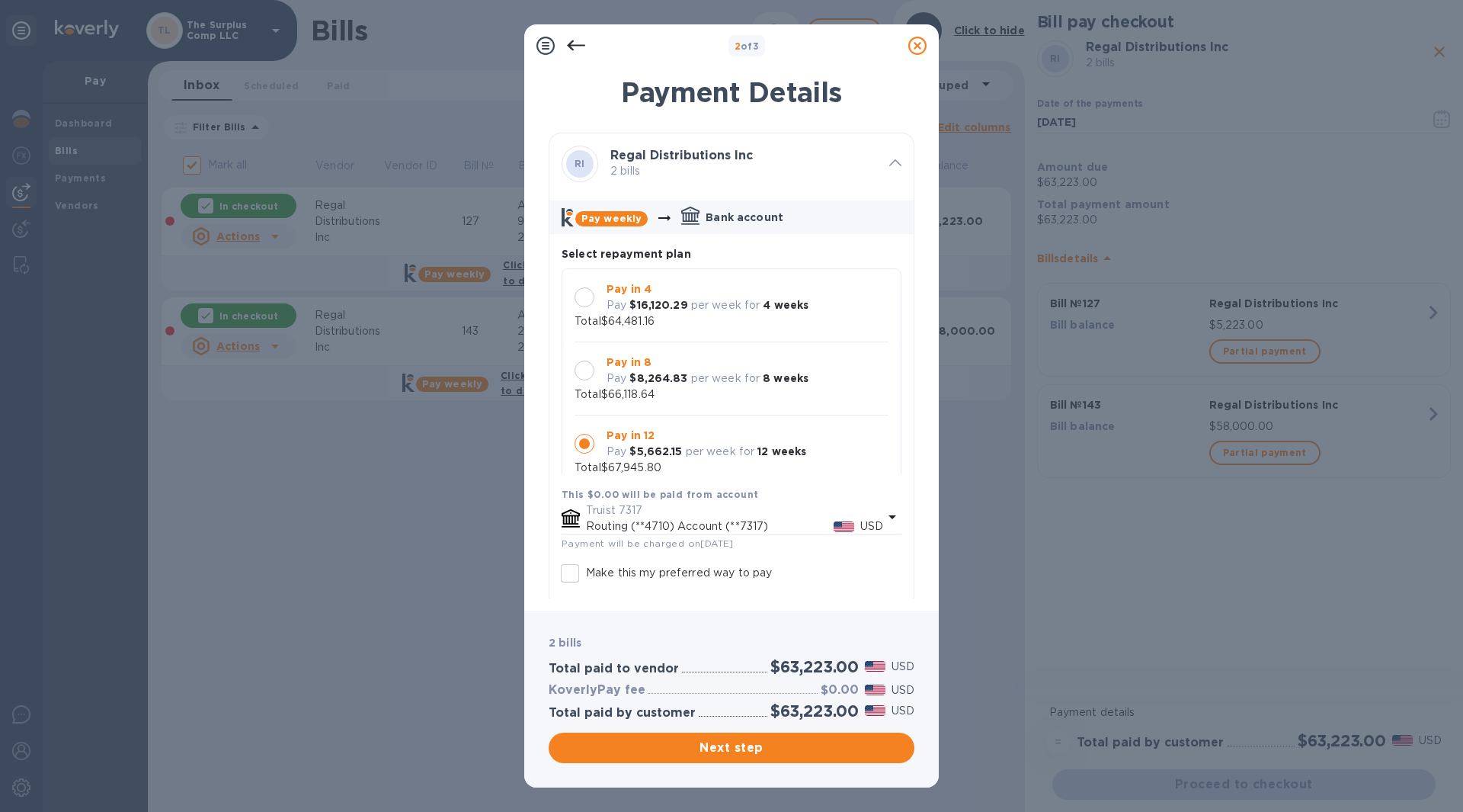
scroll to position [15, 0]
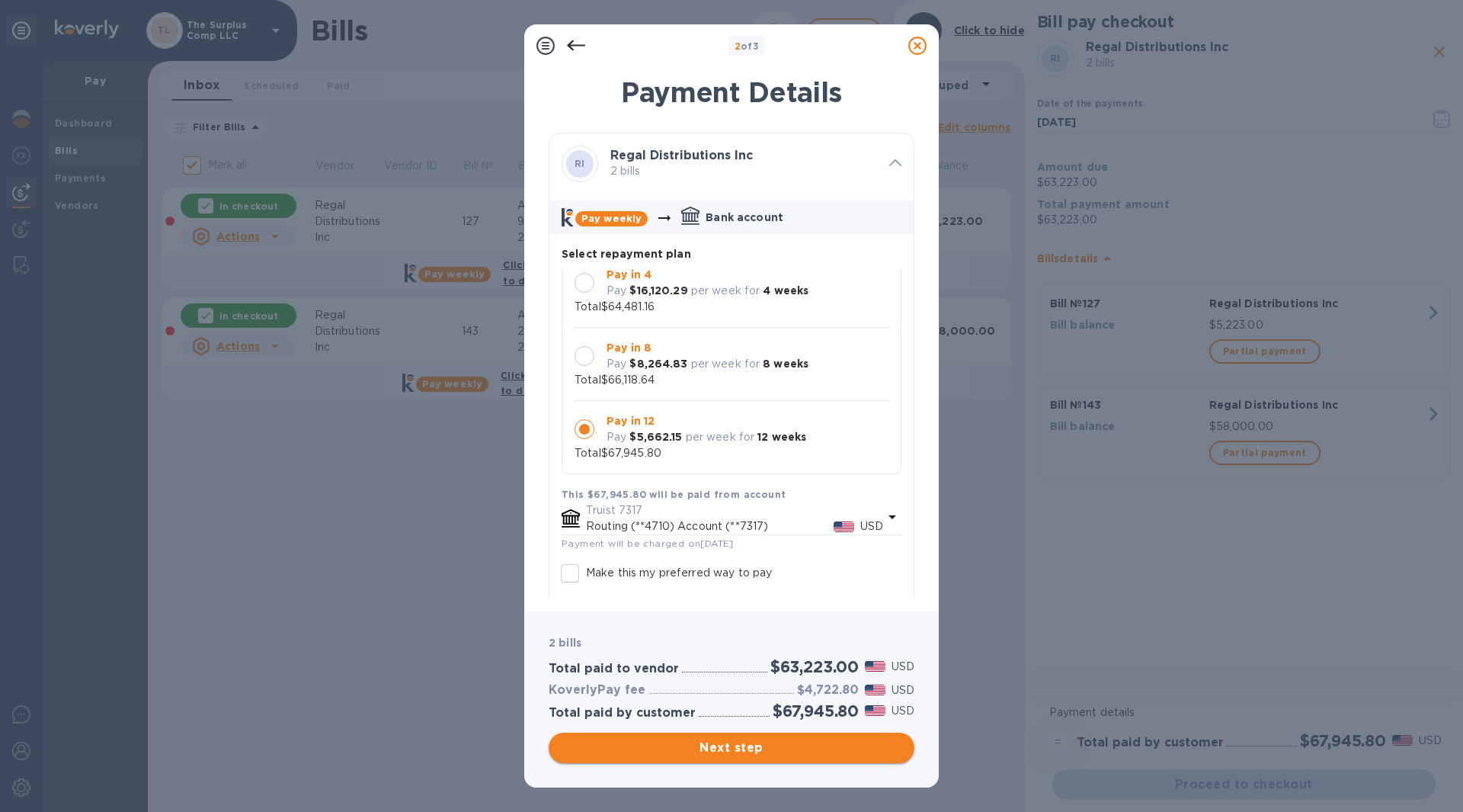
click at [840, 748] on span "Next step" at bounding box center [732, 748] width 342 height 19
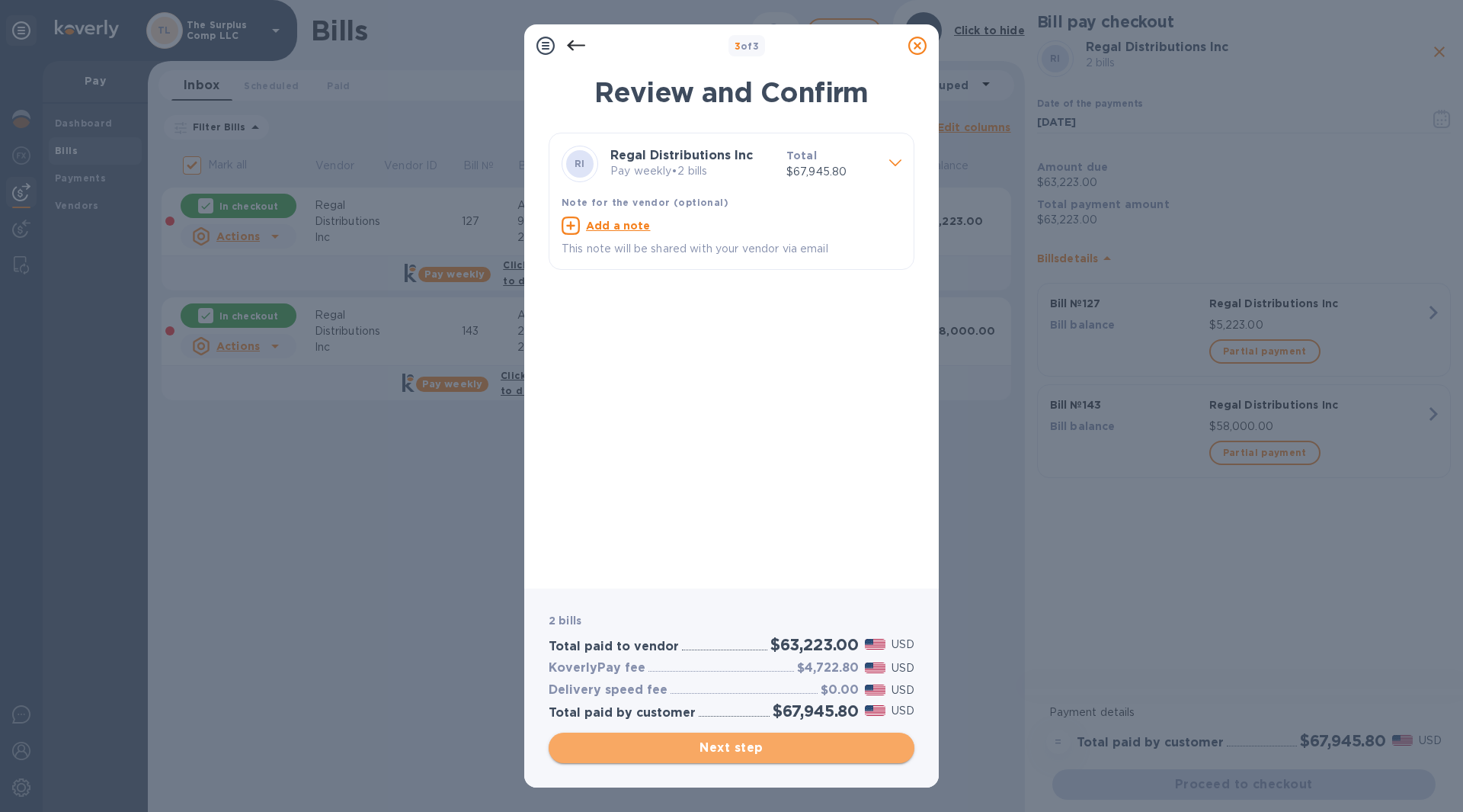
click at [831, 747] on span "Next step" at bounding box center [732, 748] width 342 height 19
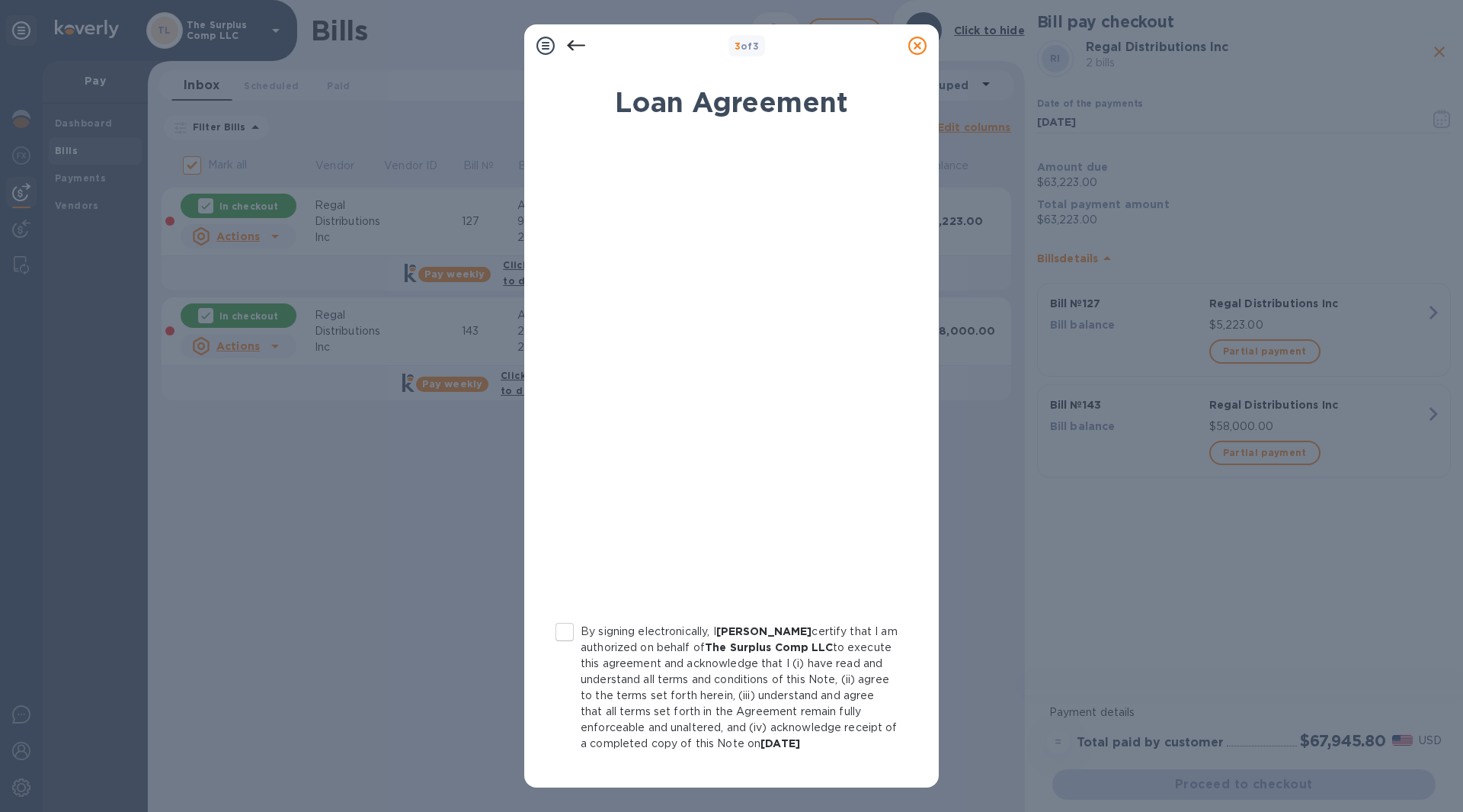
click at [711, 644] on p "By signing electronically, I [PERSON_NAME] certify that I am authorized on beha…" at bounding box center [739, 687] width 317 height 128
click at [581, 644] on input "By signing electronically, I [PERSON_NAME] certify that I am authorized on beha…" at bounding box center [564, 631] width 32 height 32
checkbox input "true"
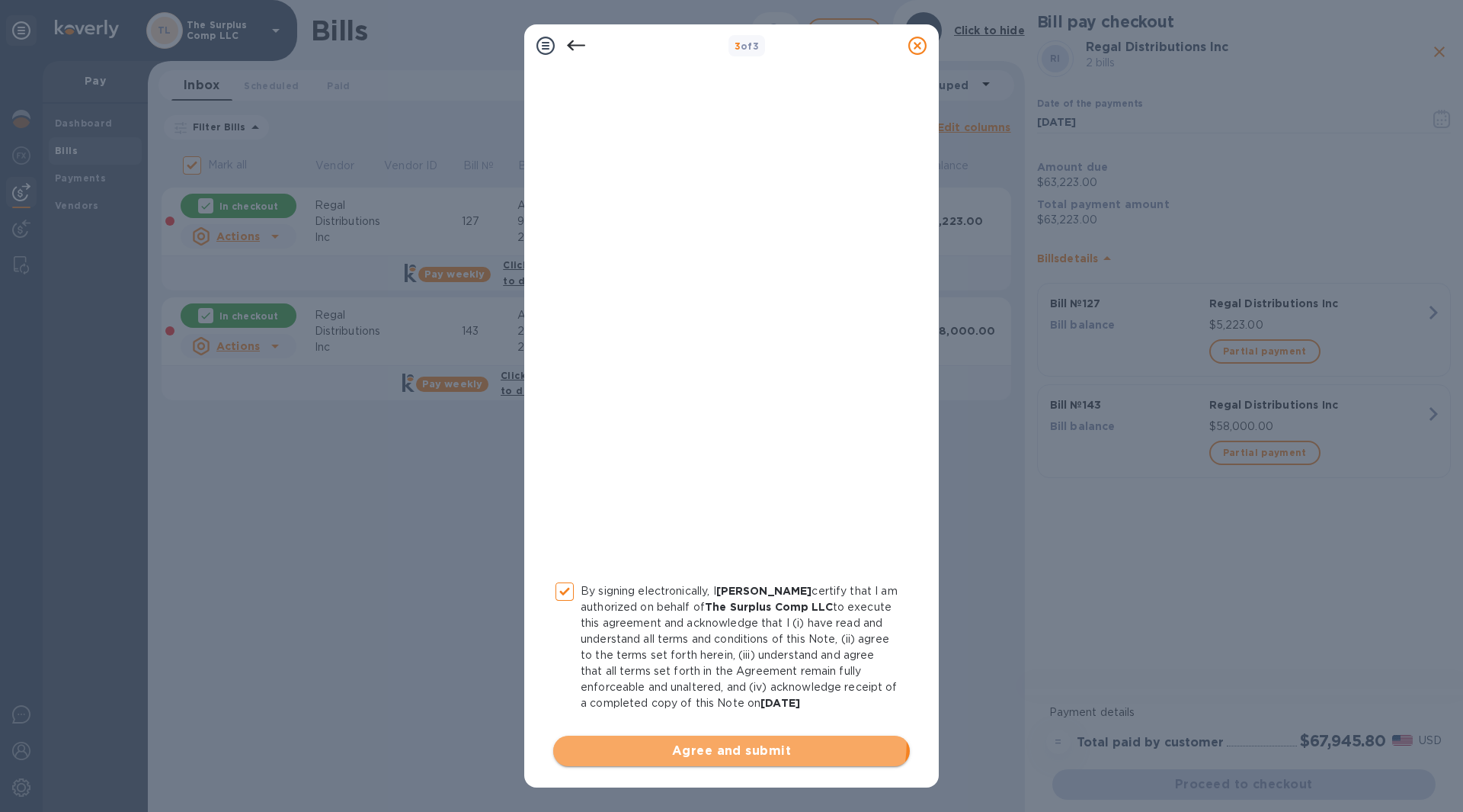
click at [715, 739] on button "Agree and submit" at bounding box center [731, 751] width 356 height 30
